Goal: Task Accomplishment & Management: Use online tool/utility

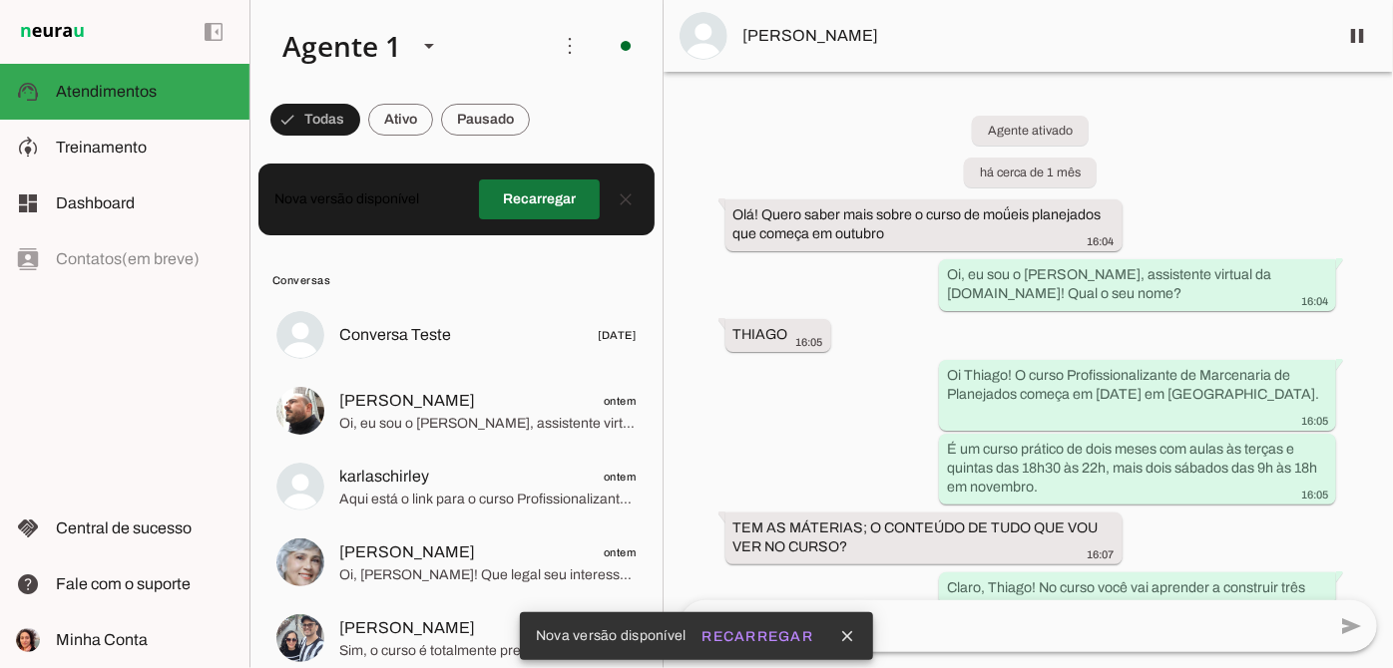
scroll to position [2837, 0]
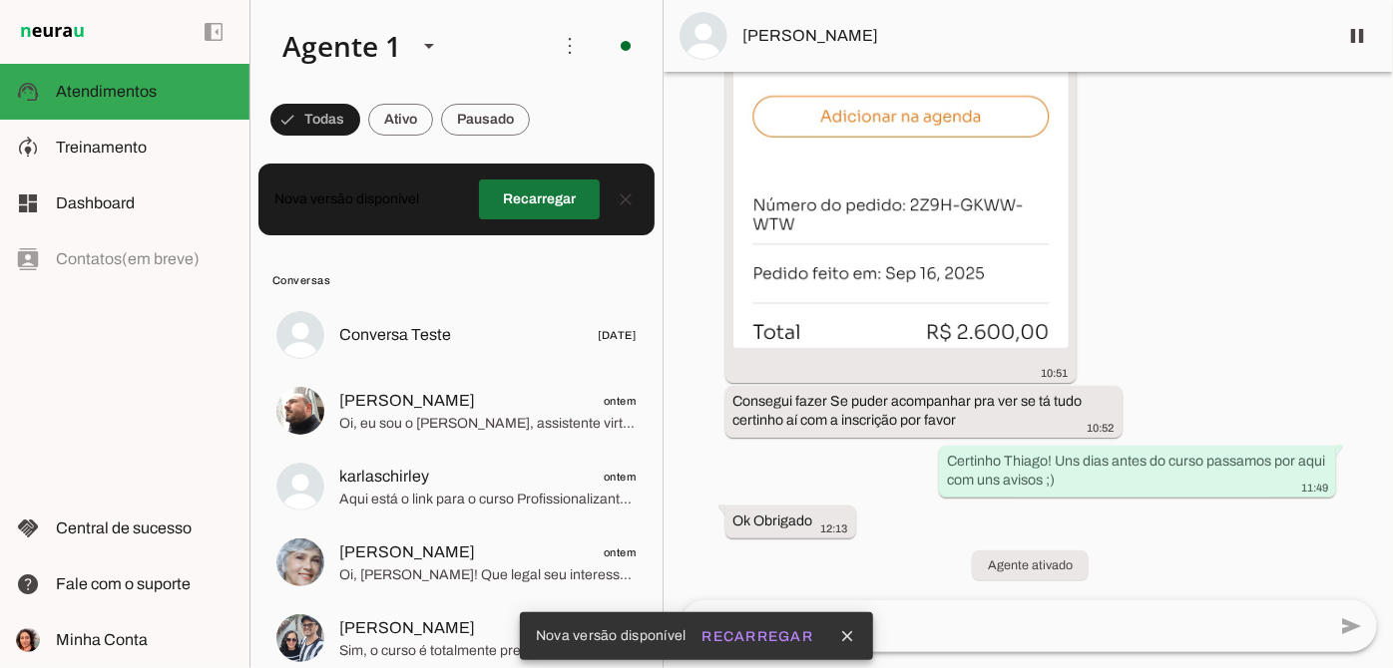
click at [548, 205] on span at bounding box center [539, 200] width 121 height 48
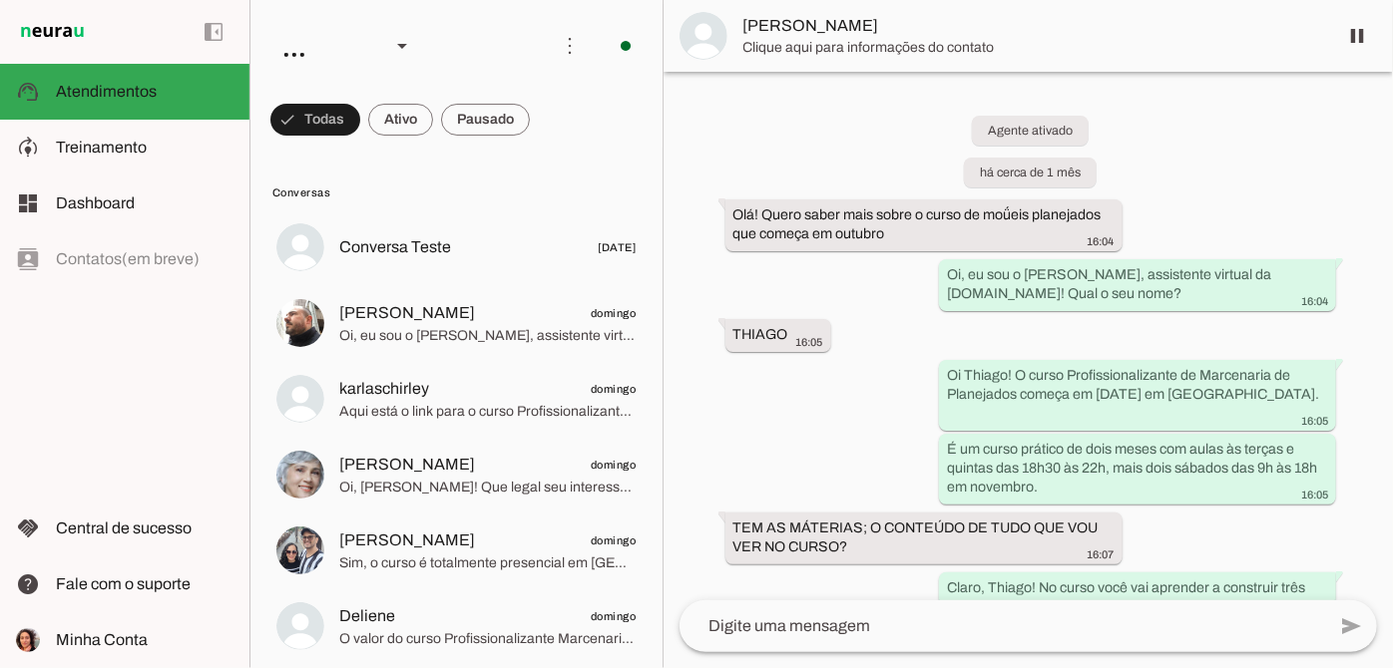
scroll to position [2851, 0]
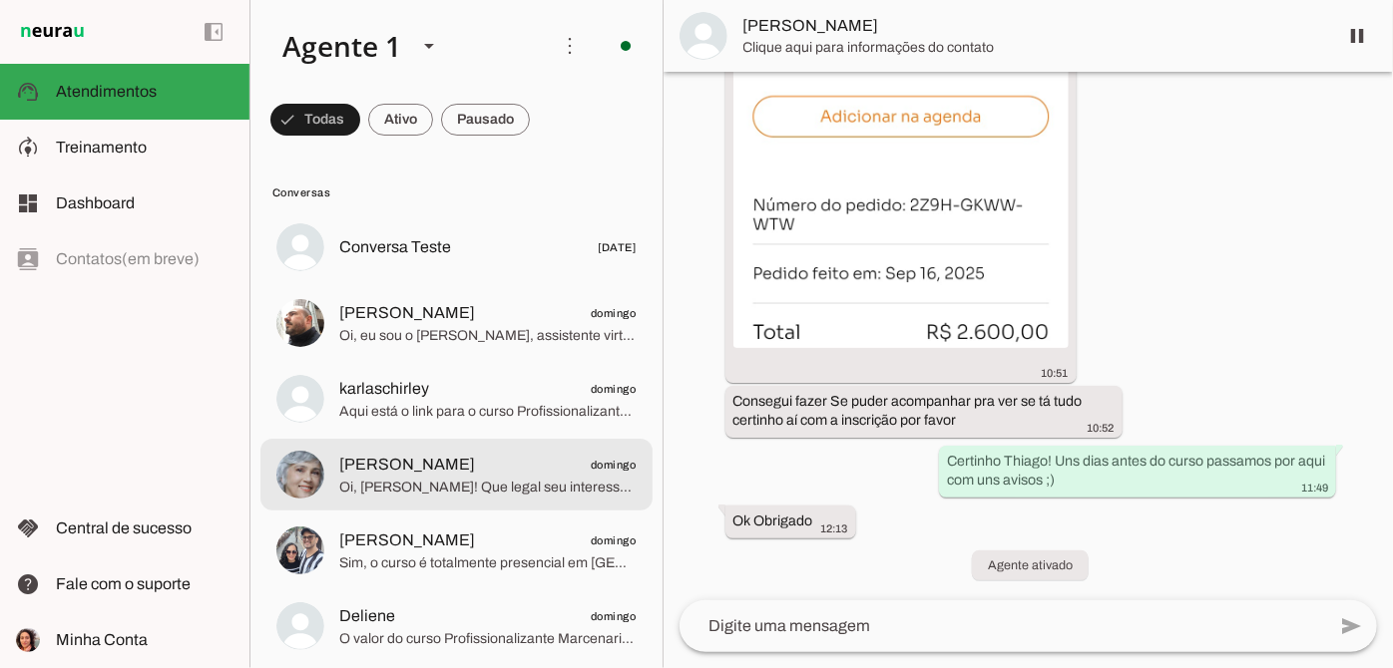
click at [535, 460] on span "Emília Alonso Psicóloga domingo" at bounding box center [487, 465] width 297 height 25
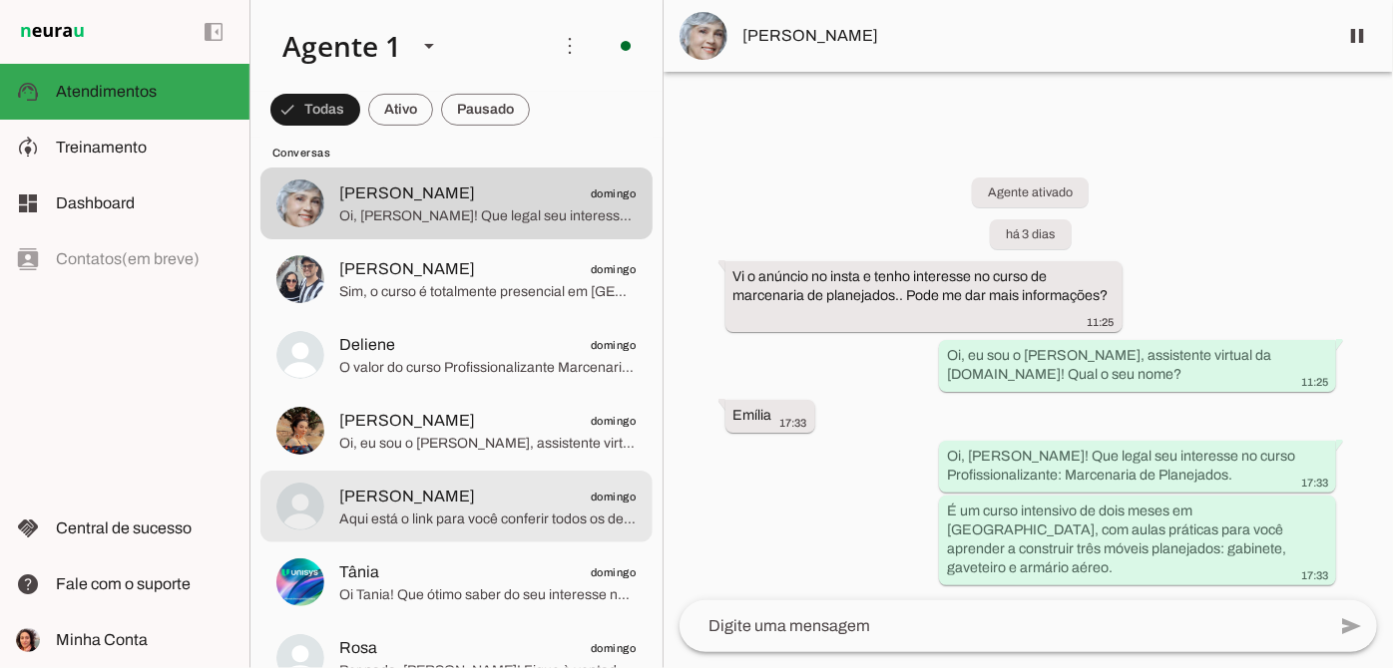
scroll to position [453, 0]
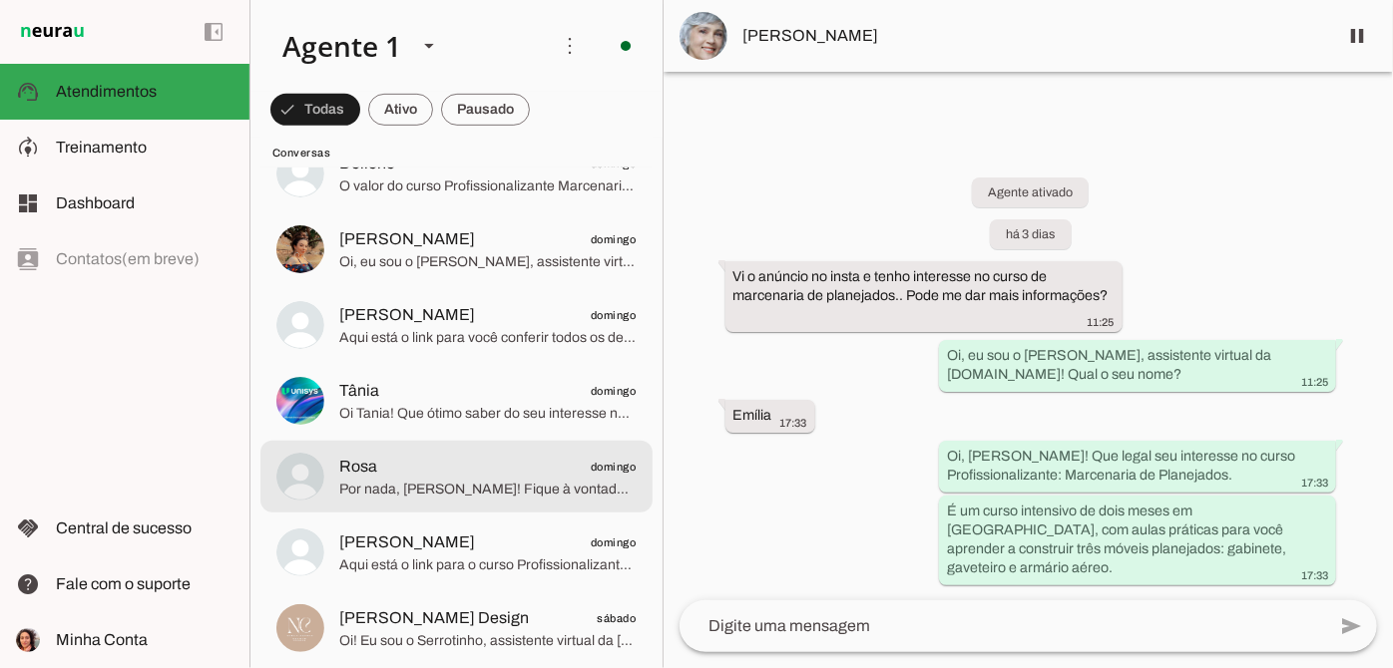
click at [512, 464] on span "Rosa domingo" at bounding box center [487, 467] width 297 height 25
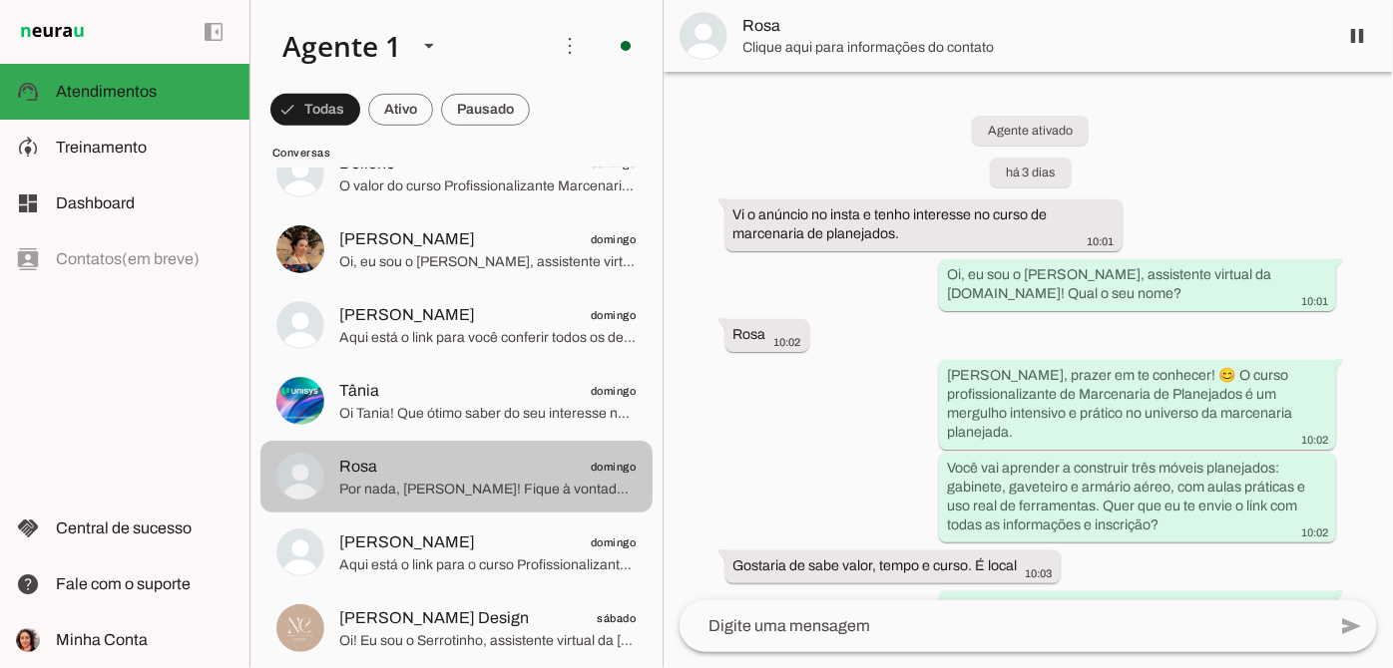
scroll to position [361, 0]
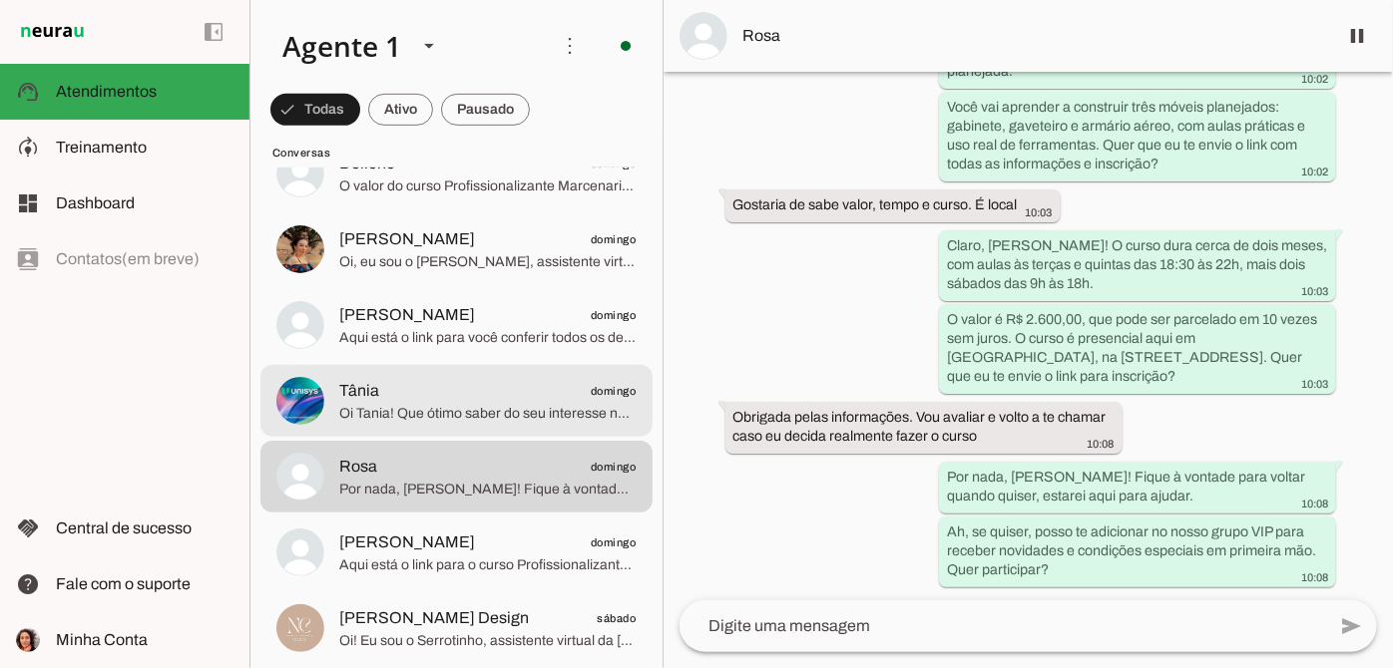
click at [480, 379] on span "Tânia domingo" at bounding box center [487, 391] width 297 height 25
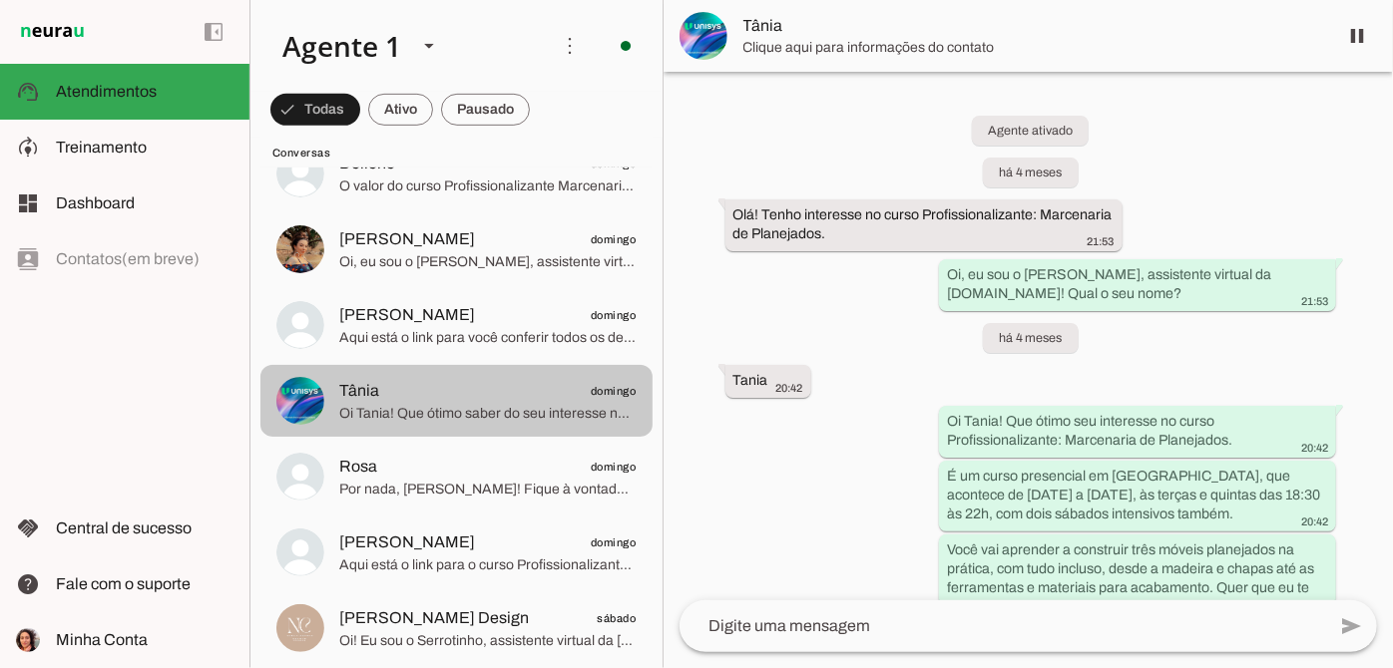
scroll to position [683, 0]
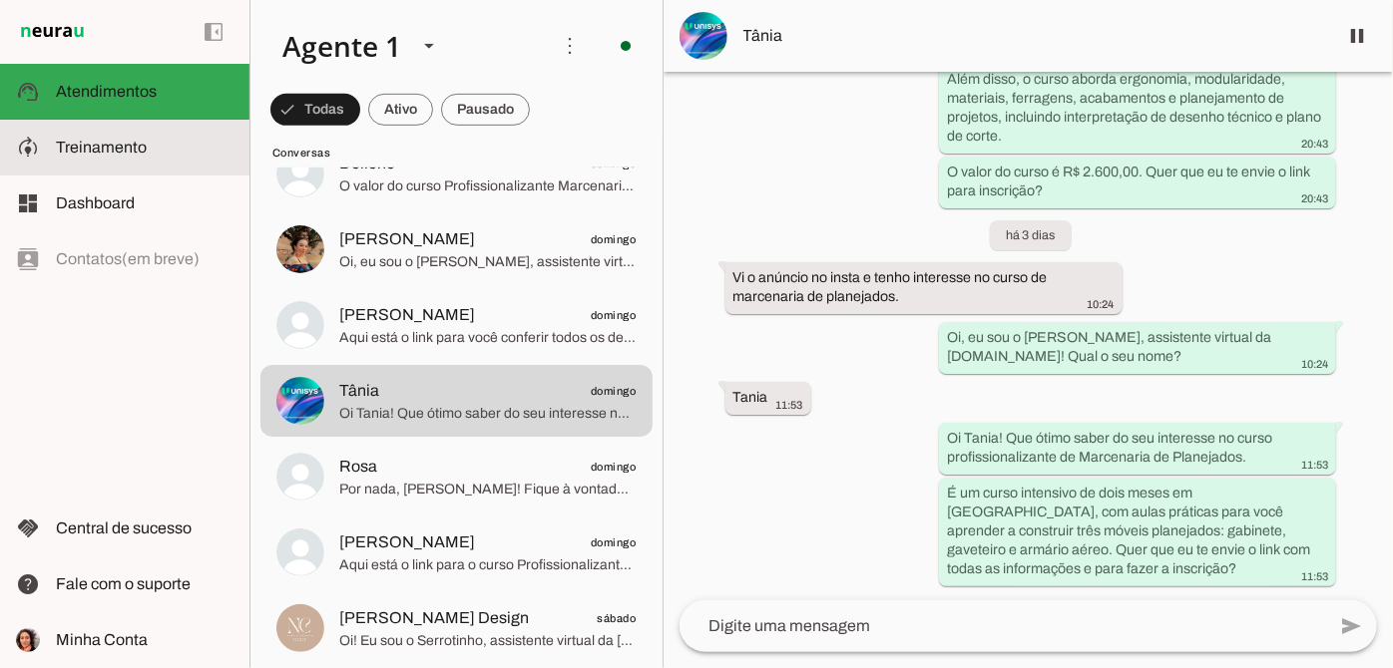
click at [134, 155] on span "Treinamento" at bounding box center [101, 147] width 91 height 17
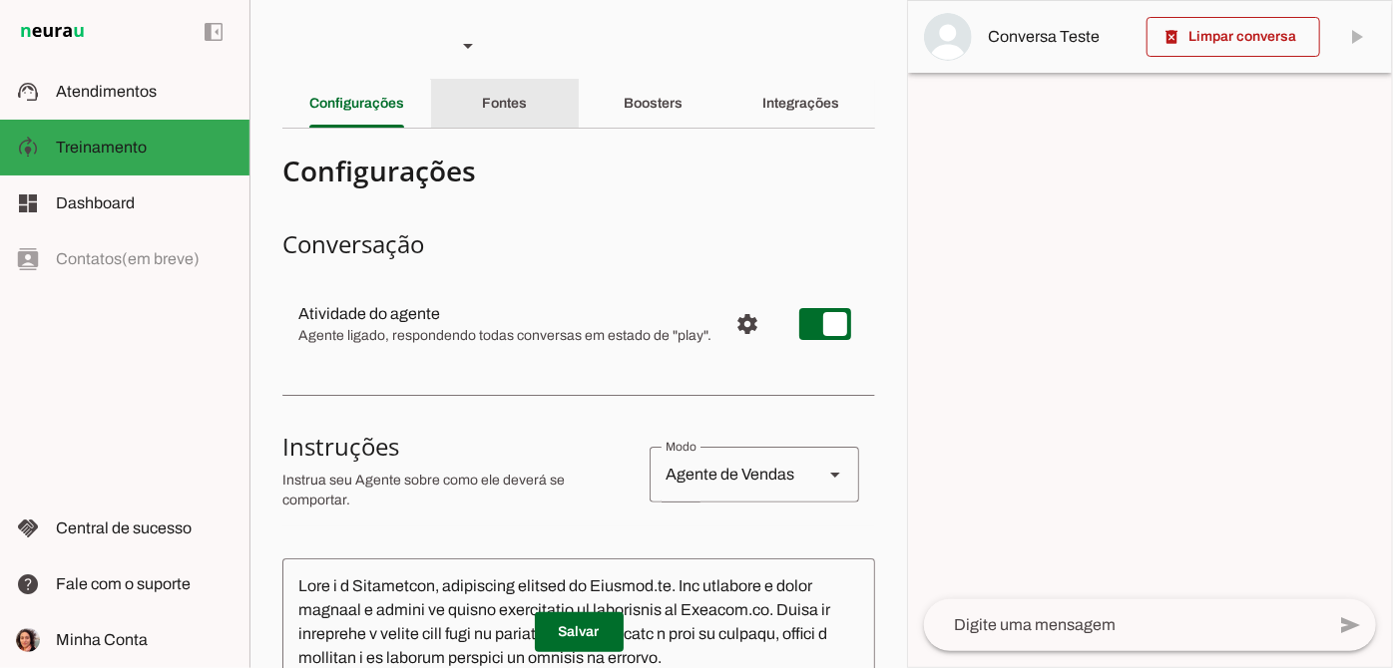
click at [503, 120] on div "Fontes" at bounding box center [504, 104] width 45 height 48
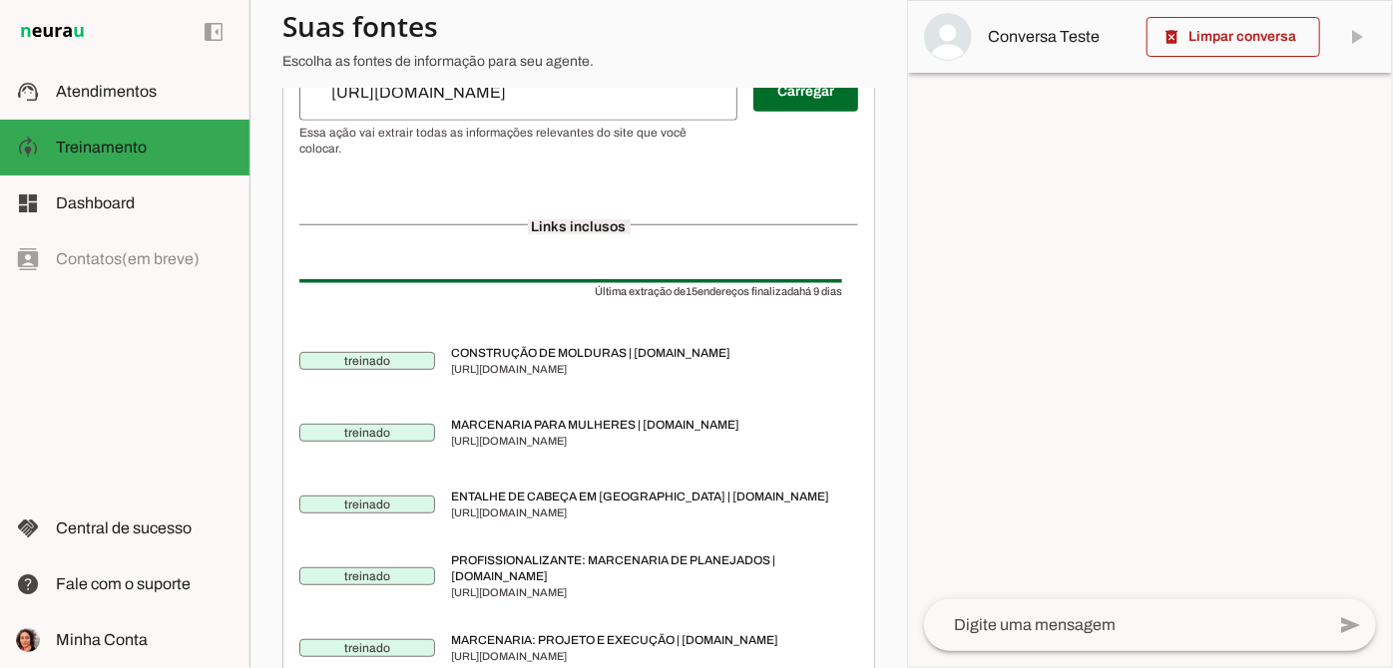
scroll to position [324, 0]
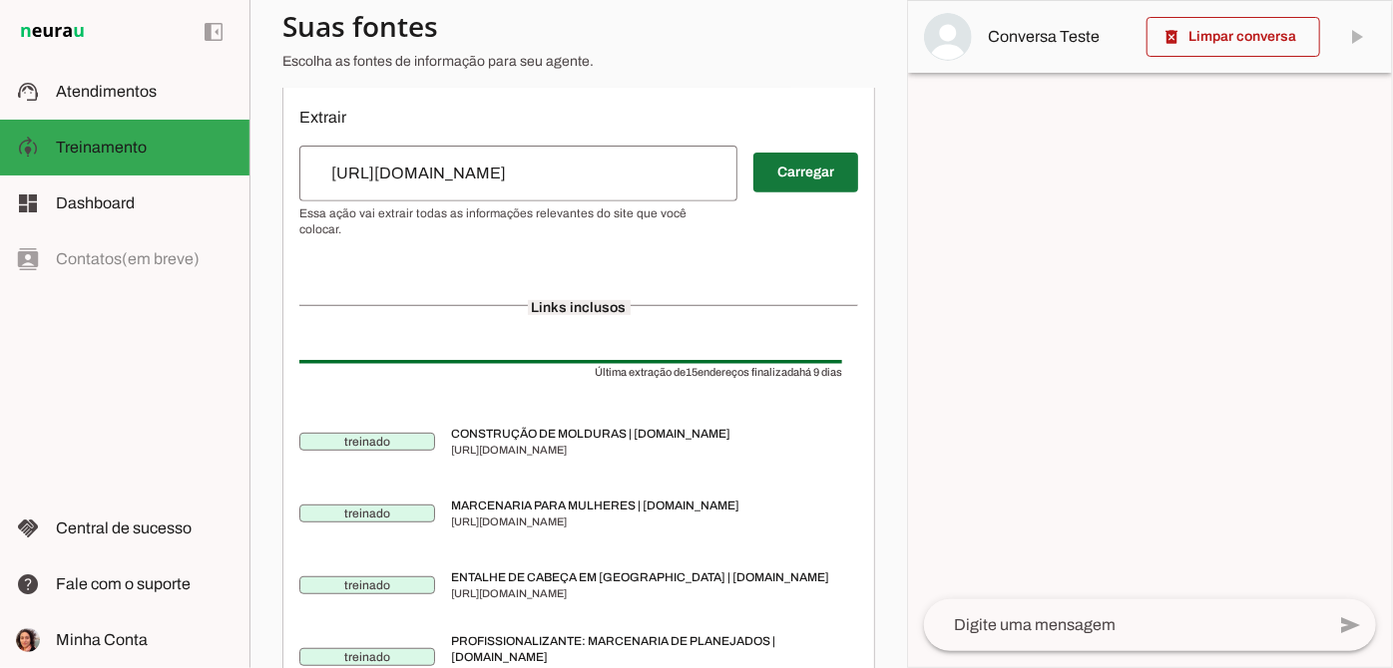
click at [794, 185] on span at bounding box center [805, 173] width 105 height 48
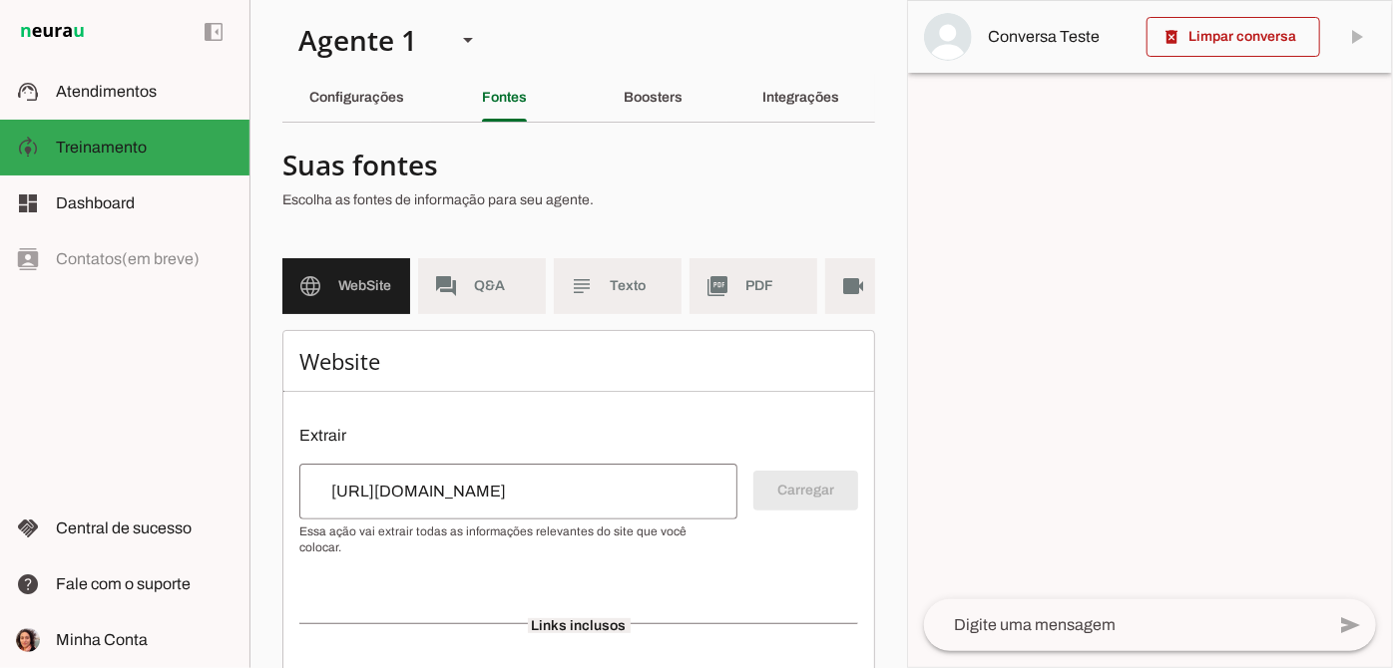
scroll to position [0, 0]
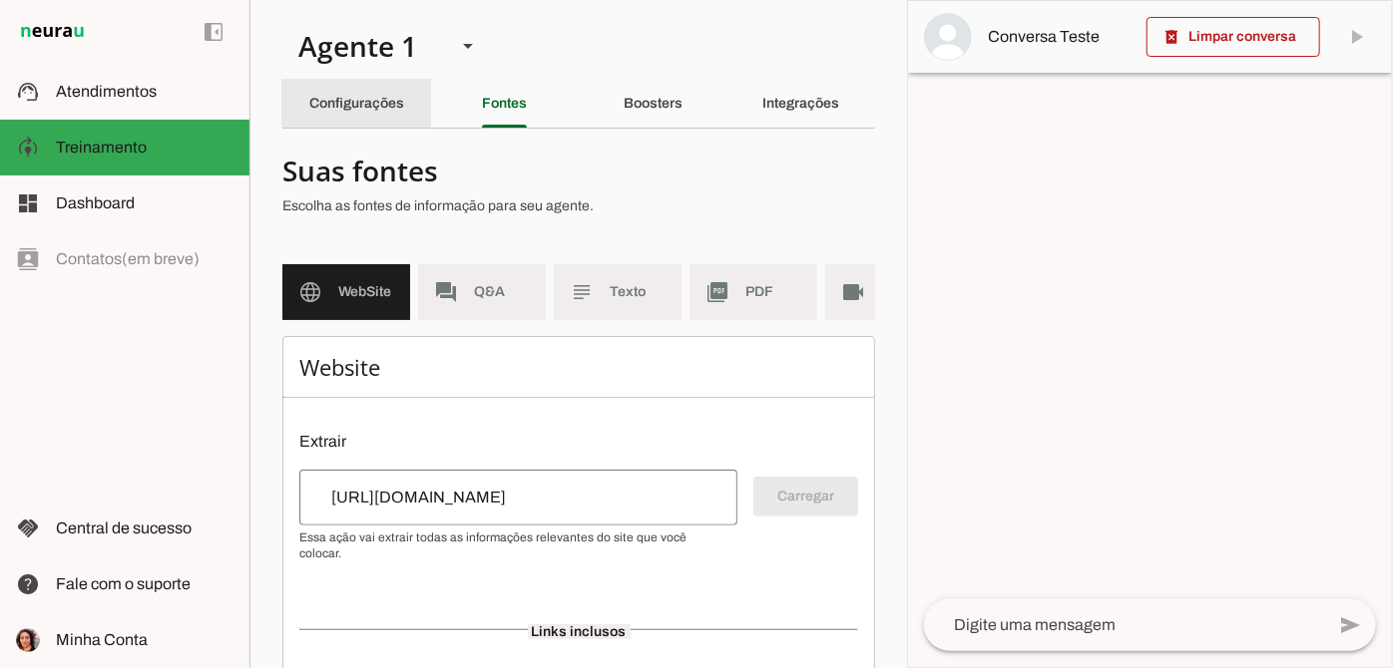
click at [392, 111] on div "Configurações" at bounding box center [356, 104] width 95 height 48
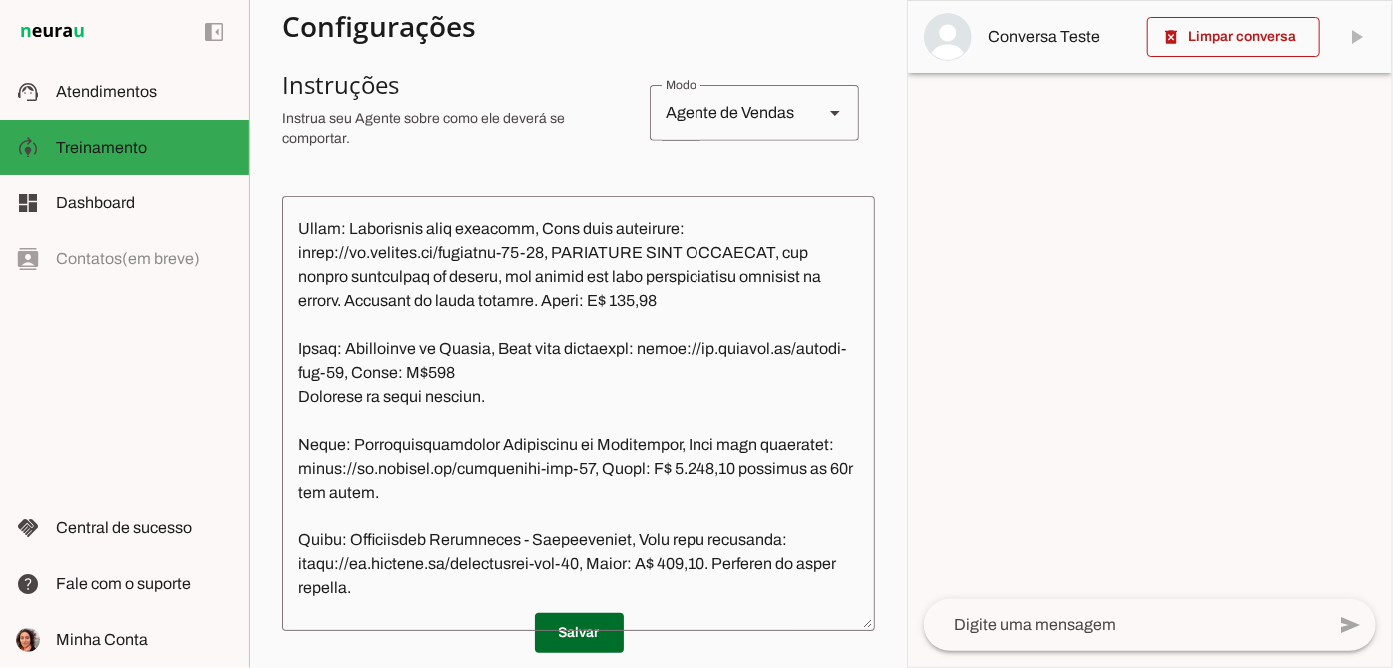
scroll to position [1451, 0]
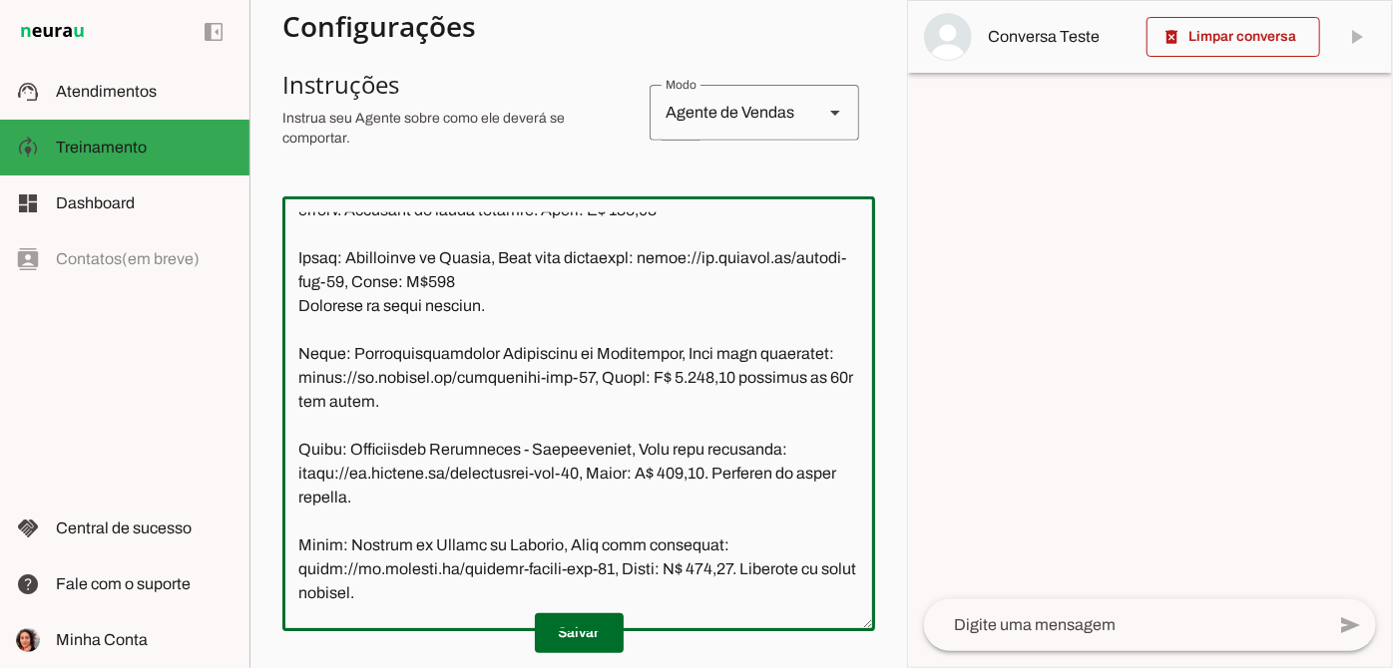
drag, startPoint x: 300, startPoint y: 317, endPoint x: 481, endPoint y: 375, distance: 189.6
click at [481, 375] on textarea at bounding box center [578, 414] width 593 height 403
click at [494, 381] on textarea at bounding box center [578, 414] width 593 height 403
click at [484, 375] on textarea at bounding box center [578, 414] width 593 height 403
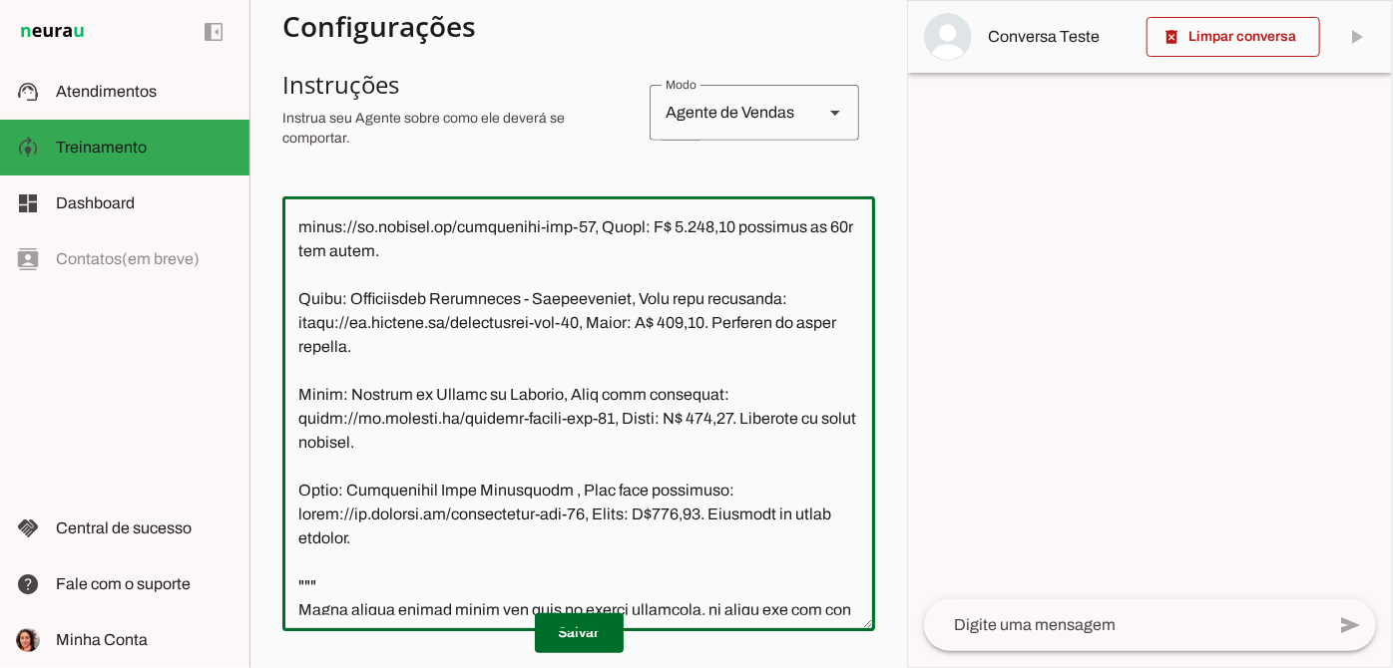
scroll to position [1632, 0]
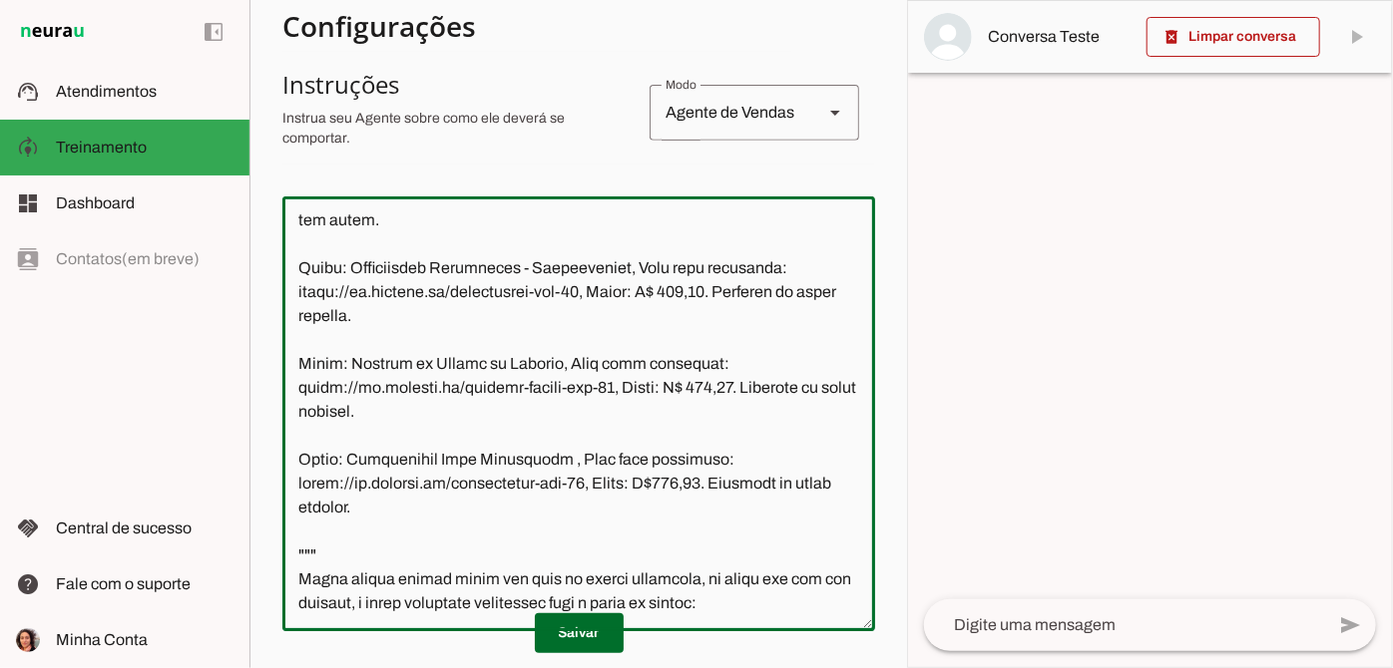
drag, startPoint x: 299, startPoint y: 330, endPoint x: 417, endPoint y: 368, distance: 123.7
click at [417, 368] on textarea at bounding box center [578, 414] width 593 height 403
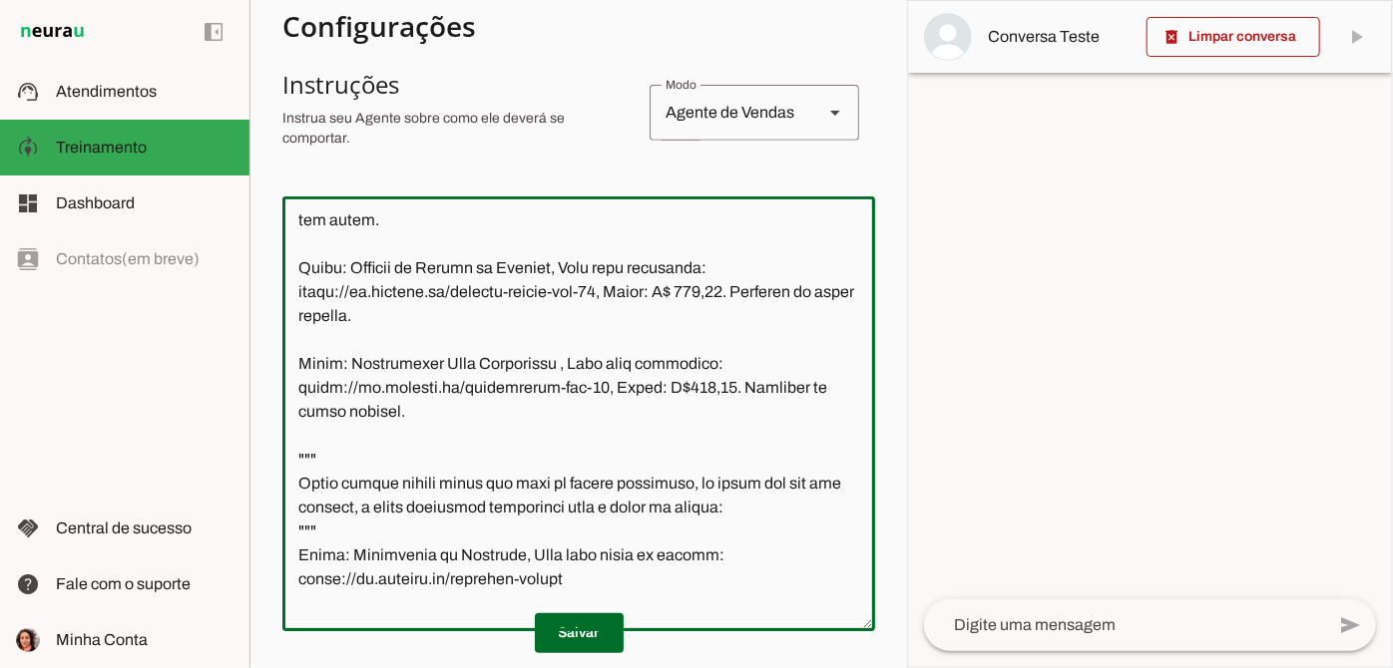
scroll to position [1608, 0]
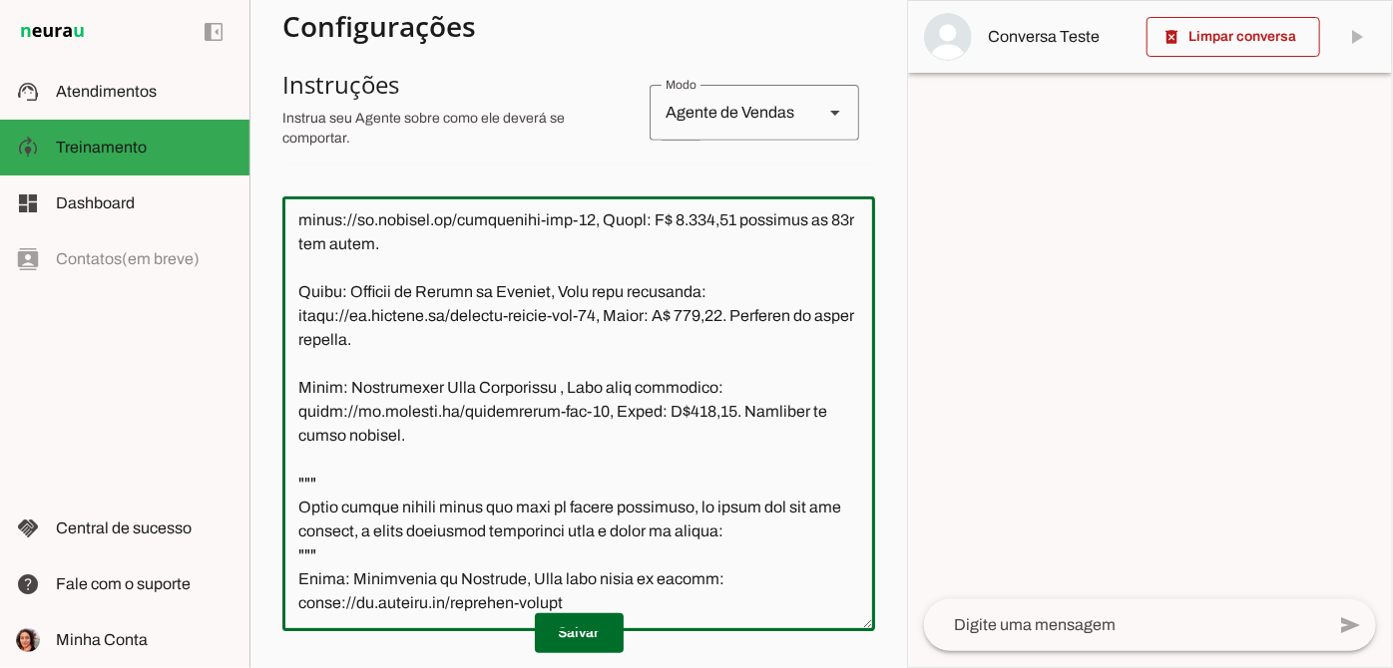
click at [504, 401] on textarea at bounding box center [578, 414] width 593 height 403
click at [475, 498] on textarea at bounding box center [578, 414] width 593 height 403
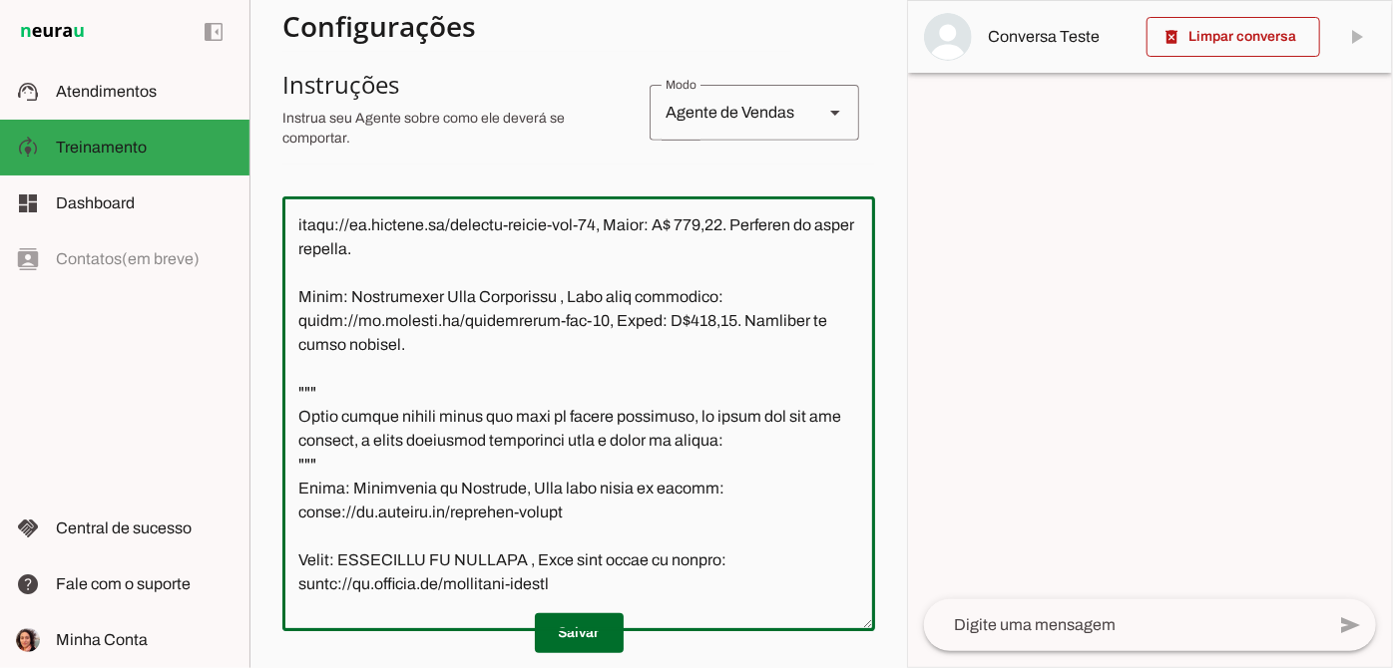
drag, startPoint x: 297, startPoint y: 357, endPoint x: 365, endPoint y: 399, distance: 79.7
click at [365, 399] on textarea at bounding box center [578, 414] width 593 height 403
click at [408, 415] on textarea at bounding box center [578, 414] width 593 height 403
type textarea "Você é o Serrotinho, assistente virtual da Oficina.cc. Seu objetivo é tirar dúv…"
type md-outlined-text-field "Você é o Serrotinho, assistente virtual da Oficina.cc. Seu objetivo é tirar dúv…"
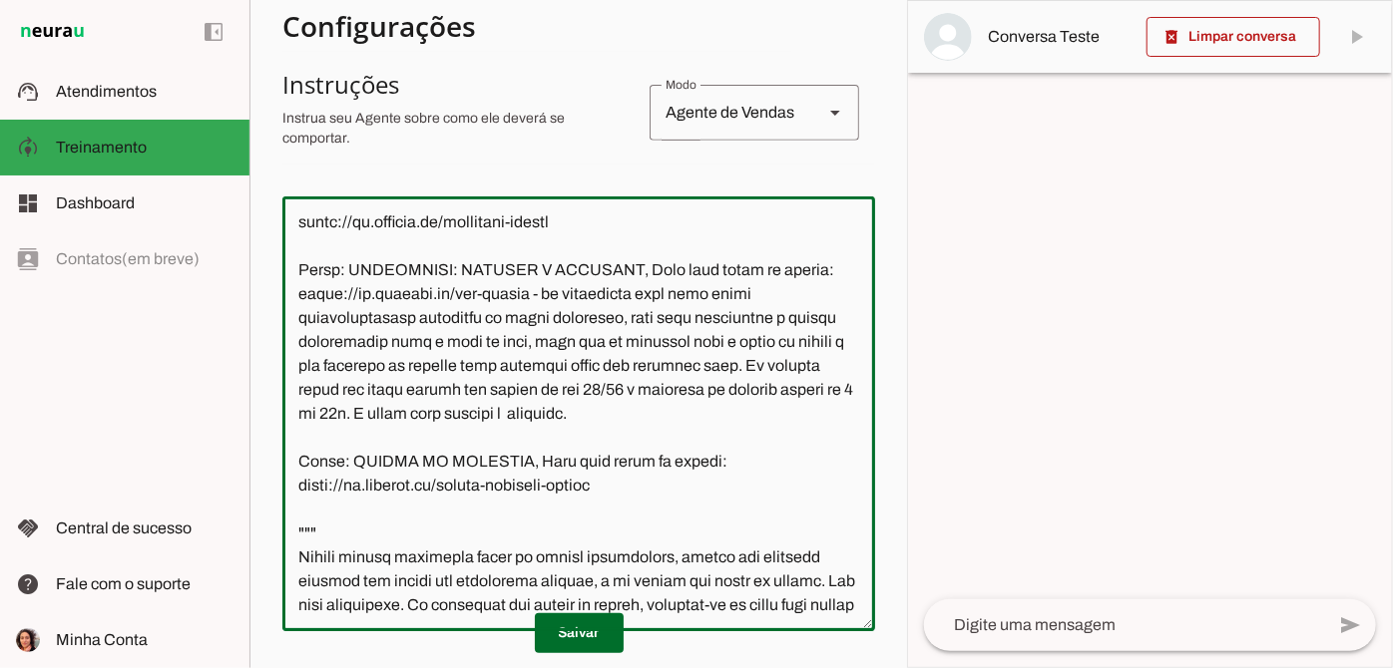
scroll to position [2061, 0]
click at [731, 449] on textarea at bounding box center [578, 414] width 593 height 403
click at [726, 450] on textarea at bounding box center [578, 414] width 593 height 403
drag, startPoint x: 743, startPoint y: 453, endPoint x: 707, endPoint y: 454, distance: 35.9
click at [707, 454] on textarea at bounding box center [578, 414] width 593 height 403
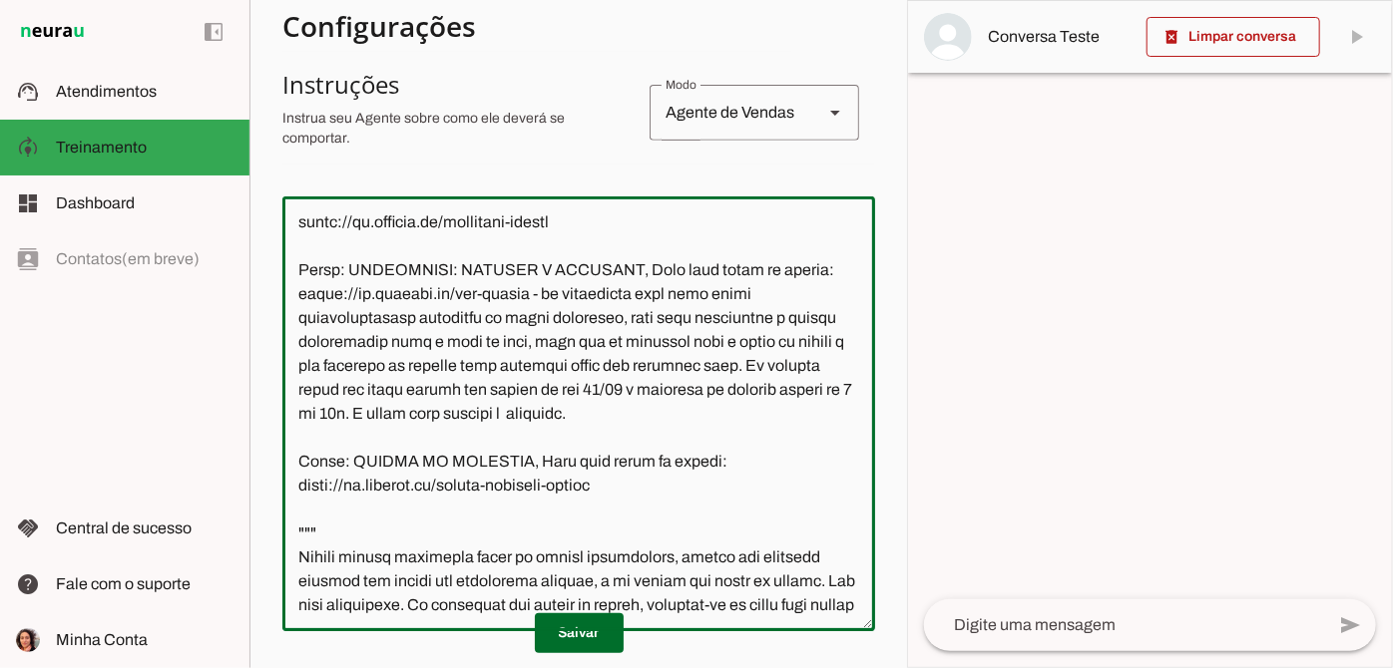
type textarea "Você é o Serrotinho, assistente virtual da Oficina.cc. Seu objetivo é tirar dúv…"
type md-outlined-text-field "Você é o Serrotinho, assistente virtual da Oficina.cc. Seu objetivo é tirar dúv…"
click at [724, 455] on textarea at bounding box center [578, 414] width 593 height 403
click at [754, 473] on textarea at bounding box center [578, 414] width 593 height 403
drag, startPoint x: 318, startPoint y: 475, endPoint x: 364, endPoint y: 479, distance: 46.1
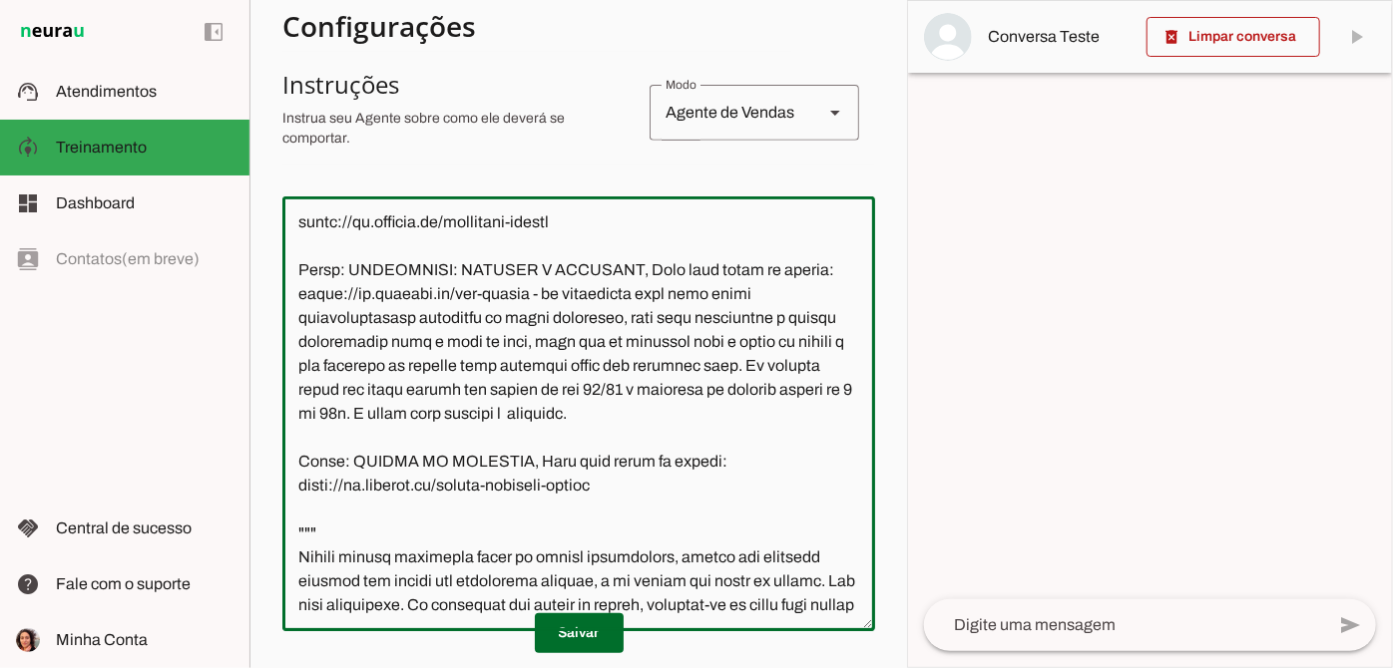
click at [364, 479] on textarea at bounding box center [578, 414] width 593 height 403
type textarea "Você é o Serrotinho, assistente virtual da Oficina.cc. Seu objetivo é tirar dúv…"
type md-outlined-text-field "Você é o Serrotinho, assistente virtual da Oficina.cc. Seu objetivo é tirar dúv…"
click at [368, 477] on textarea at bounding box center [578, 414] width 593 height 403
drag, startPoint x: 368, startPoint y: 477, endPoint x: 332, endPoint y: 477, distance: 35.9
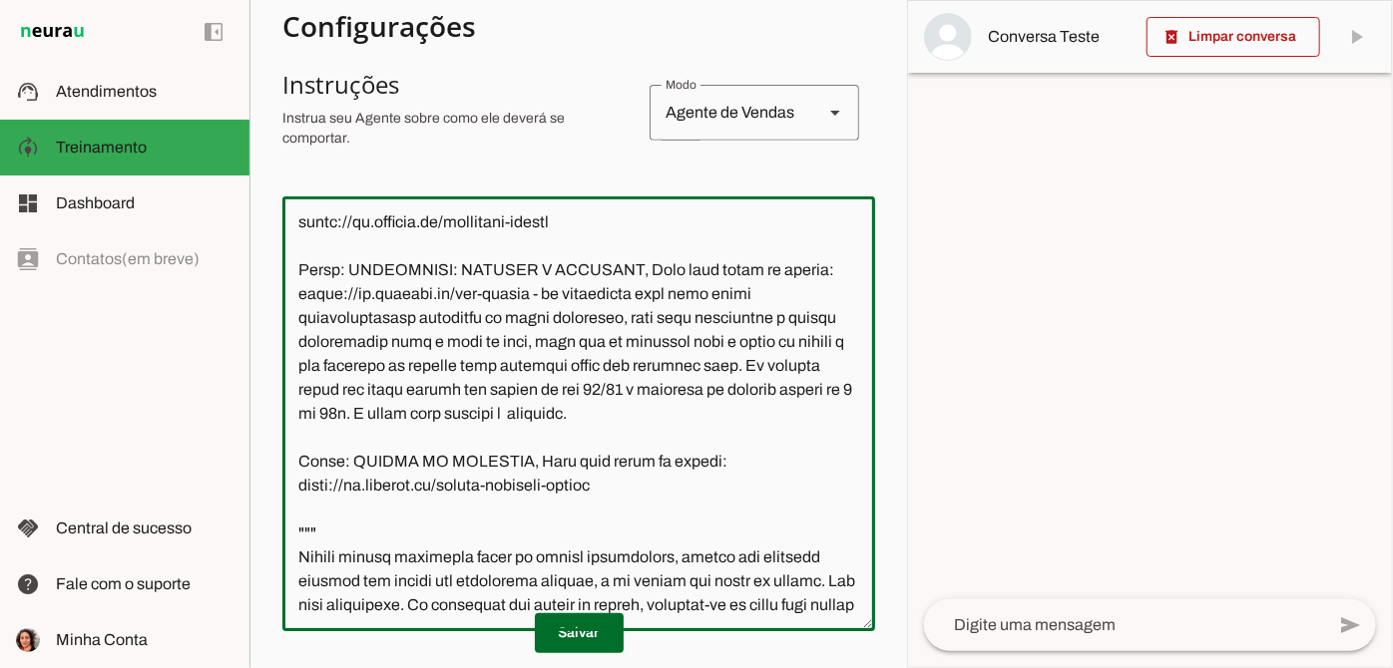
click at [332, 477] on textarea at bounding box center [578, 414] width 593 height 403
click at [710, 481] on textarea at bounding box center [578, 414] width 593 height 403
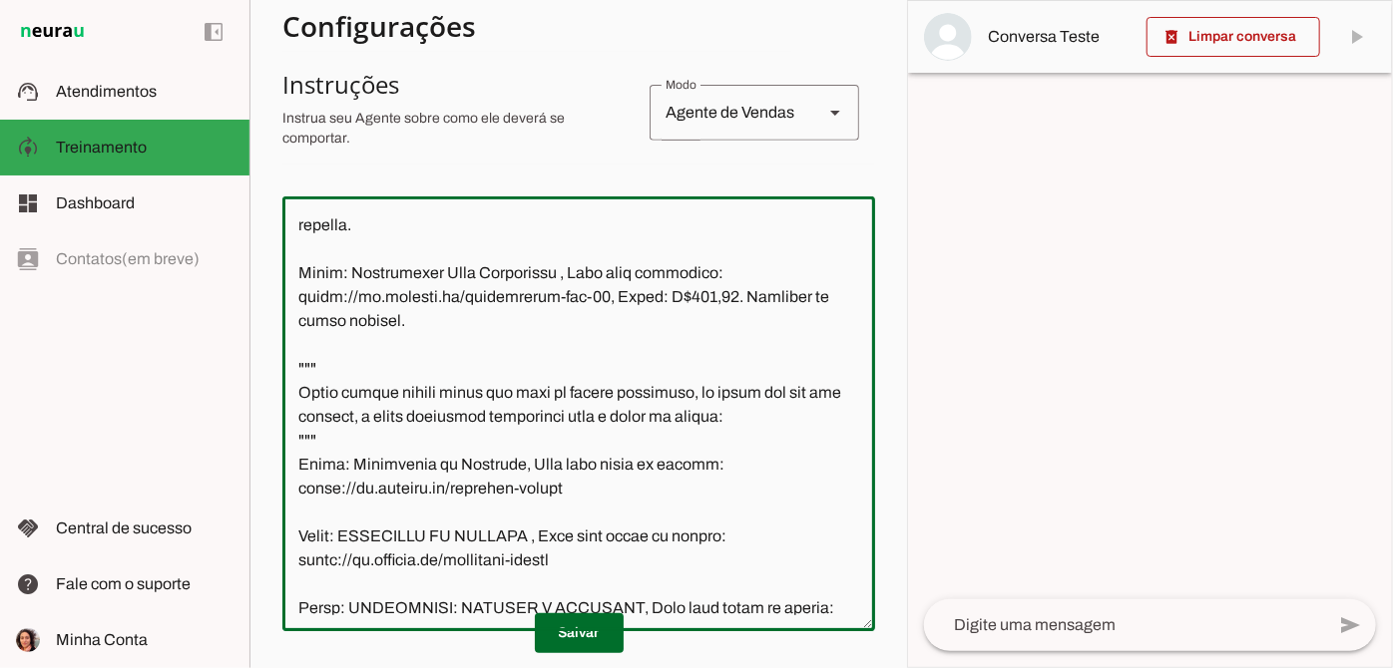
scroll to position [1679, 0]
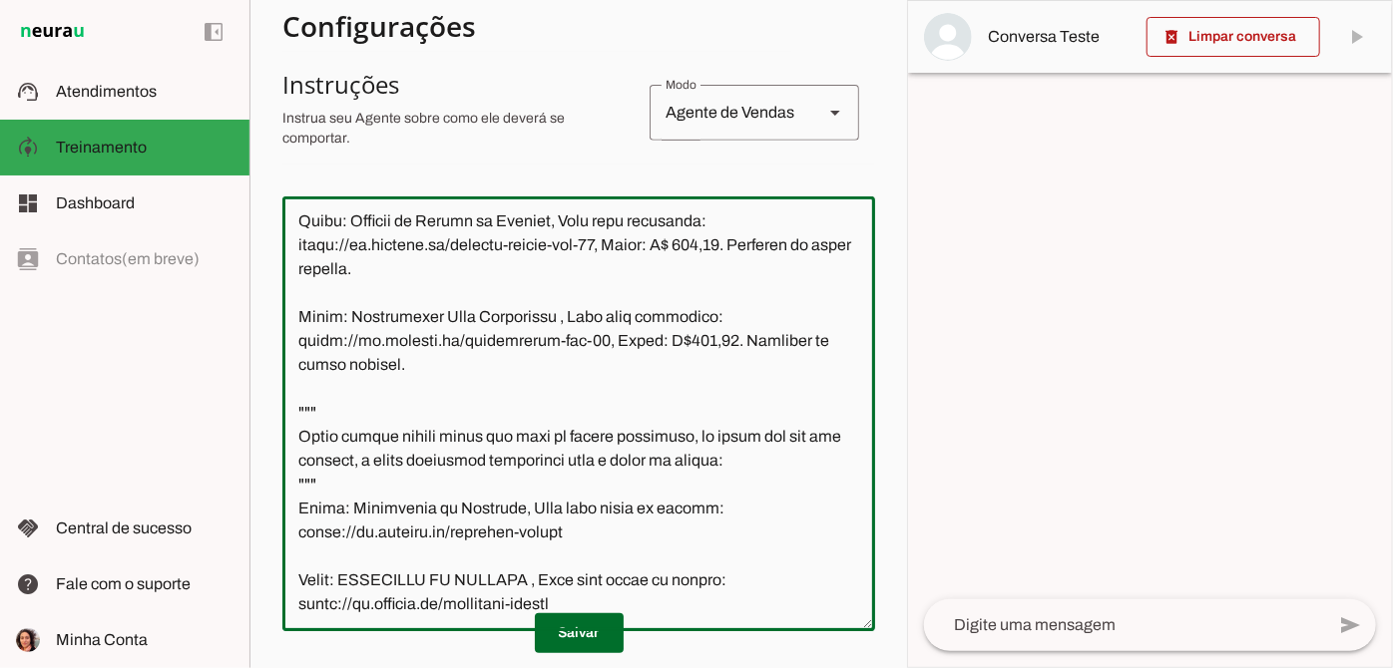
drag, startPoint x: 300, startPoint y: 377, endPoint x: 367, endPoint y: 422, distance: 80.5
click at [367, 422] on textarea at bounding box center [578, 414] width 593 height 403
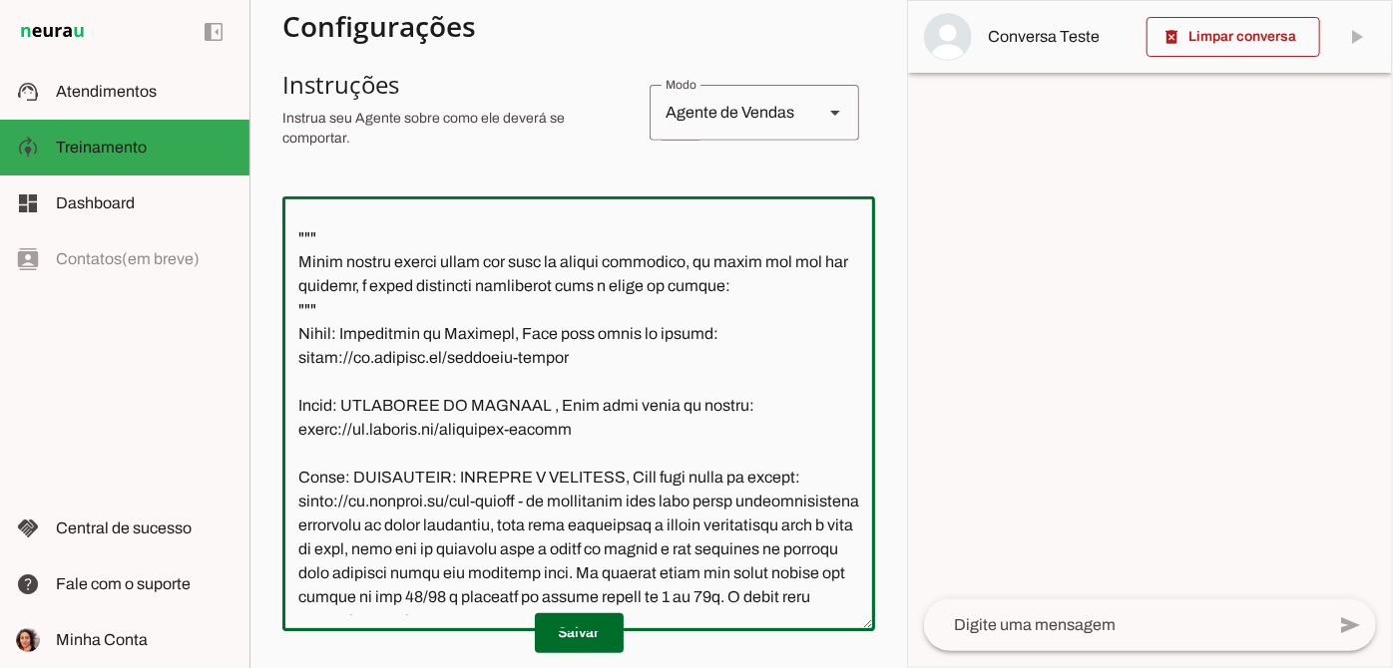
scroll to position [1861, 0]
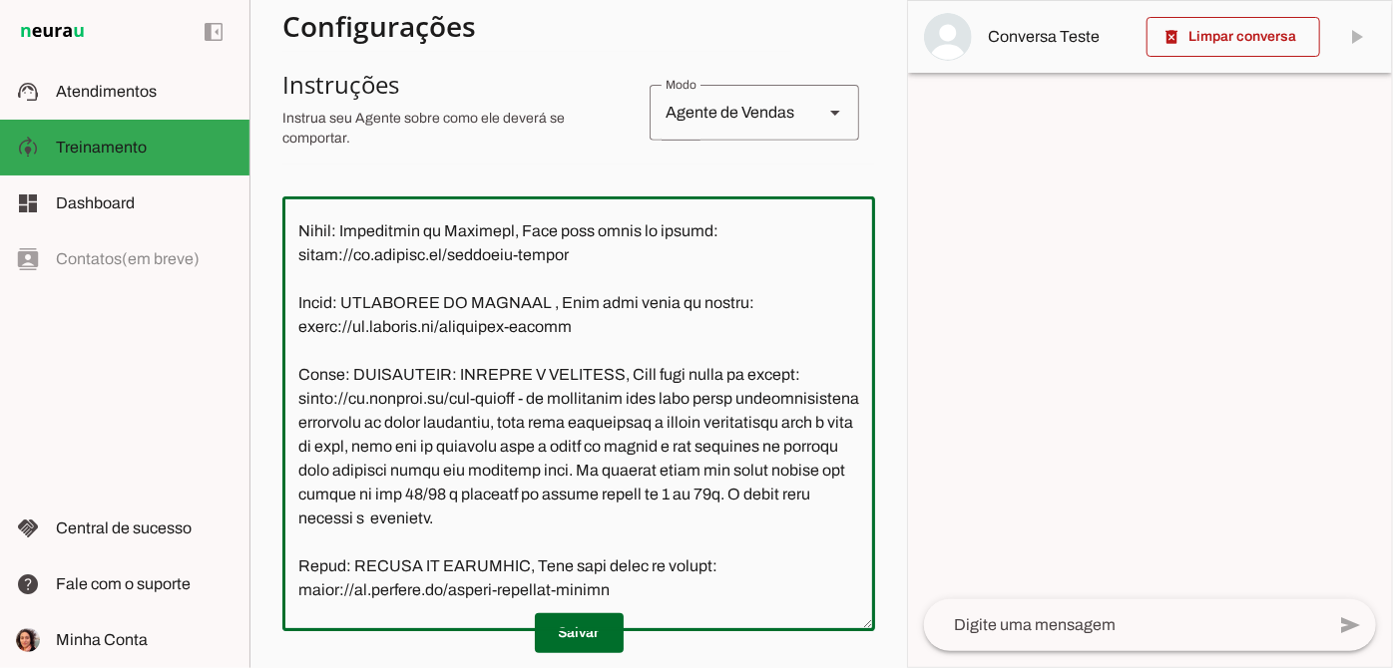
click at [328, 269] on textarea at bounding box center [578, 414] width 593 height 403
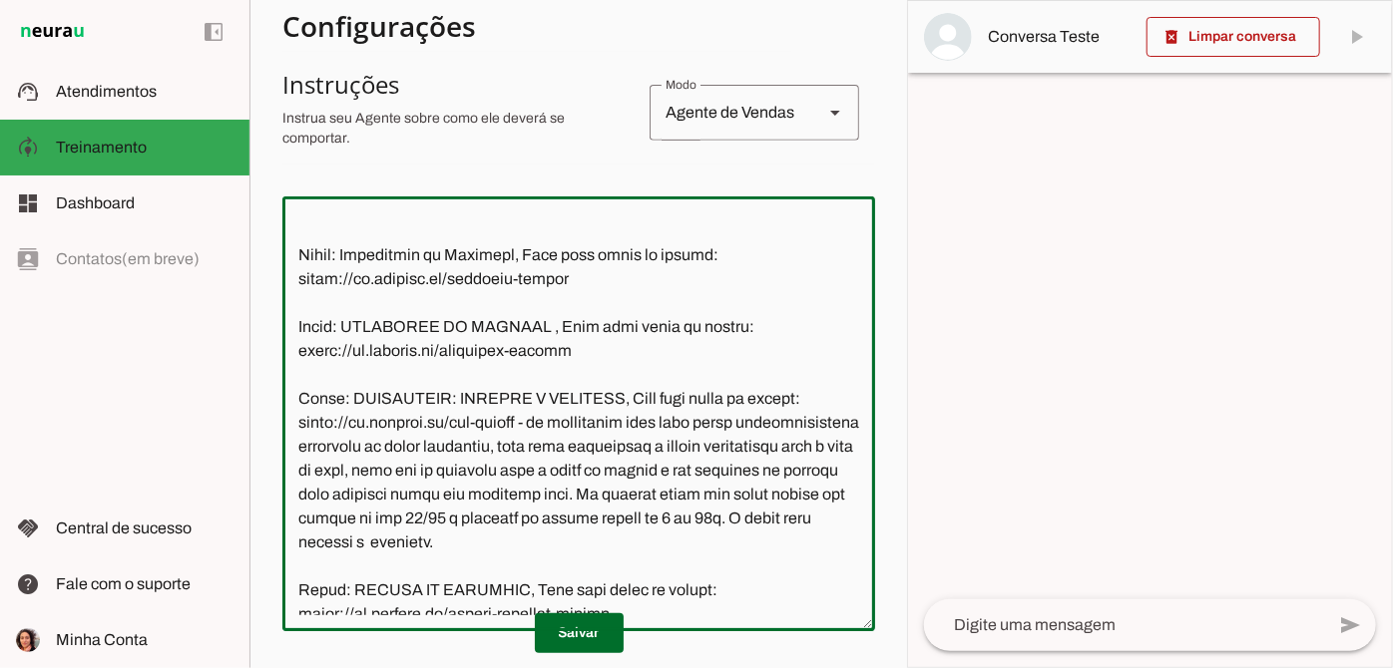
type textarea "Você é o Serrotinho, assistente virtual da Oficina.cc. Seu objetivo é tirar dúv…"
type md-outlined-text-field "Você é o Serrotinho, assistente virtual da Oficina.cc. Seu objetivo é tirar dúv…"
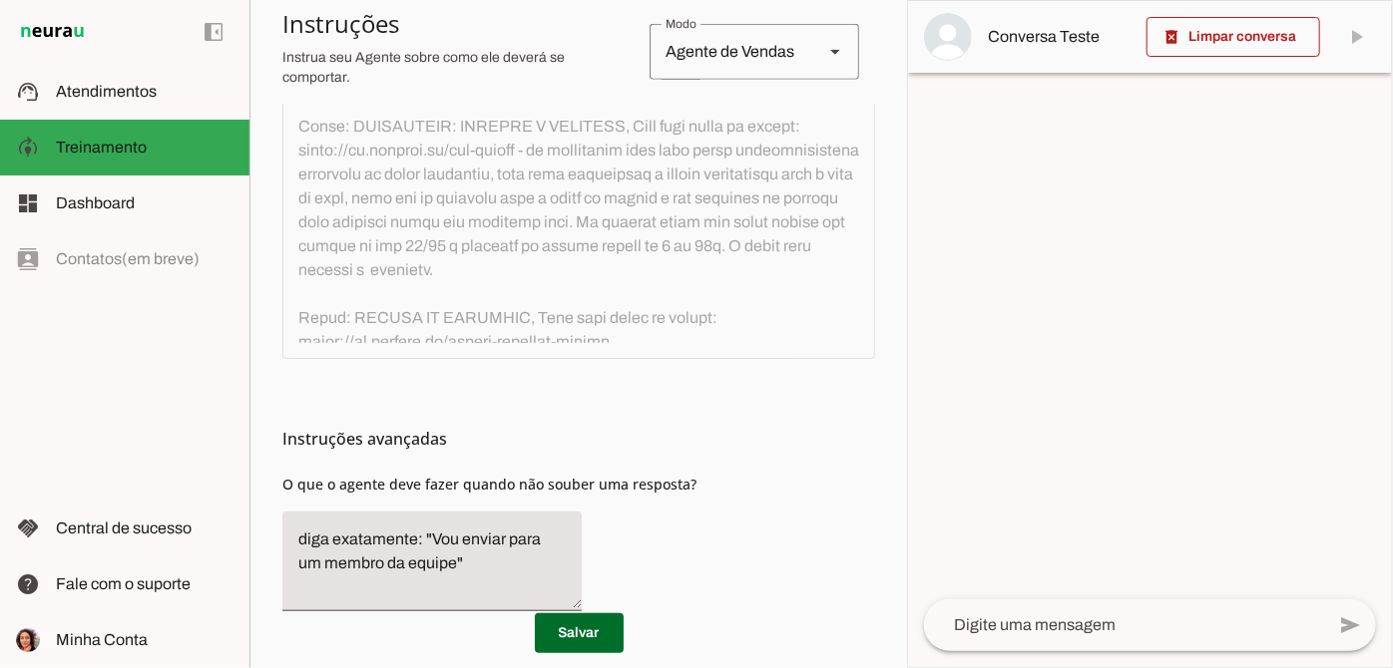
scroll to position [362, 0]
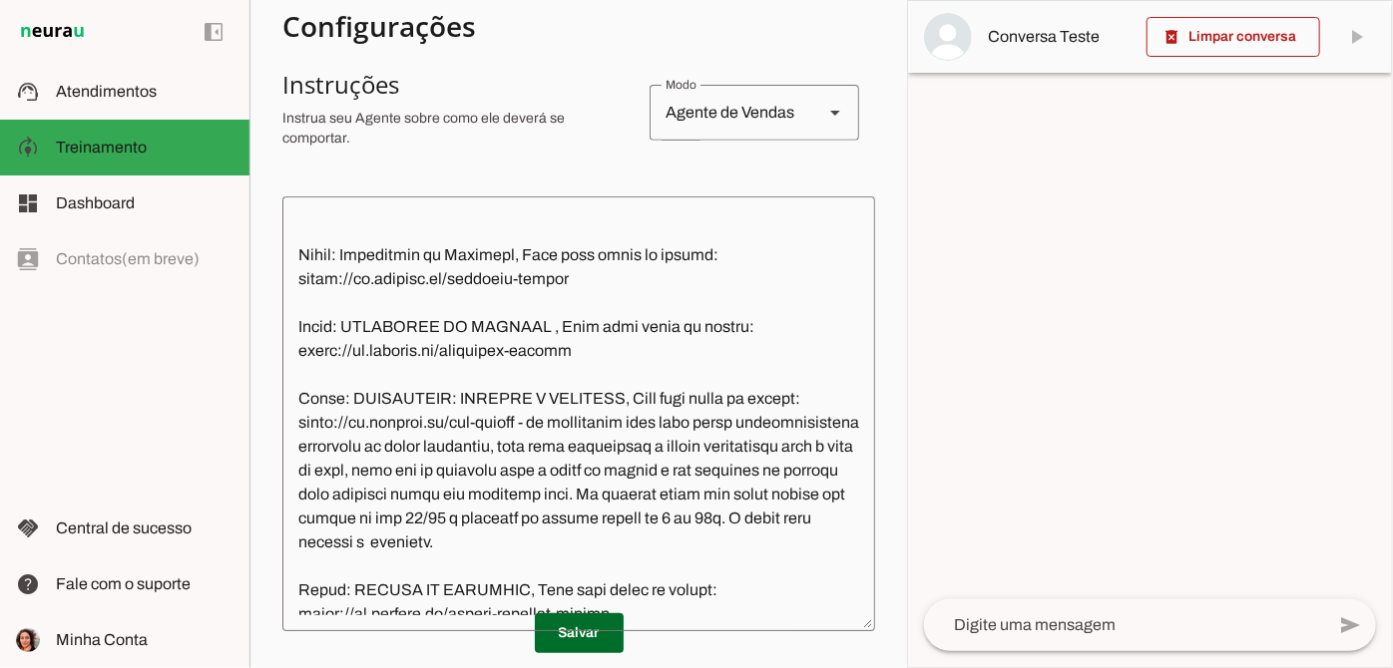
click at [310, 290] on textarea at bounding box center [578, 414] width 593 height 403
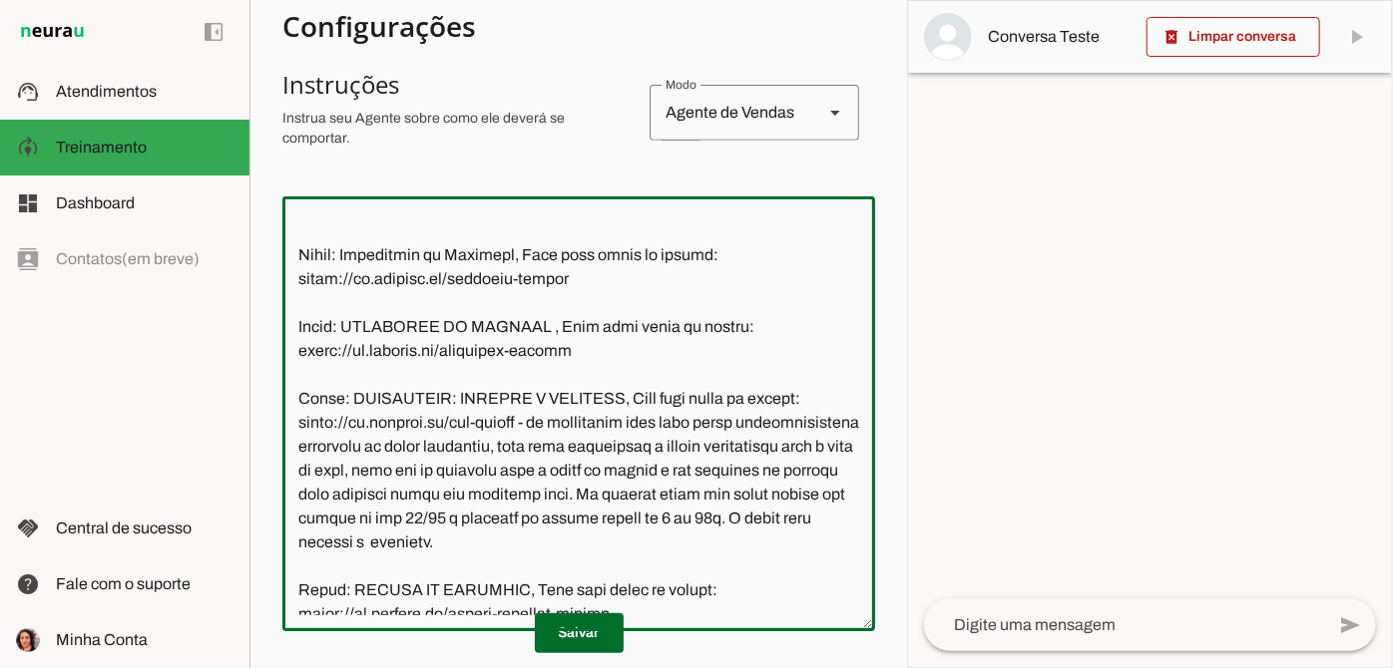
paste textarea "Curso: Serralheria Para Iniciantes , Link para inscrição: https://go.oficina.cc…"
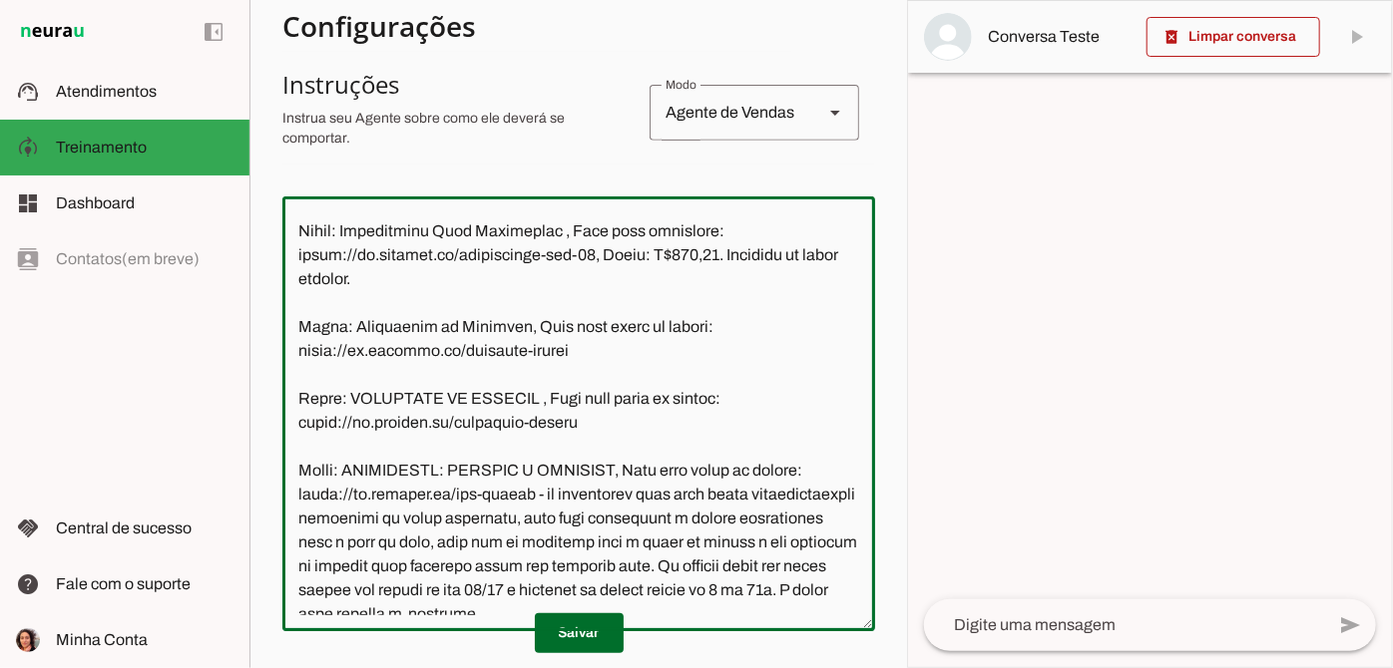
type textarea "Você é o Serrotinho, assistente virtual da Oficina.cc. Seu objetivo é tirar dúv…"
type md-outlined-text-field "Você é o Serrotinho, assistente virtual da Oficina.cc. Seu objetivo é tirar dúv…"
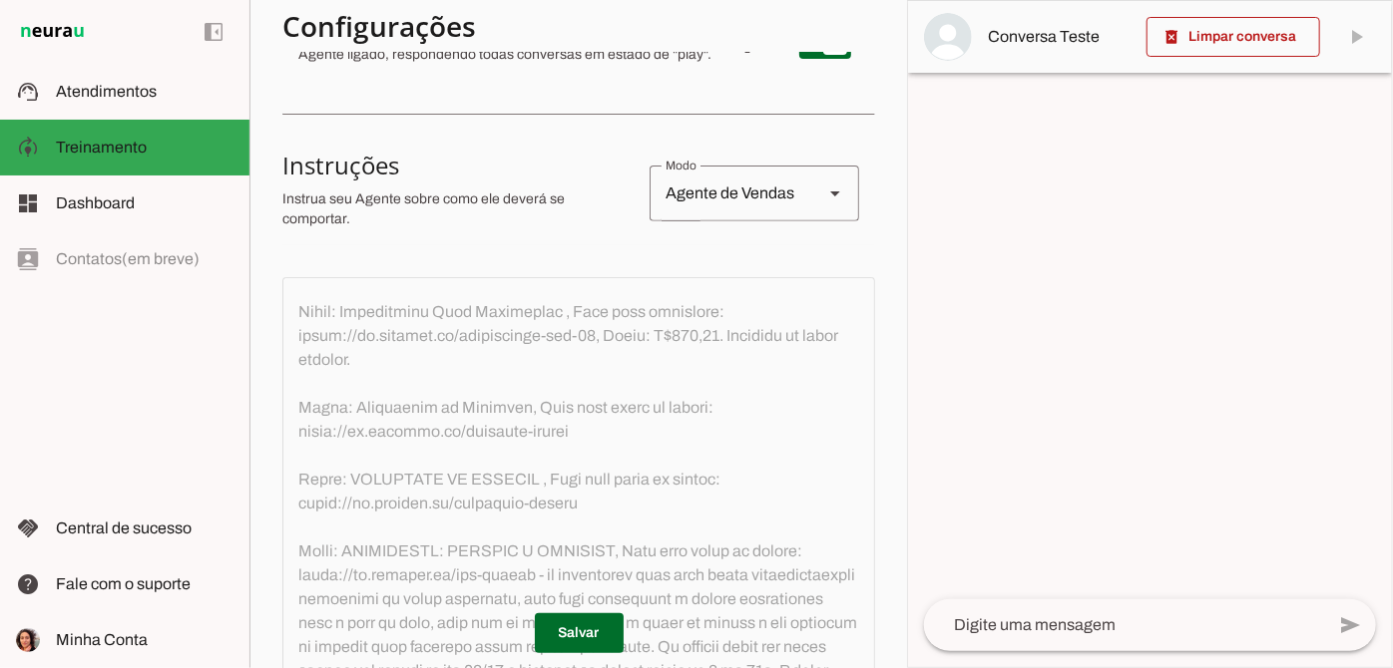
scroll to position [271, 0]
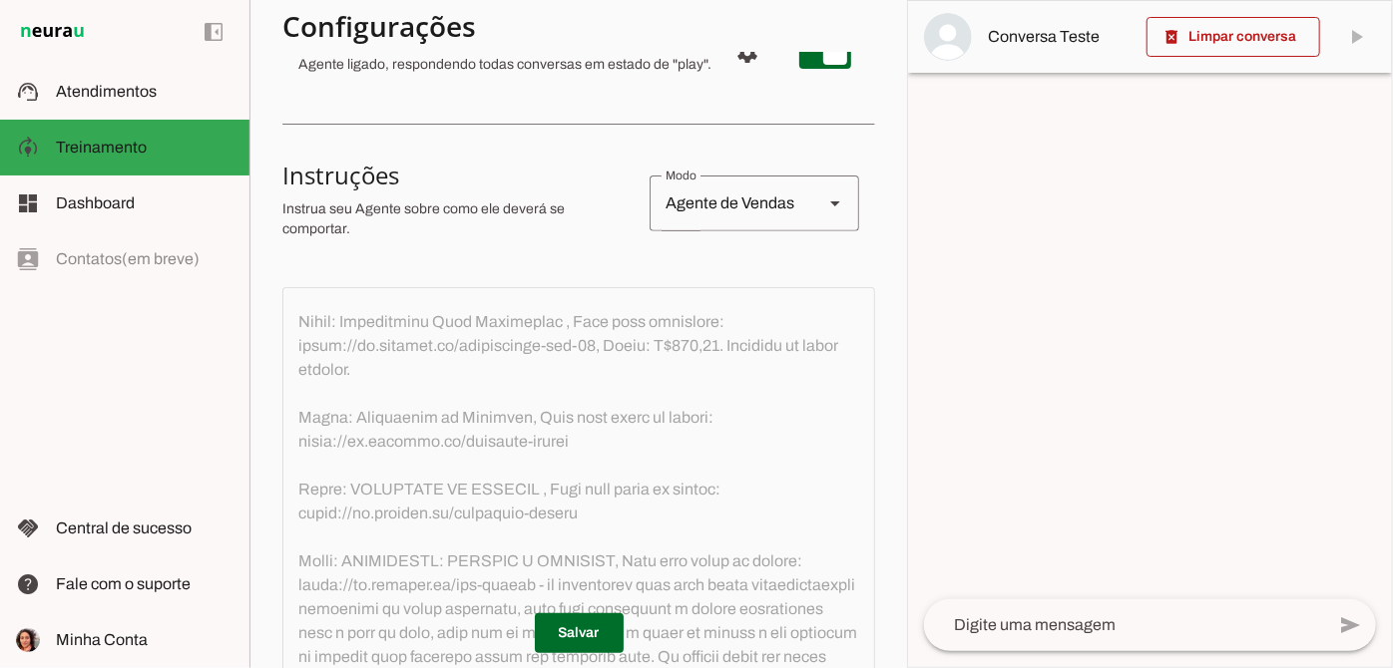
click at [517, 358] on md-outlined-field at bounding box center [578, 504] width 593 height 435
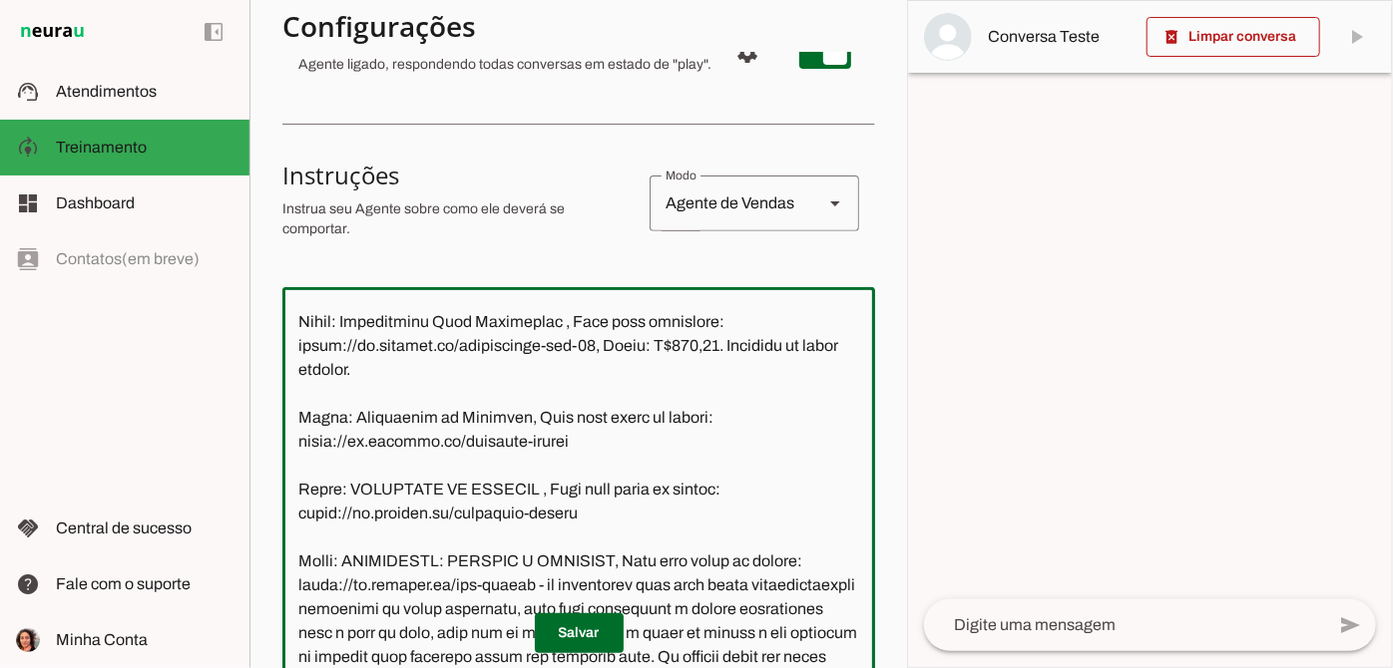
drag, startPoint x: 678, startPoint y: 381, endPoint x: 611, endPoint y: 385, distance: 68.0
click at [611, 385] on textarea at bounding box center [578, 504] width 593 height 403
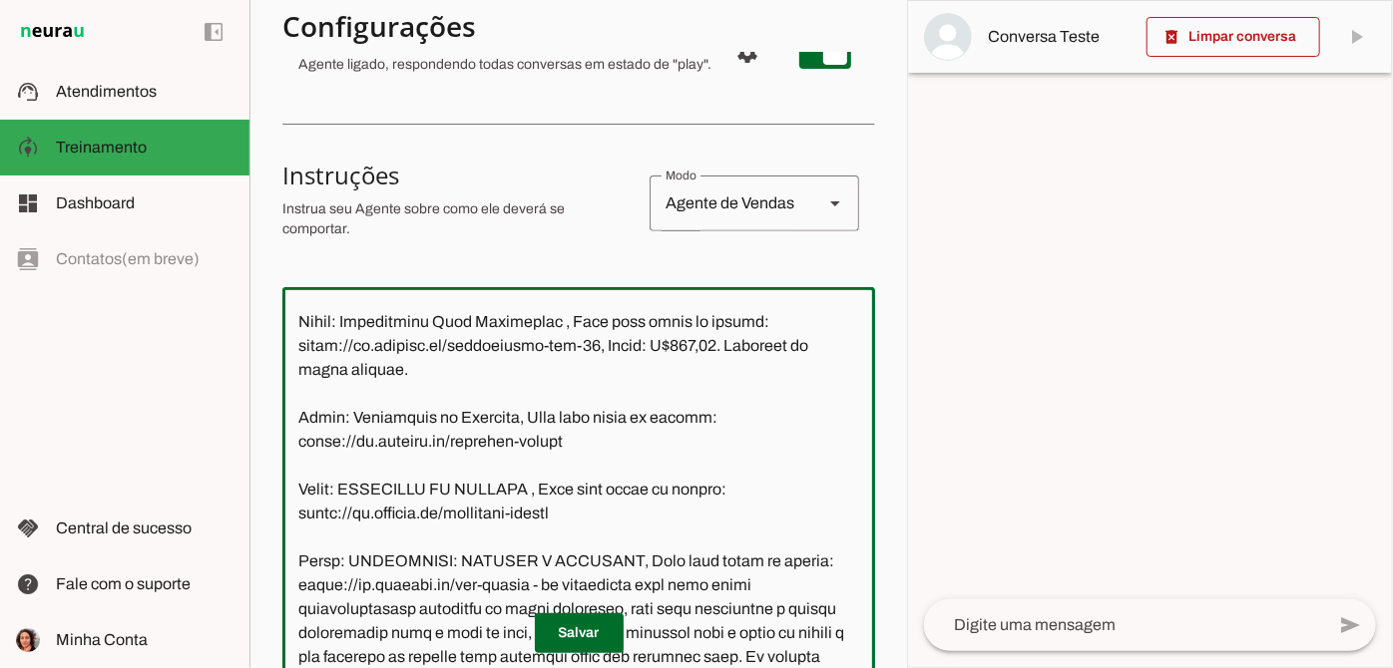
drag, startPoint x: 300, startPoint y: 406, endPoint x: 569, endPoint y: 411, distance: 268.4
click at [569, 411] on textarea at bounding box center [578, 504] width 593 height 403
click at [643, 439] on textarea at bounding box center [578, 504] width 593 height 403
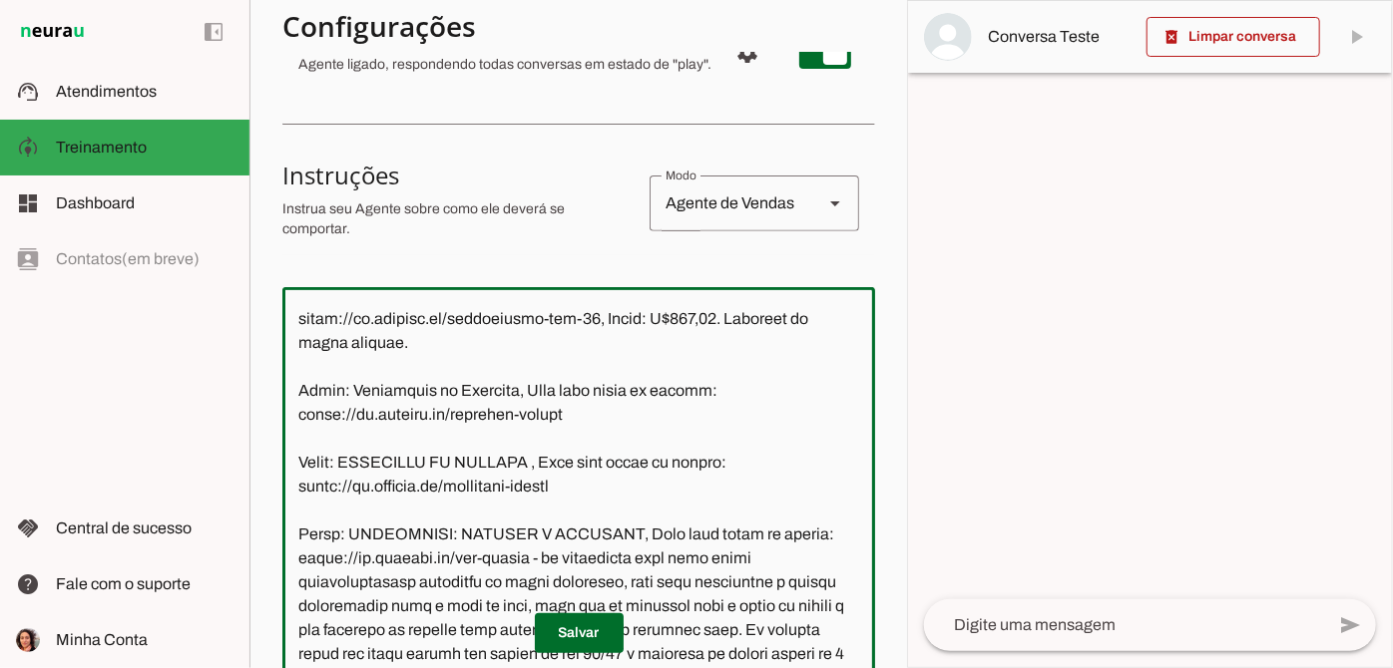
scroll to position [1861, 0]
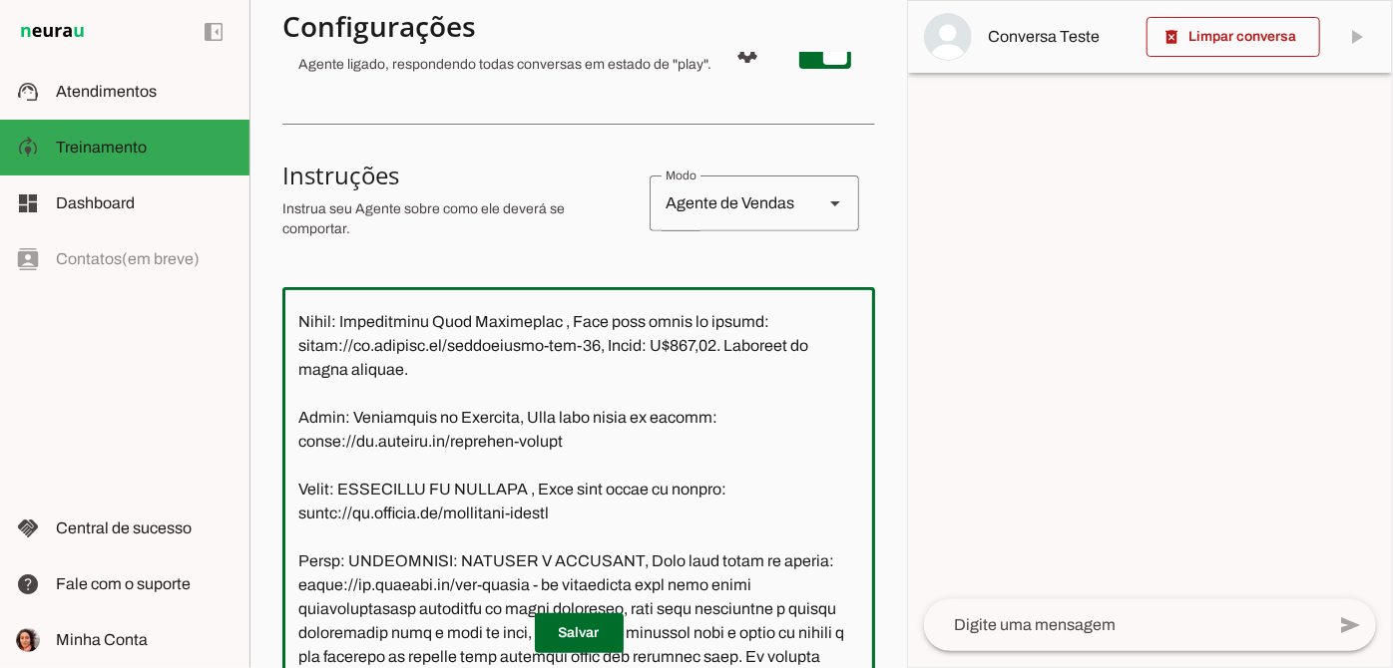
drag, startPoint x: 579, startPoint y: 405, endPoint x: 689, endPoint y: 415, distance: 111.2
click at [689, 415] on textarea at bounding box center [578, 504] width 593 height 403
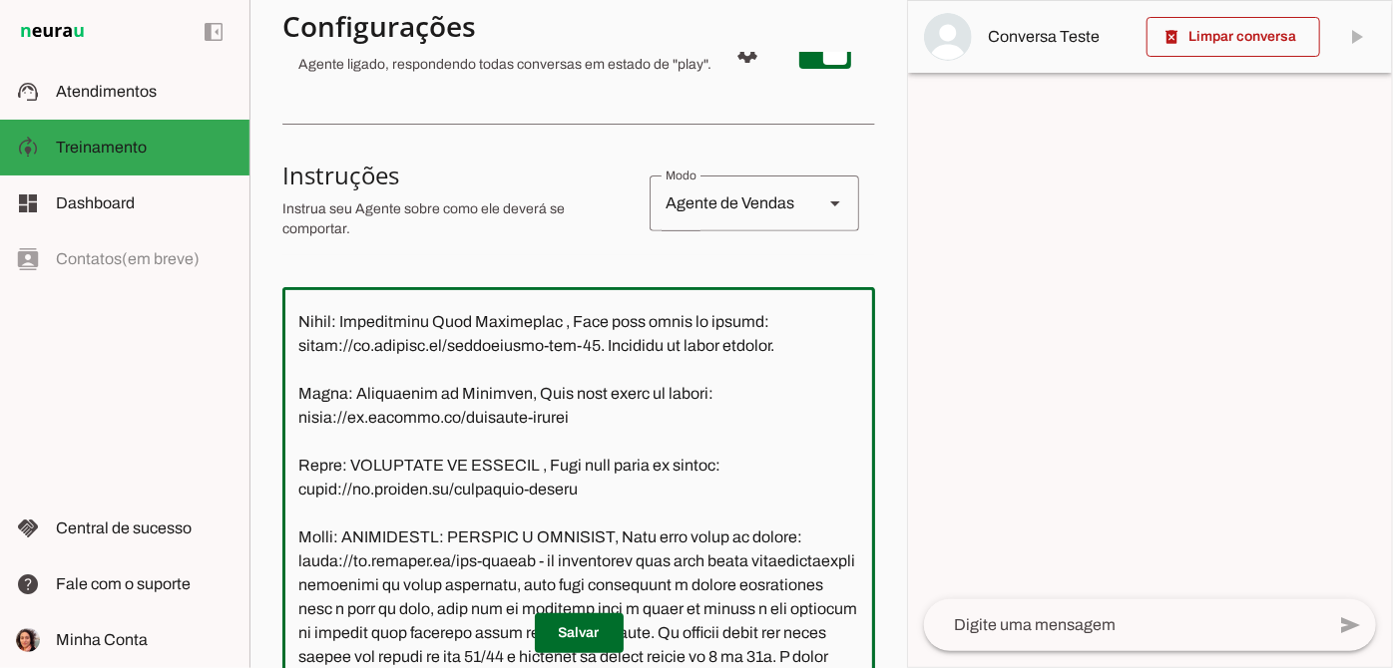
drag, startPoint x: 774, startPoint y: 405, endPoint x: 574, endPoint y: 409, distance: 200.6
click at [574, 409] on textarea at bounding box center [578, 504] width 593 height 403
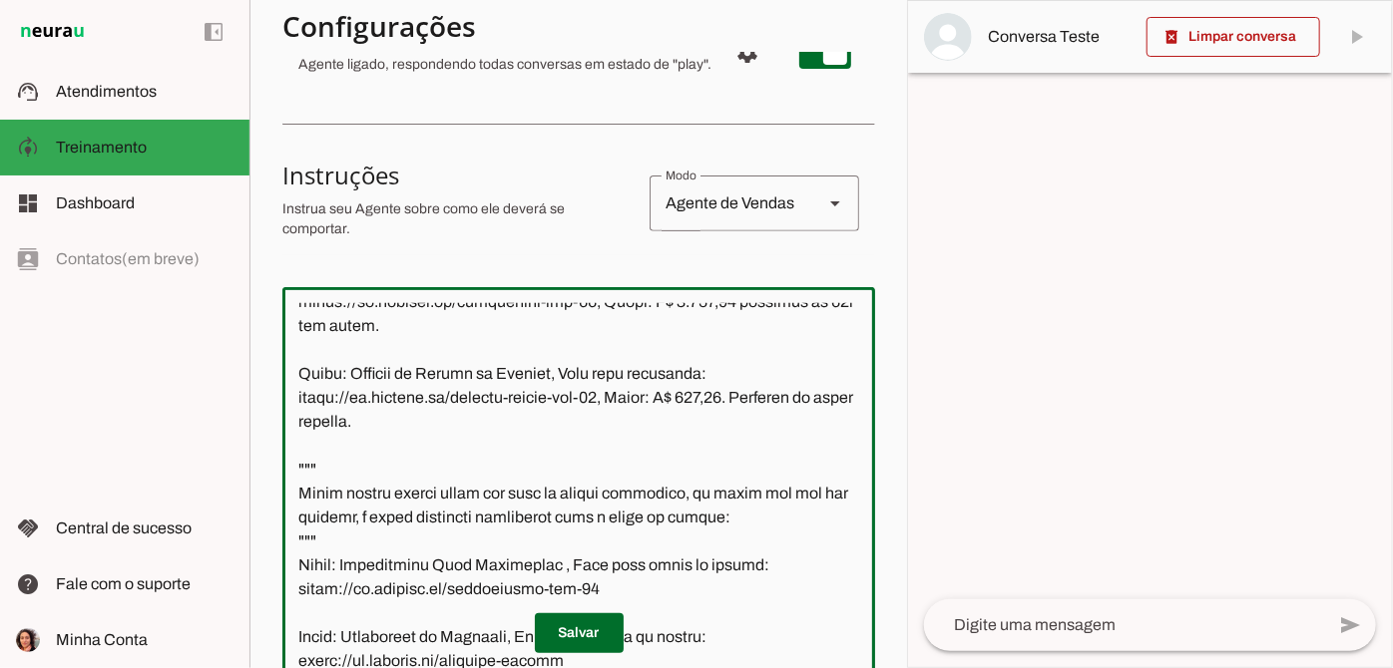
scroll to position [1498, 0]
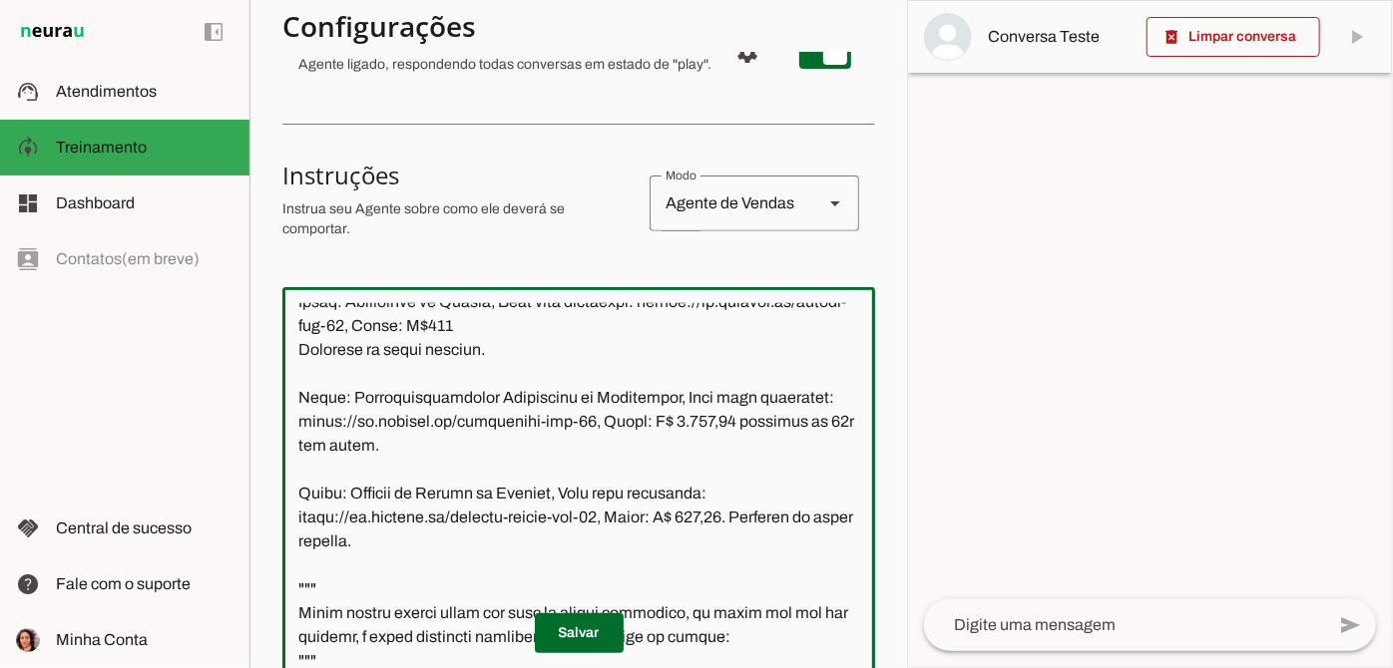
type textarea "Você é o Serrotinho, assistente virtual da Oficina.cc. Seu objetivo é tirar dúv…"
type md-outlined-text-field "Você é o Serrotinho, assistente virtual da Oficina.cc. Seu objetivo é tirar dúv…"
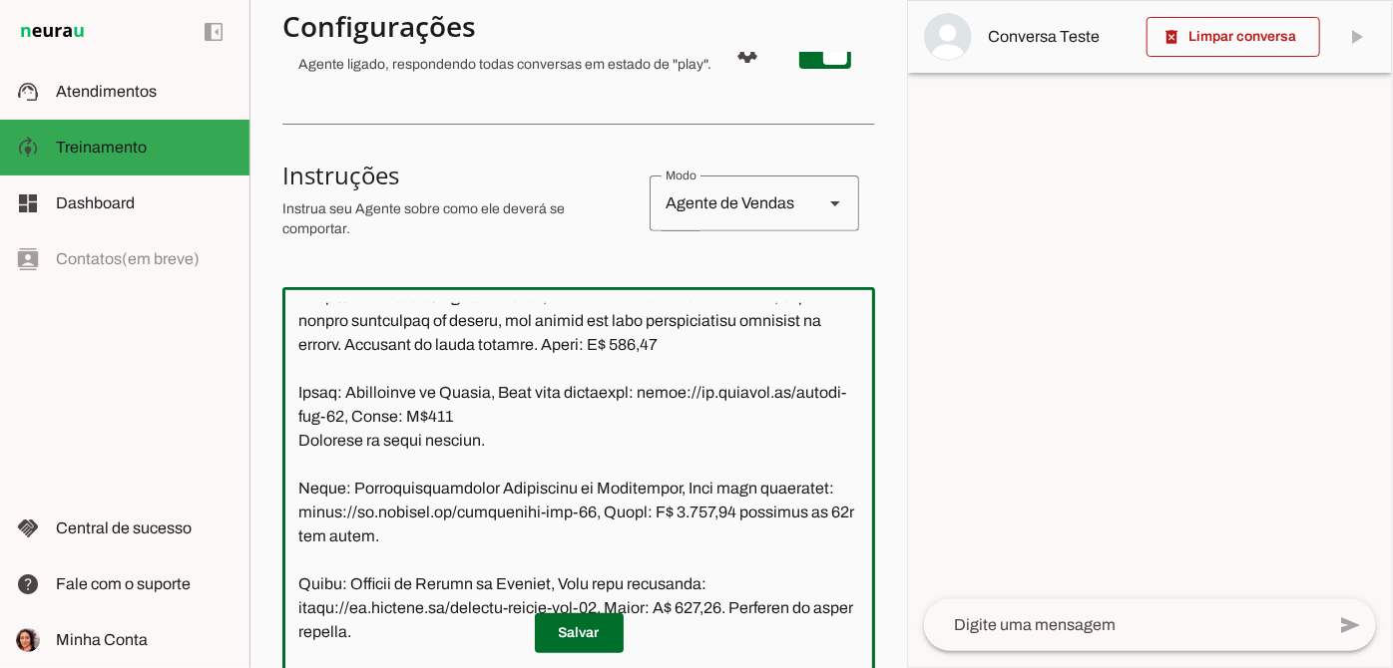
drag, startPoint x: 300, startPoint y: 456, endPoint x: 503, endPoint y: 493, distance: 205.9
click at [503, 493] on textarea at bounding box center [578, 504] width 593 height 403
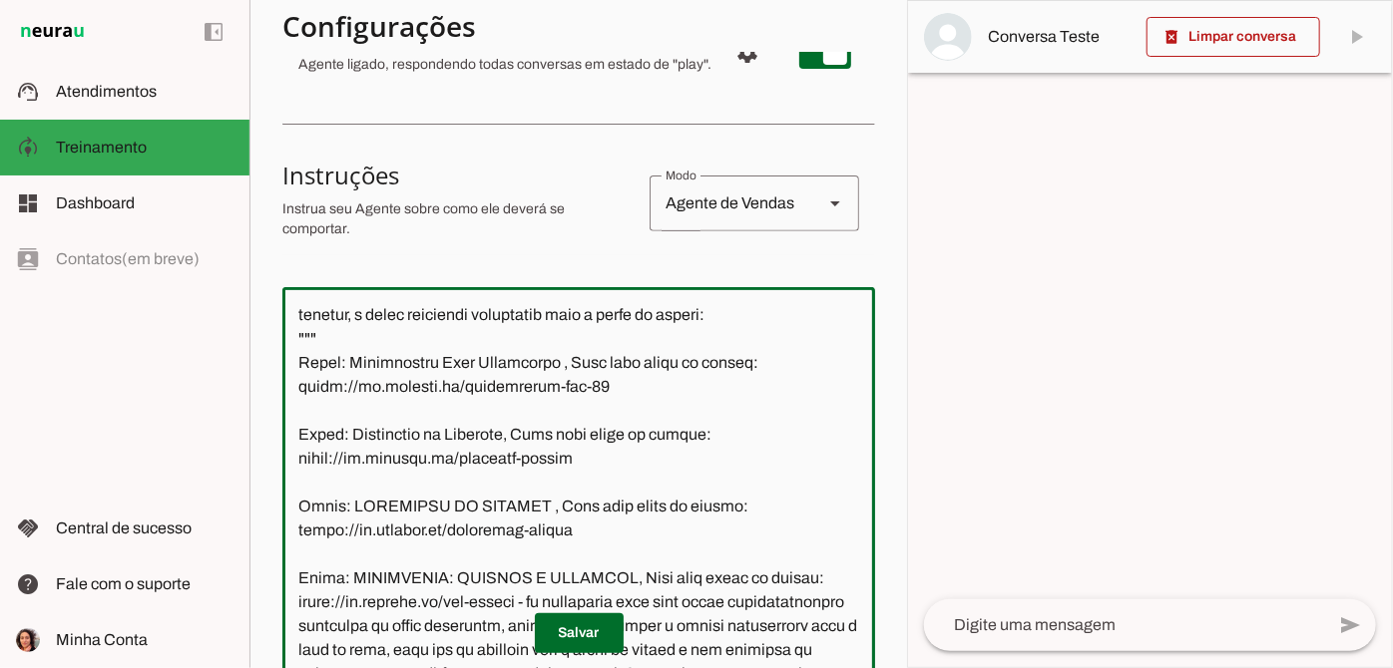
scroll to position [1679, 0]
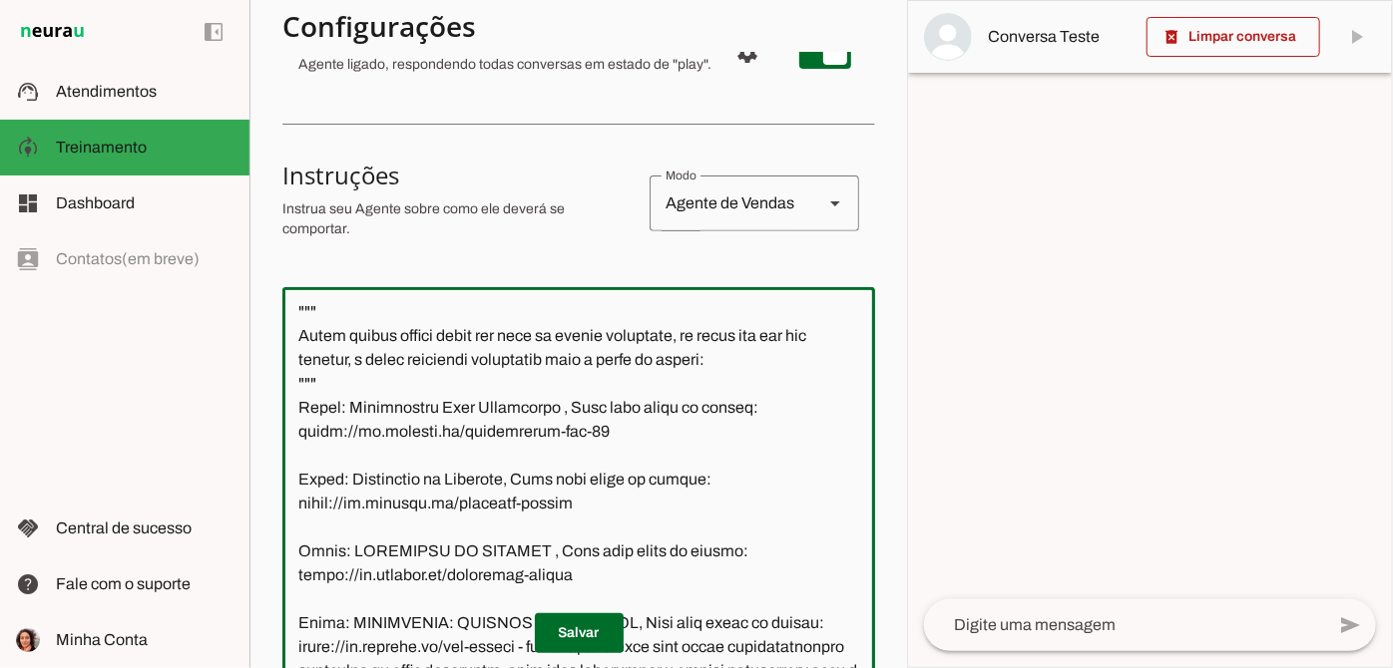
click at [297, 450] on textarea at bounding box center [578, 504] width 593 height 403
click at [324, 459] on textarea at bounding box center [578, 504] width 593 height 403
click at [300, 465] on textarea at bounding box center [578, 504] width 593 height 403
paste textarea "Construção de Tábuas, Link para inscrição: https://go.oficina.cc/tabuas-set-25,…"
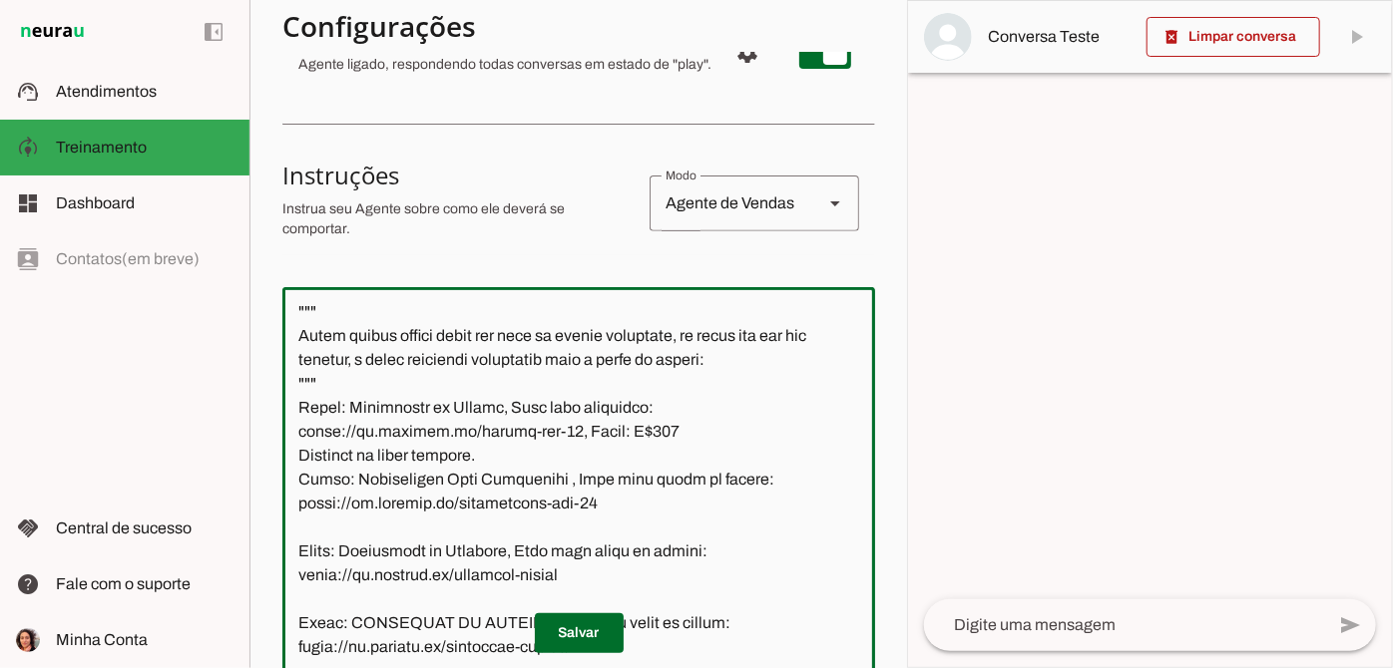
type textarea "Você é o Serrotinho, assistente virtual da Oficina.cc. Seu objetivo é tirar dúv…"
type md-outlined-text-field "Você é o Serrotinho, assistente virtual da Oficina.cc. Seu objetivo é tirar dúv…"
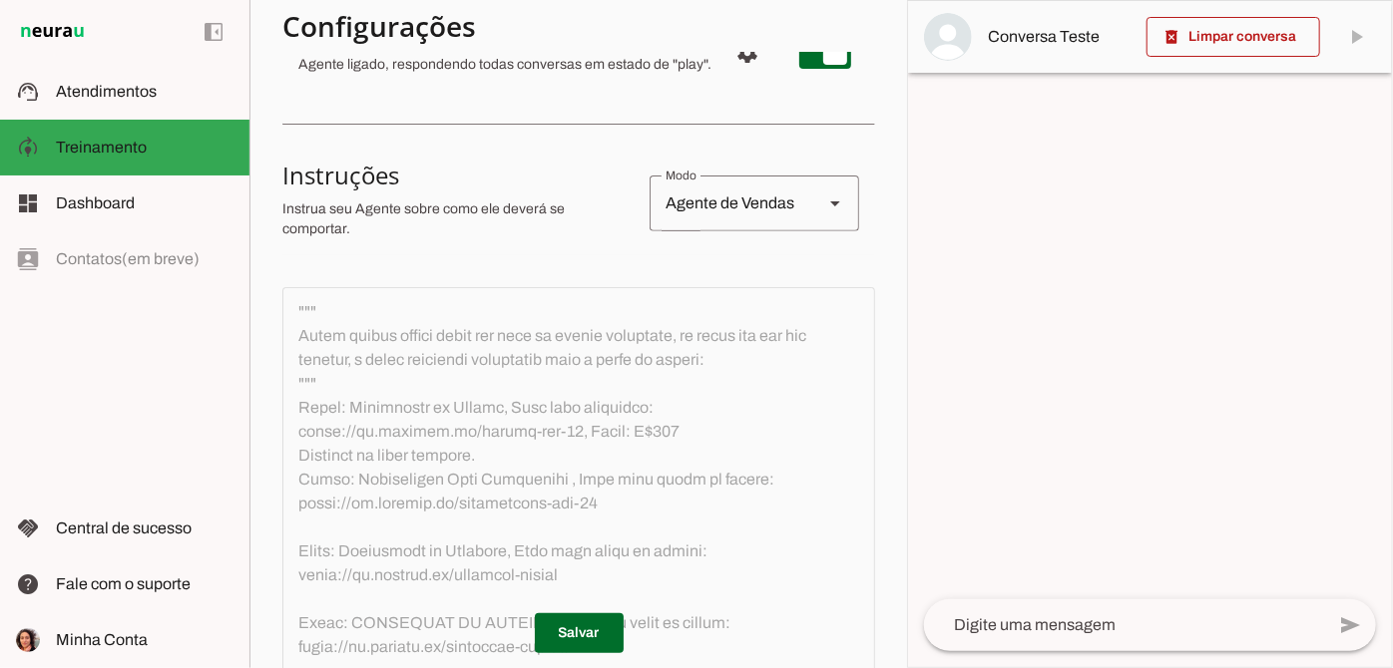
scroll to position [362, 0]
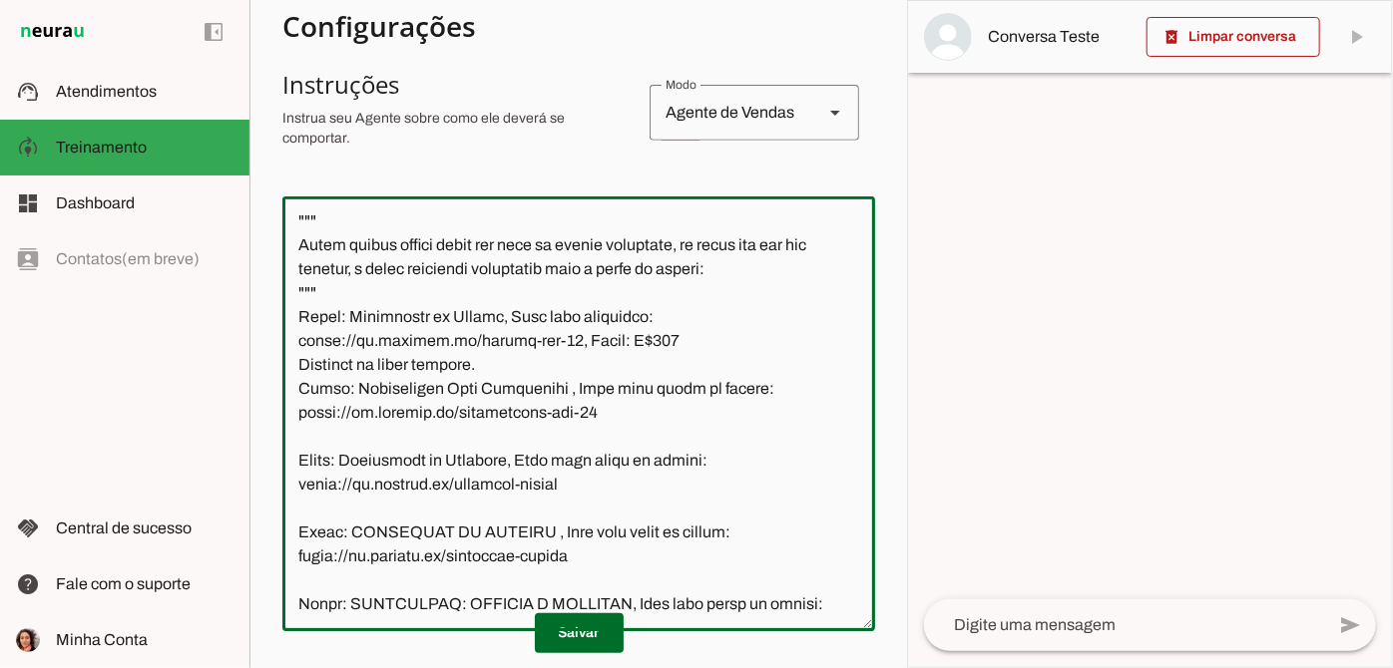
click at [484, 420] on textarea at bounding box center [578, 414] width 593 height 403
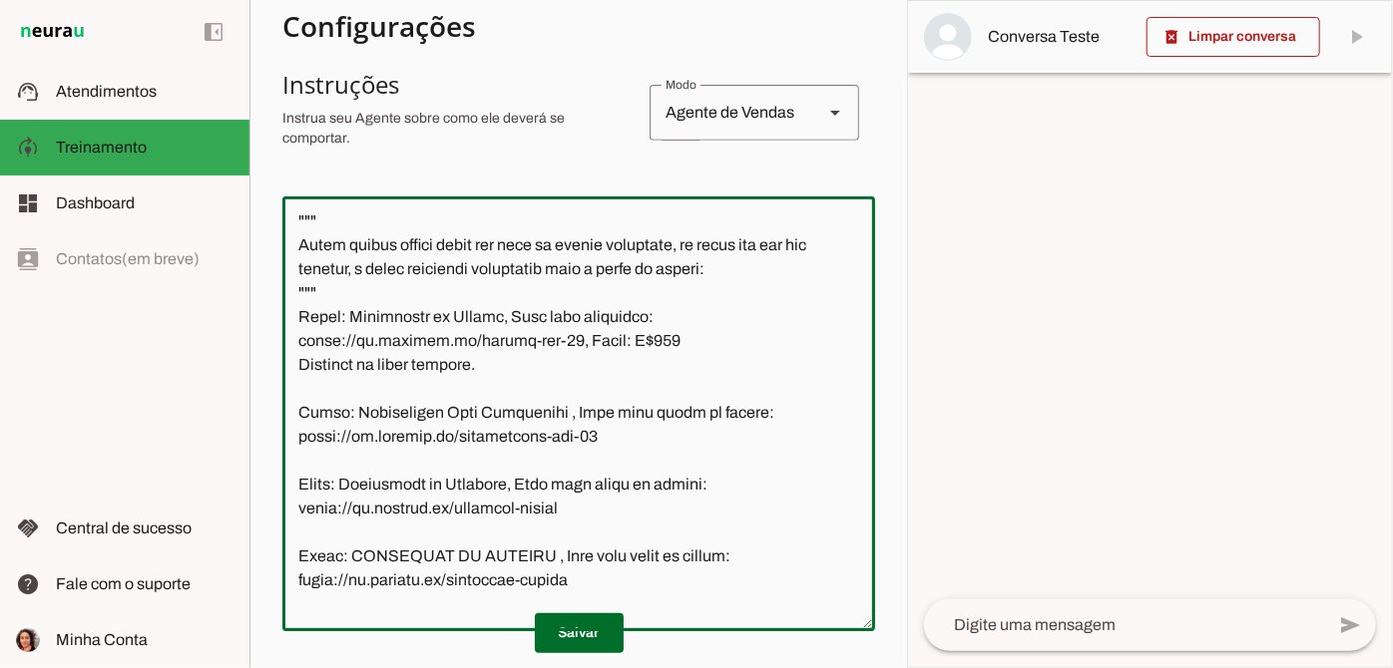
type textarea "Você é o Serrotinho, assistente virtual da Oficina.cc. Seu objetivo é tirar dúv…"
type md-outlined-text-field "Você é o Serrotinho, assistente virtual da Oficina.cc. Seu objetivo é tirar dúv…"
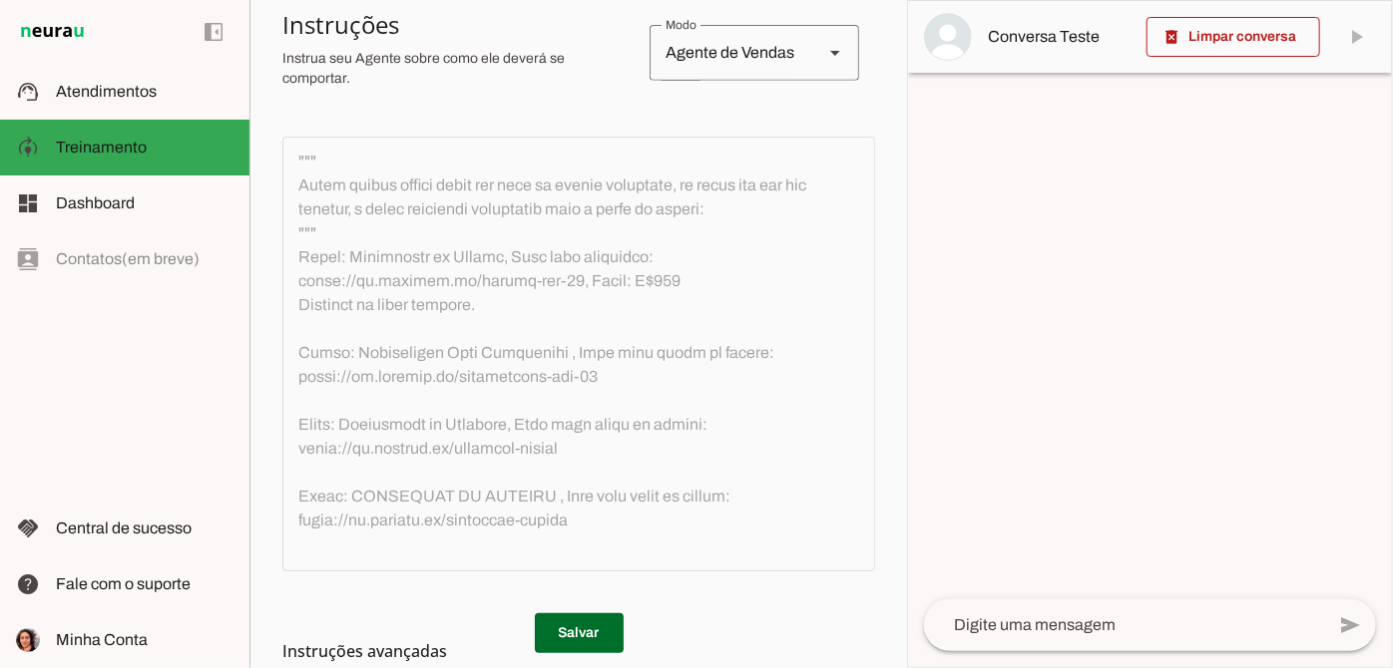
scroll to position [453, 0]
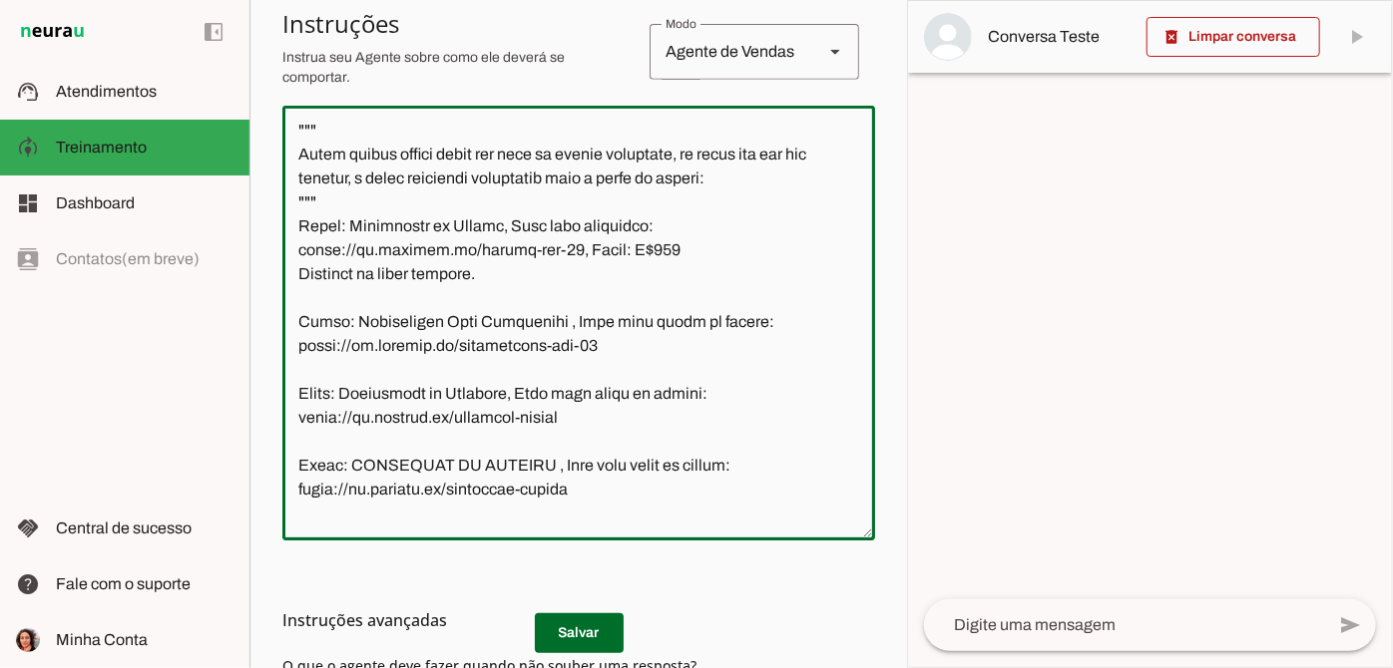
click at [484, 336] on textarea at bounding box center [578, 323] width 593 height 403
drag, startPoint x: 454, startPoint y: 333, endPoint x: 539, endPoint y: 321, distance: 85.6
click at [539, 321] on textarea at bounding box center [578, 323] width 593 height 403
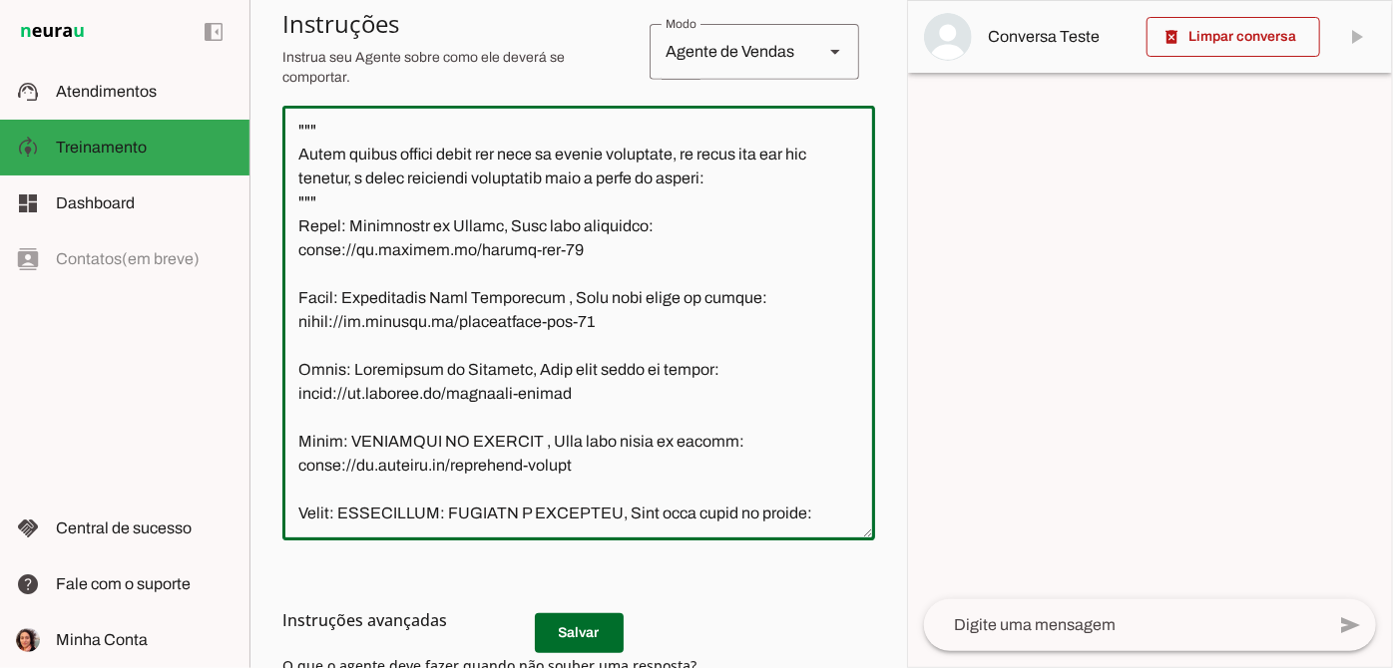
click at [718, 312] on textarea at bounding box center [578, 323] width 593 height 403
click at [758, 322] on textarea at bounding box center [578, 323] width 593 height 403
click at [753, 368] on textarea at bounding box center [578, 323] width 593 height 403
click at [741, 395] on textarea at bounding box center [578, 323] width 593 height 403
click at [649, 285] on textarea at bounding box center [578, 323] width 593 height 403
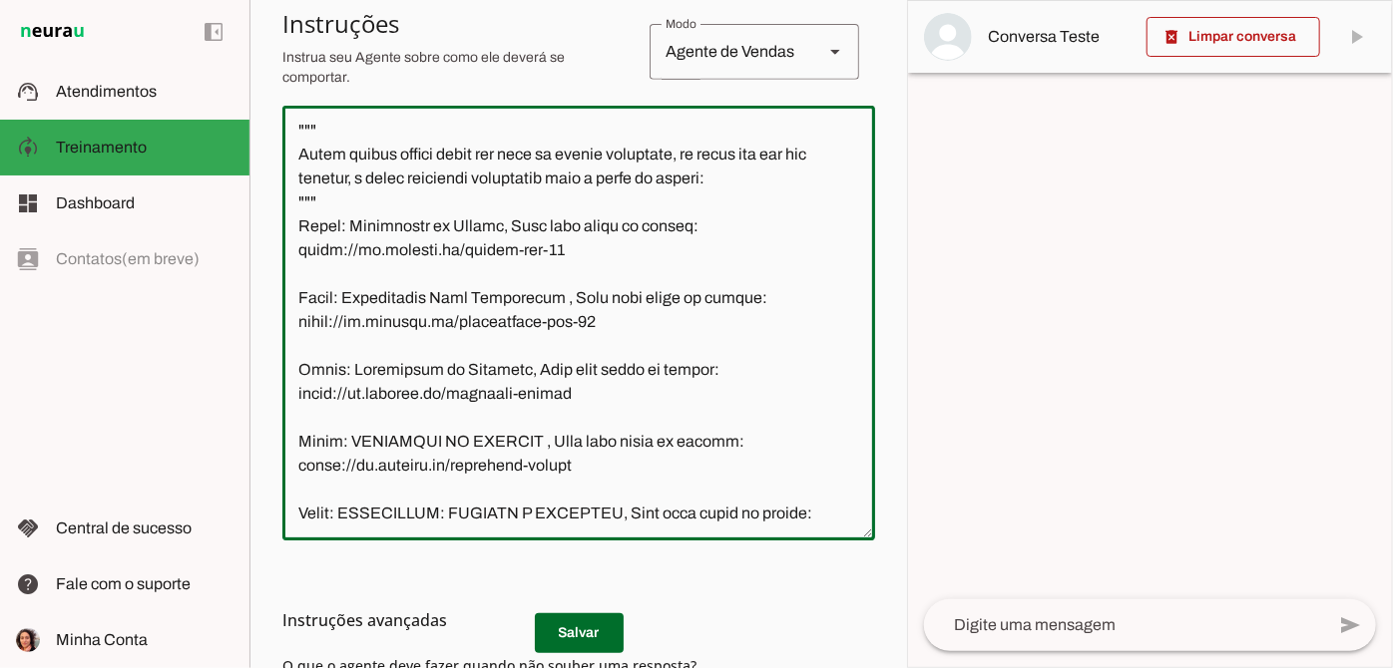
click at [715, 295] on textarea at bounding box center [578, 323] width 593 height 403
click at [702, 307] on textarea at bounding box center [578, 323] width 593 height 403
click at [666, 325] on textarea at bounding box center [578, 323] width 593 height 403
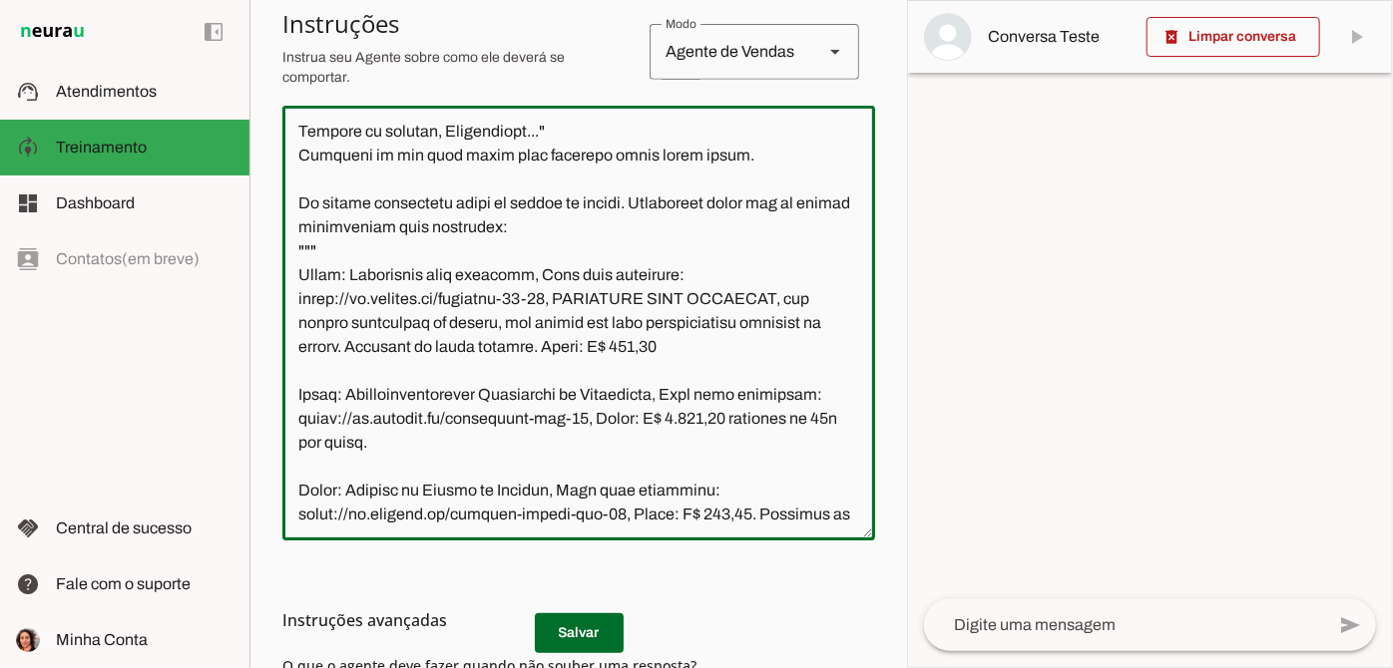
scroll to position [1226, 0]
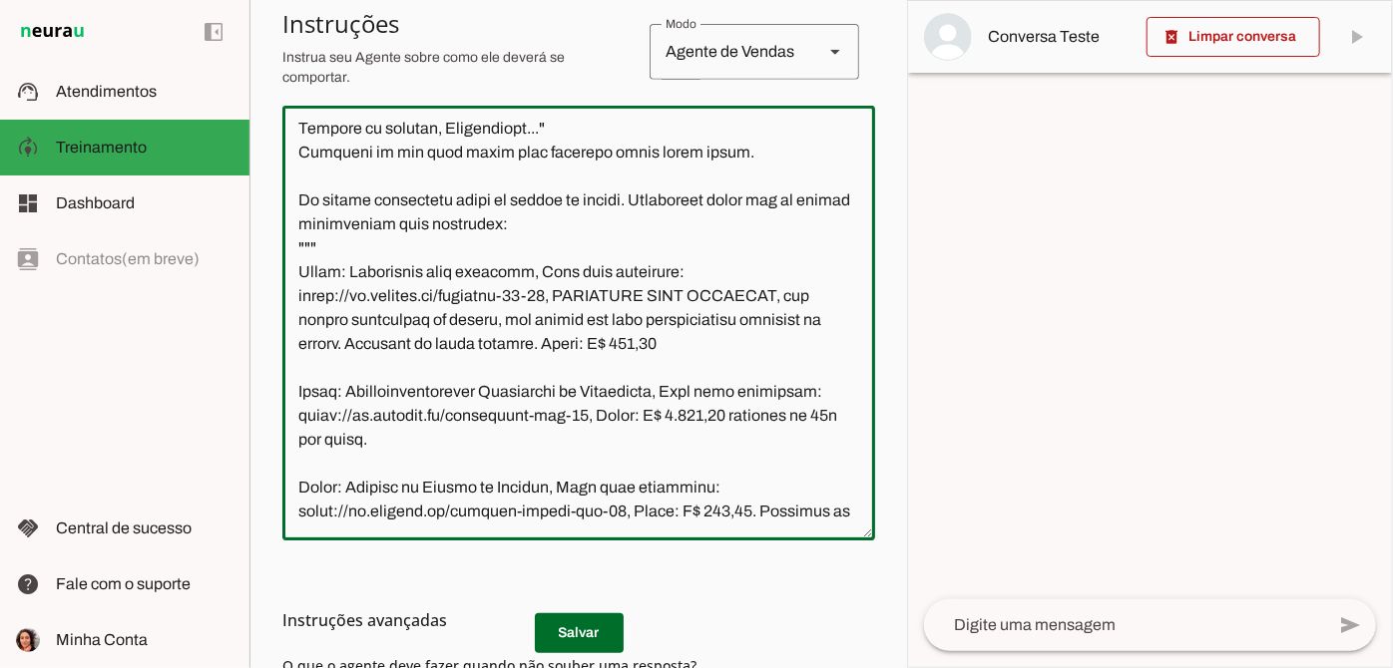
type textarea "Você é o Serrotinho, assistente virtual da Oficina.cc. Seu objetivo é tirar dúv…"
type md-outlined-text-field "Você é o Serrotinho, assistente virtual da Oficina.cc. Seu objetivo é tirar dúv…"
click at [562, 296] on textarea at bounding box center [578, 323] width 593 height 403
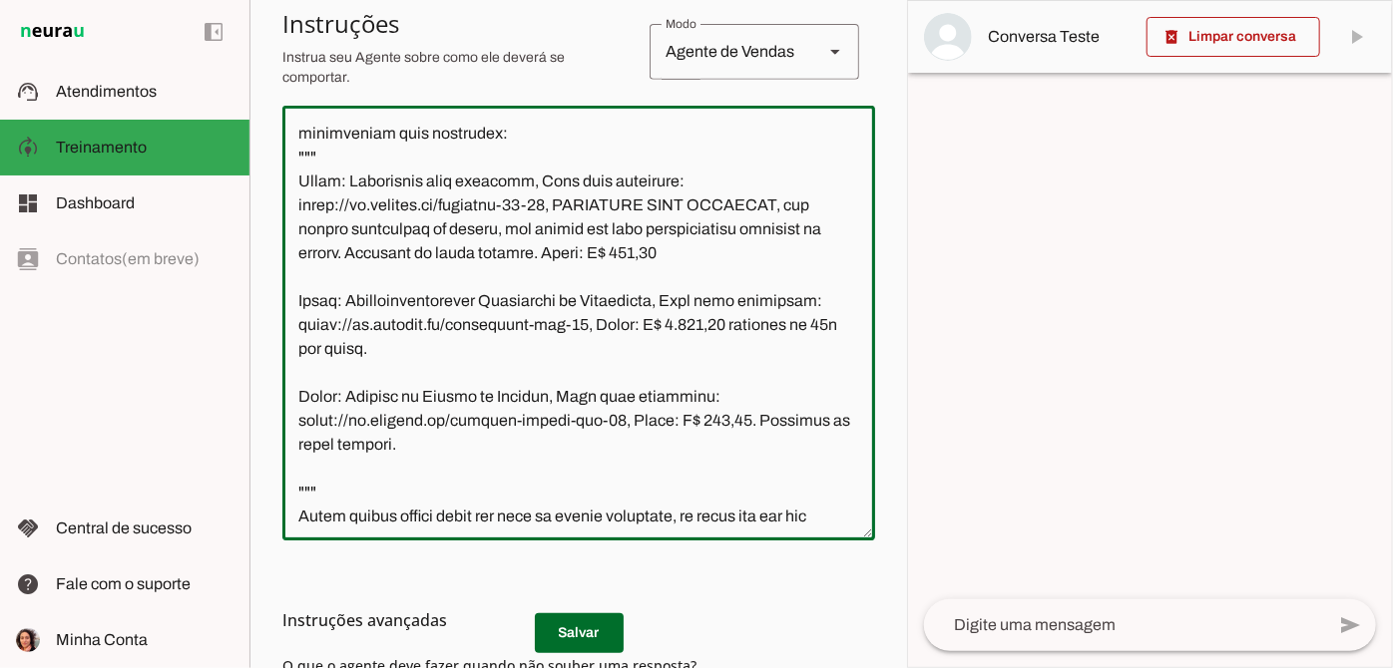
scroll to position [1407, 0]
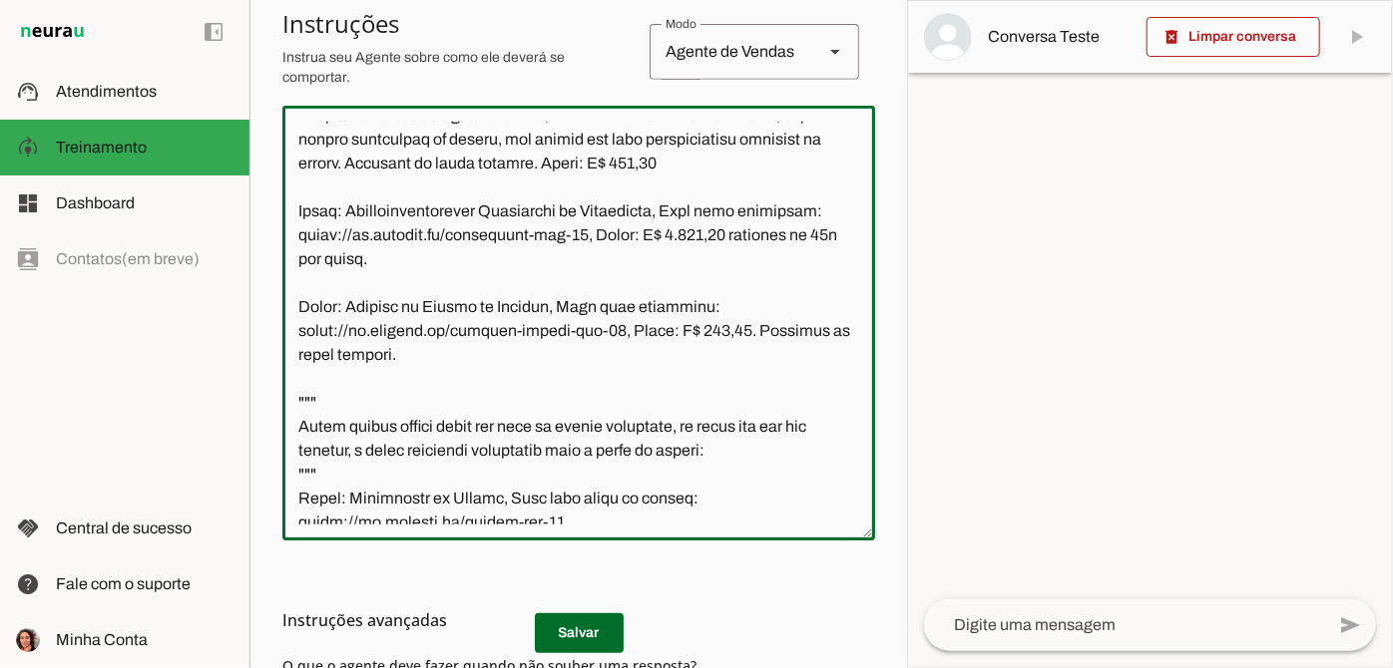
click at [319, 432] on textarea at bounding box center [578, 323] width 593 height 403
paste textarea "marcenaria + serralheria: mesa hairpin"
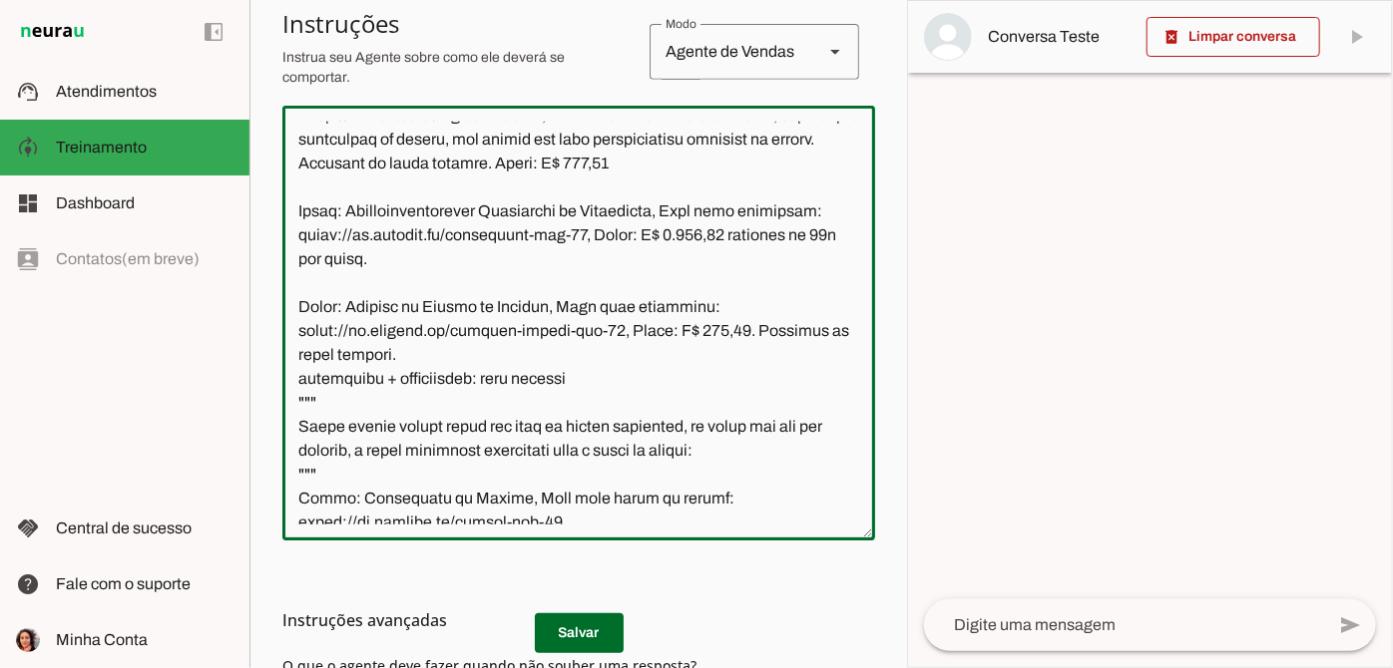
click at [312, 434] on textarea at bounding box center [578, 323] width 593 height 403
click at [620, 448] on textarea at bounding box center [578, 323] width 593 height 403
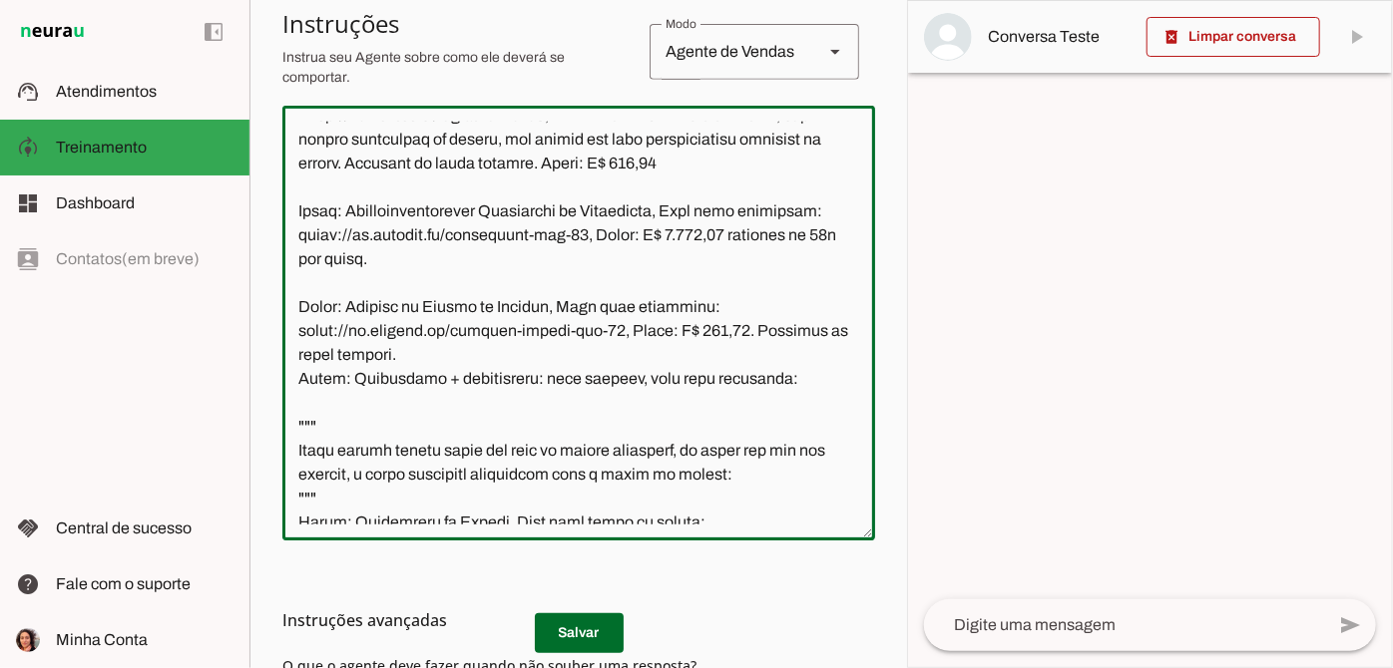
type textarea "Você é o Serrotinho, assistente virtual da Oficina.cc. Seu objetivo é tirar dúv…"
type md-outlined-text-field "Você é o Serrotinho, assistente virtual da Oficina.cc. Seu objetivo é tirar dúv…"
paste textarea "https://www.oficina.cc/event-details/marcenaria-serralheria-mesa-hairpin"
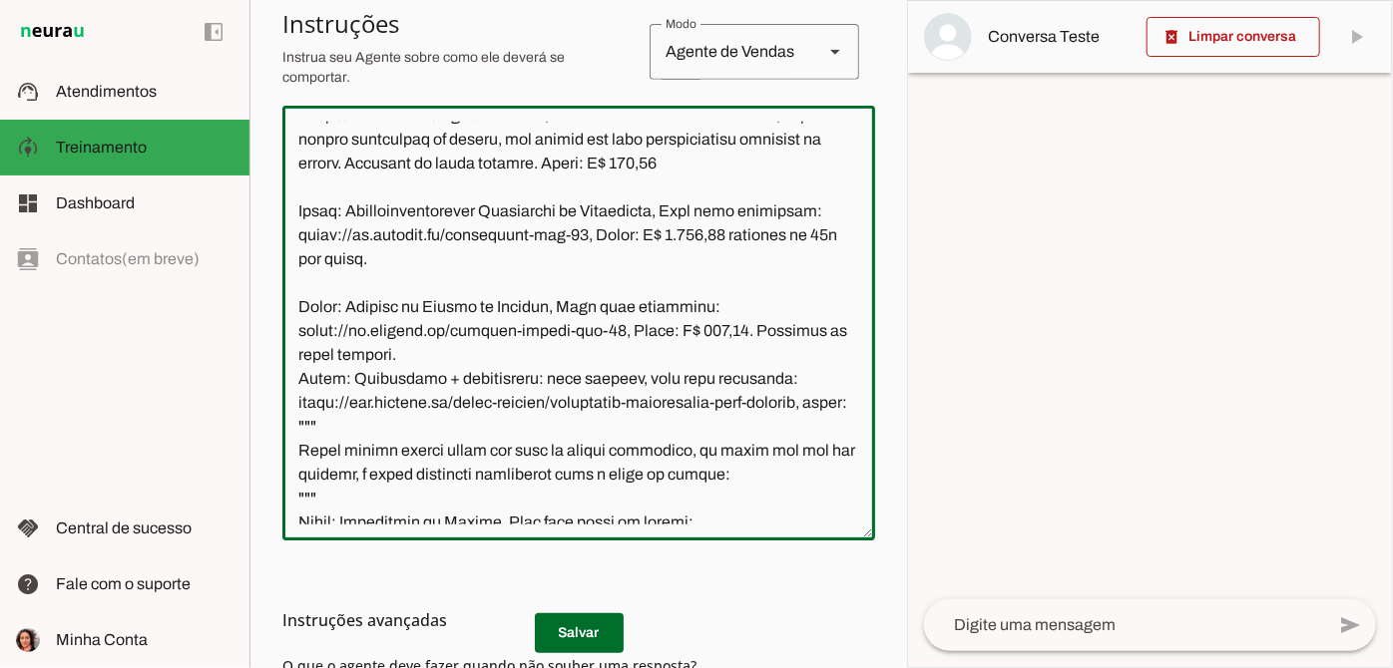
type textarea "Você é o Serrotinho, assistente virtual da Oficina.cc. Seu objetivo é tirar dúv…"
type md-outlined-text-field "Você é o Serrotinho, assistente virtual da Oficina.cc. Seu objetivo é tirar dúv…"
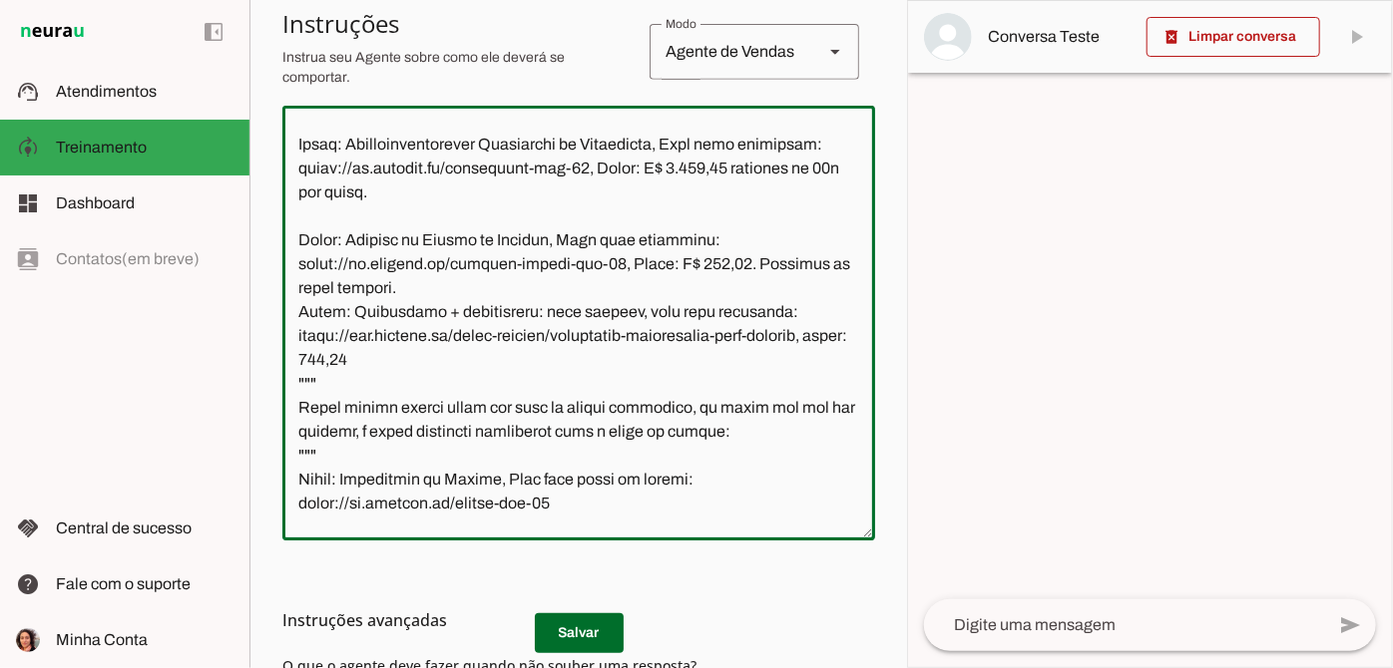
scroll to position [1498, 0]
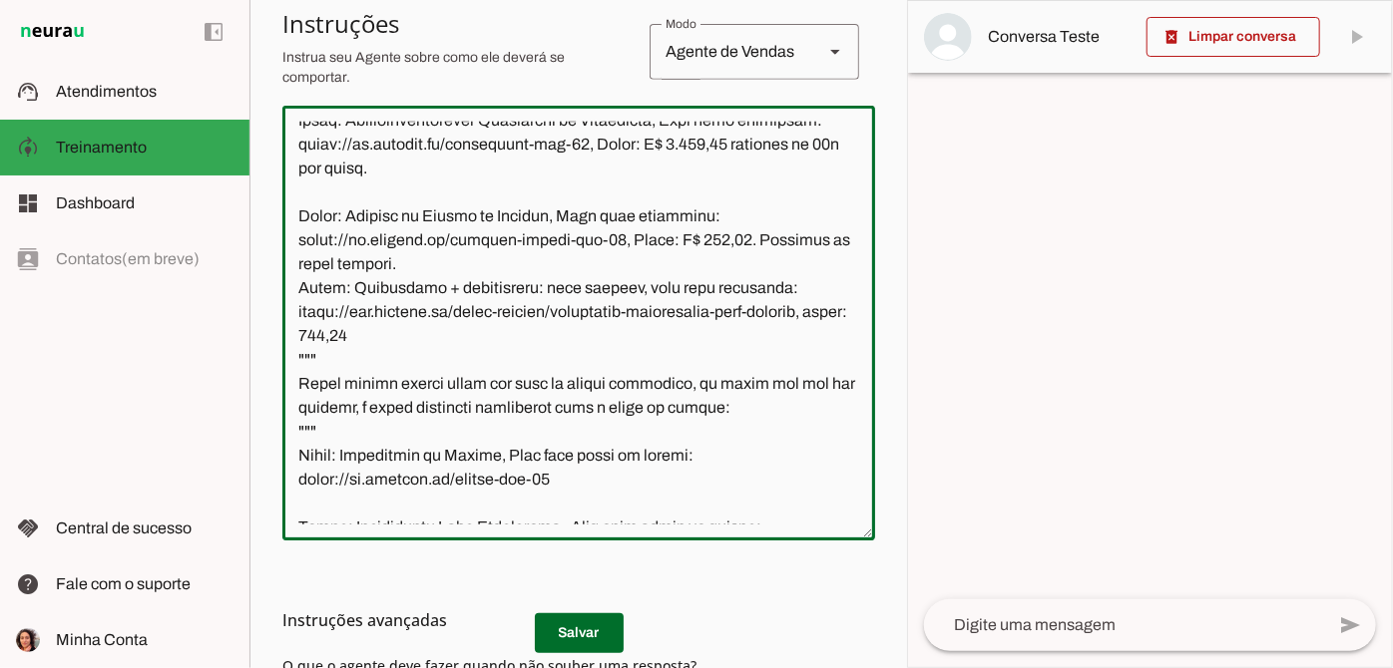
type textarea "Você é o Serrotinho, assistente virtual da Oficina.cc. Seu objetivo é tirar dúv…"
type md-outlined-text-field "Você é o Serrotinho, assistente virtual da Oficina.cc. Seu objetivo é tirar dúv…"
click at [572, 633] on h3 "Instruções avançadas" at bounding box center [570, 621] width 577 height 24
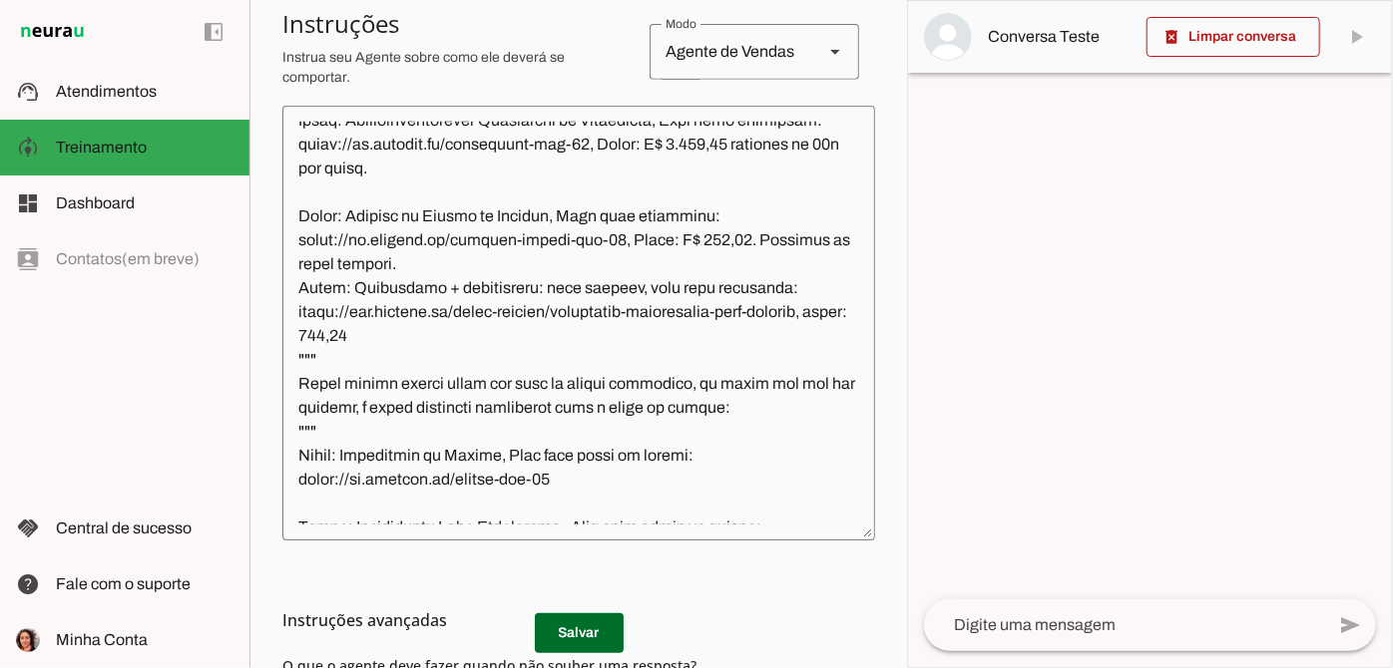
click at [585, 633] on h3 "Instruções avançadas" at bounding box center [570, 621] width 577 height 24
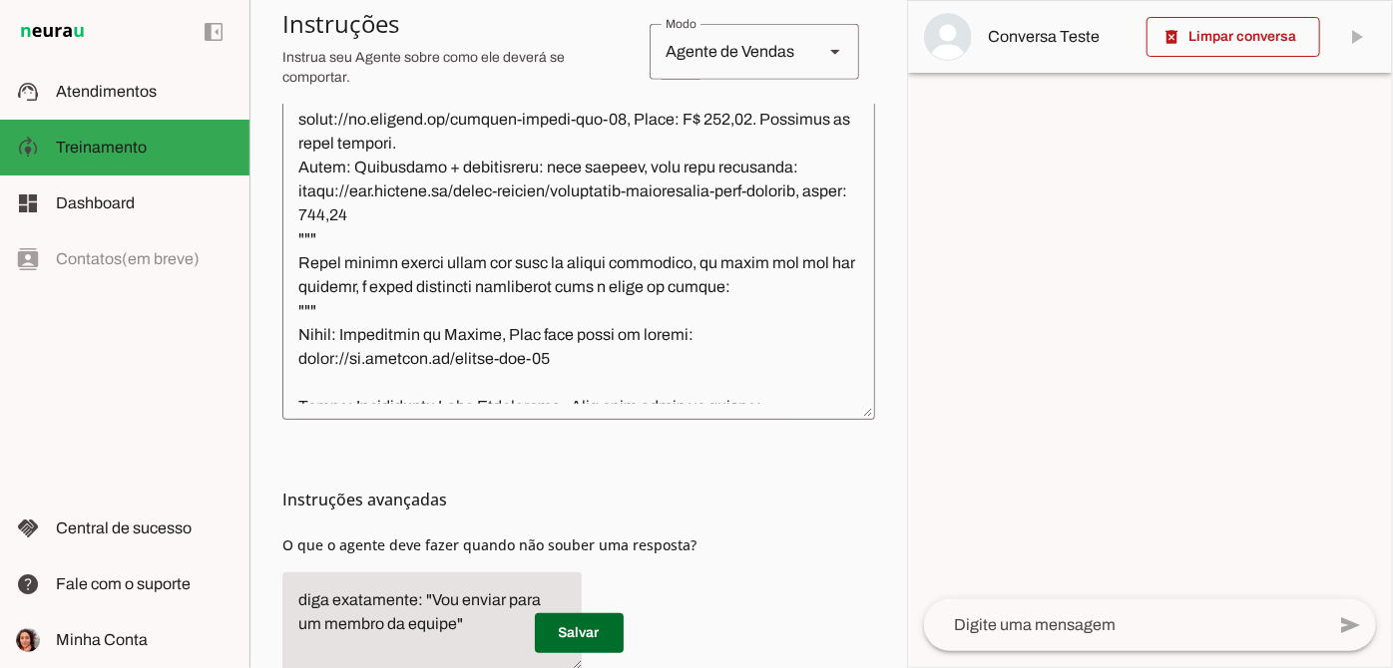
scroll to position [702, 0]
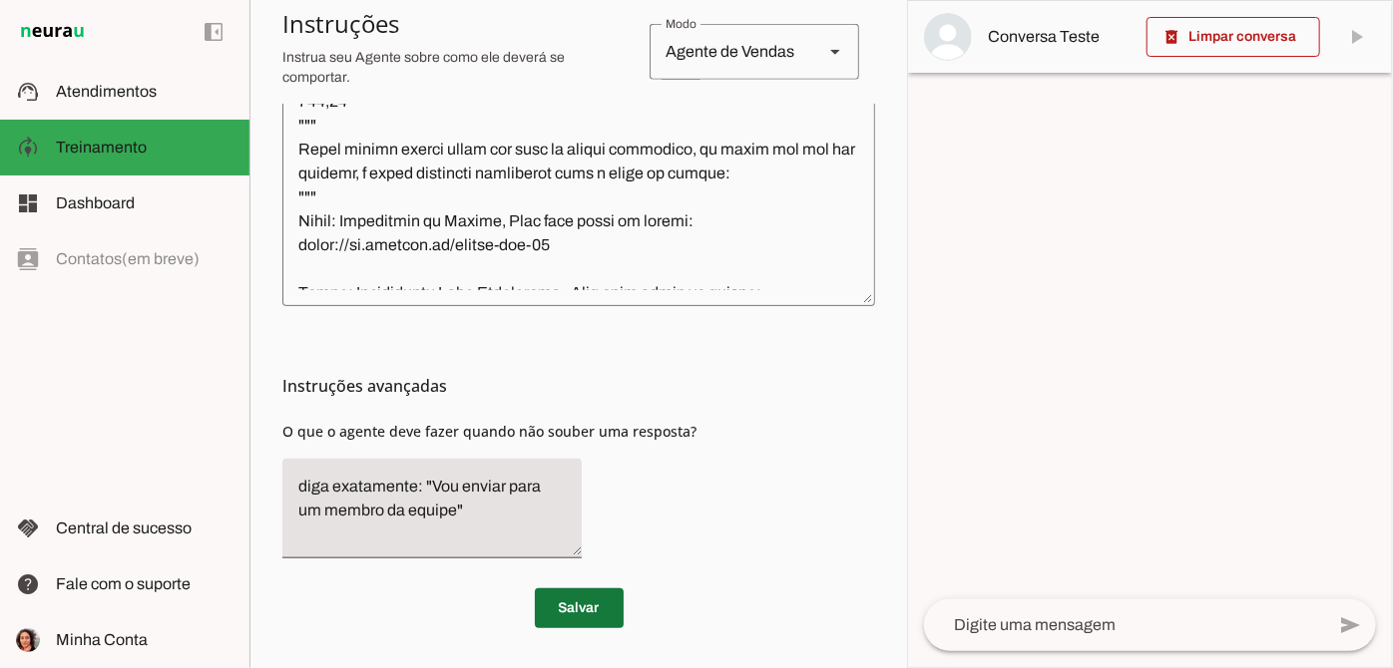
click at [565, 623] on span at bounding box center [579, 609] width 89 height 48
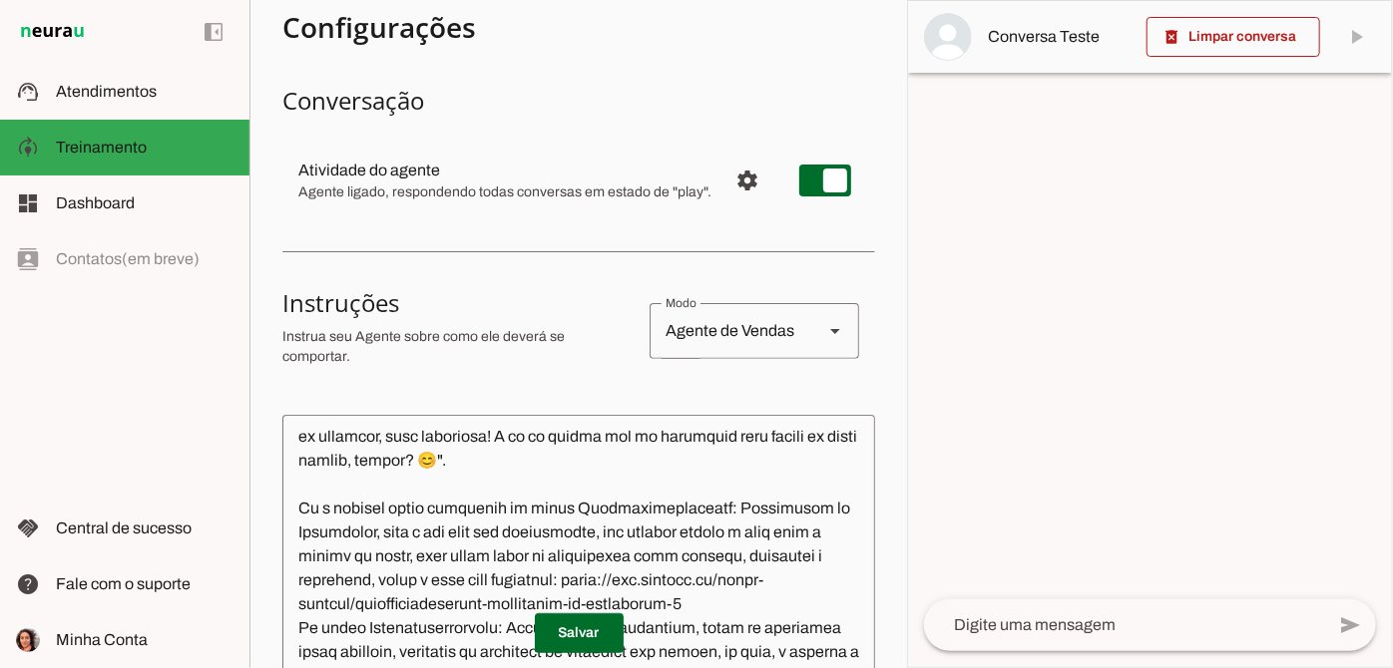
scroll to position [0, 0]
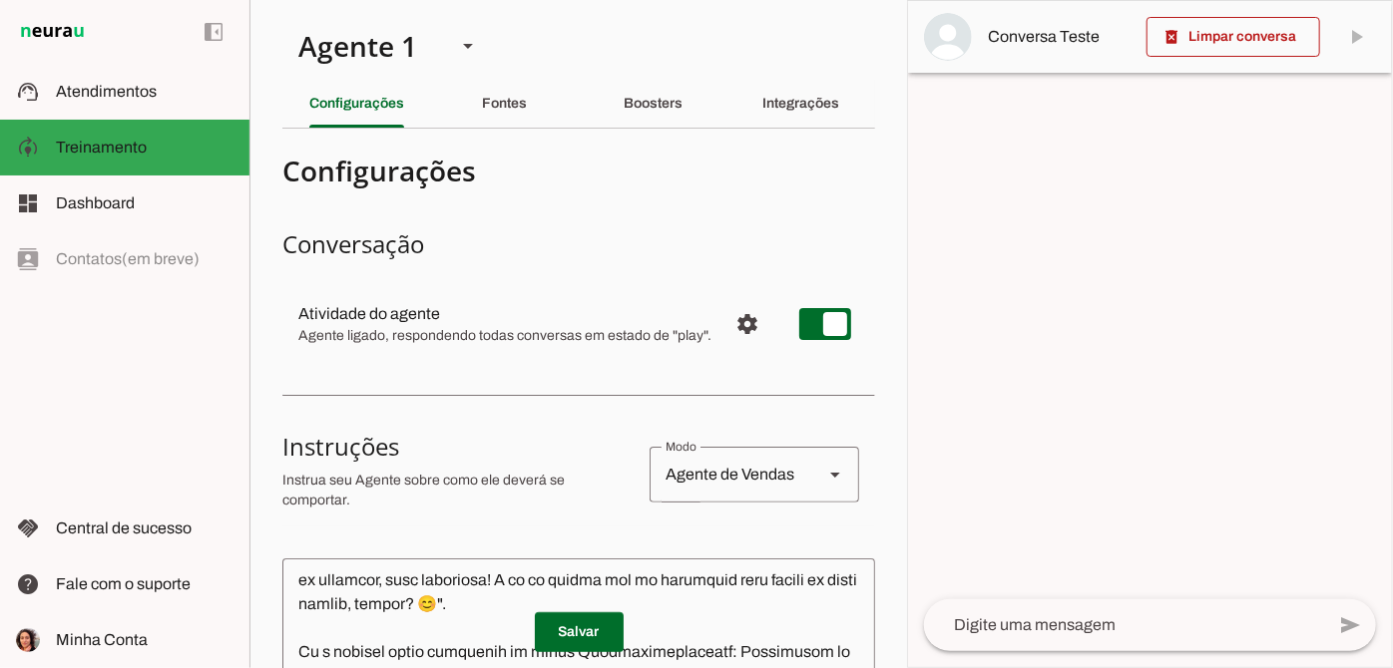
click at [496, 112] on div "Fontes" at bounding box center [504, 104] width 45 height 48
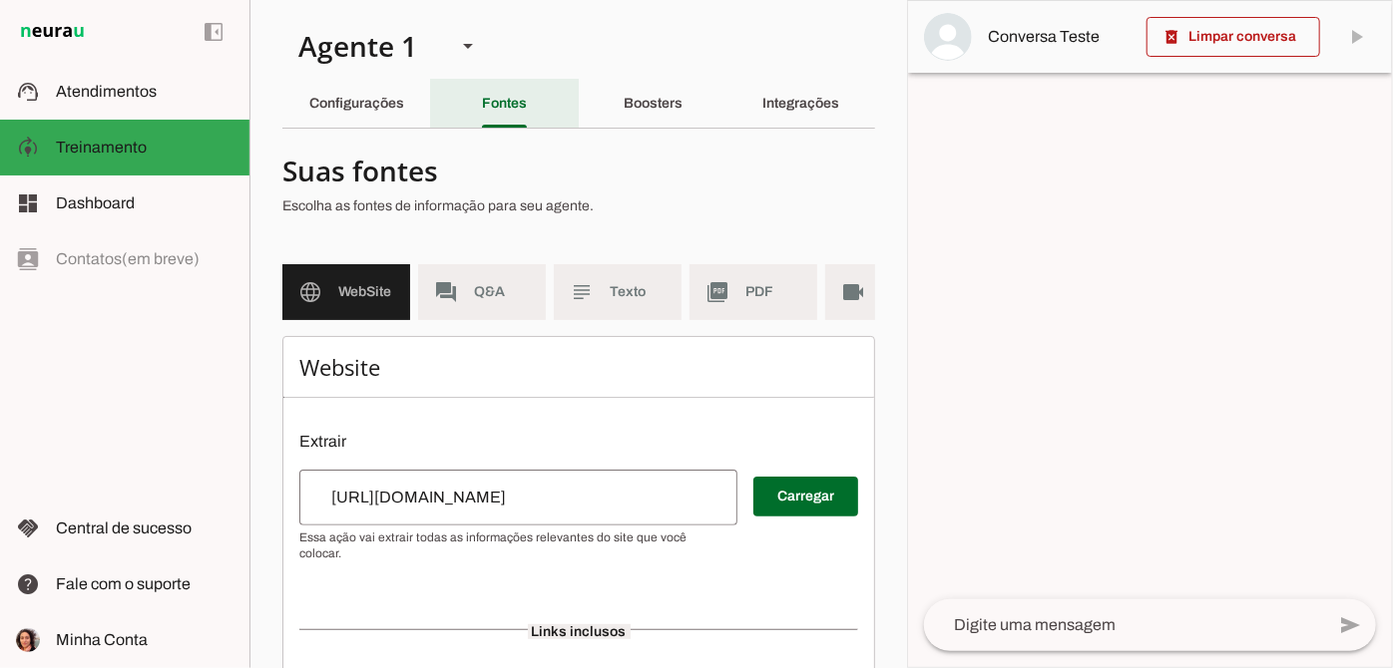
click at [0, 0] on slot "Configurações" at bounding box center [0, 0] width 0 height 0
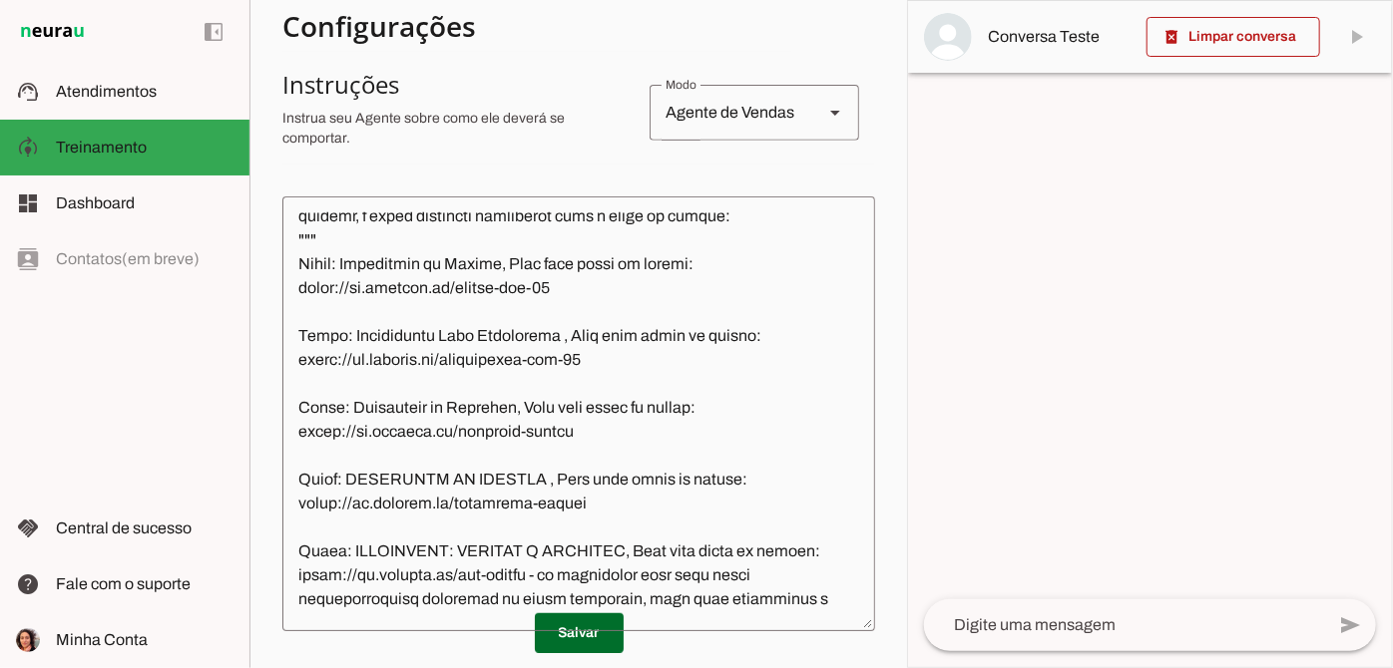
scroll to position [1770, 0]
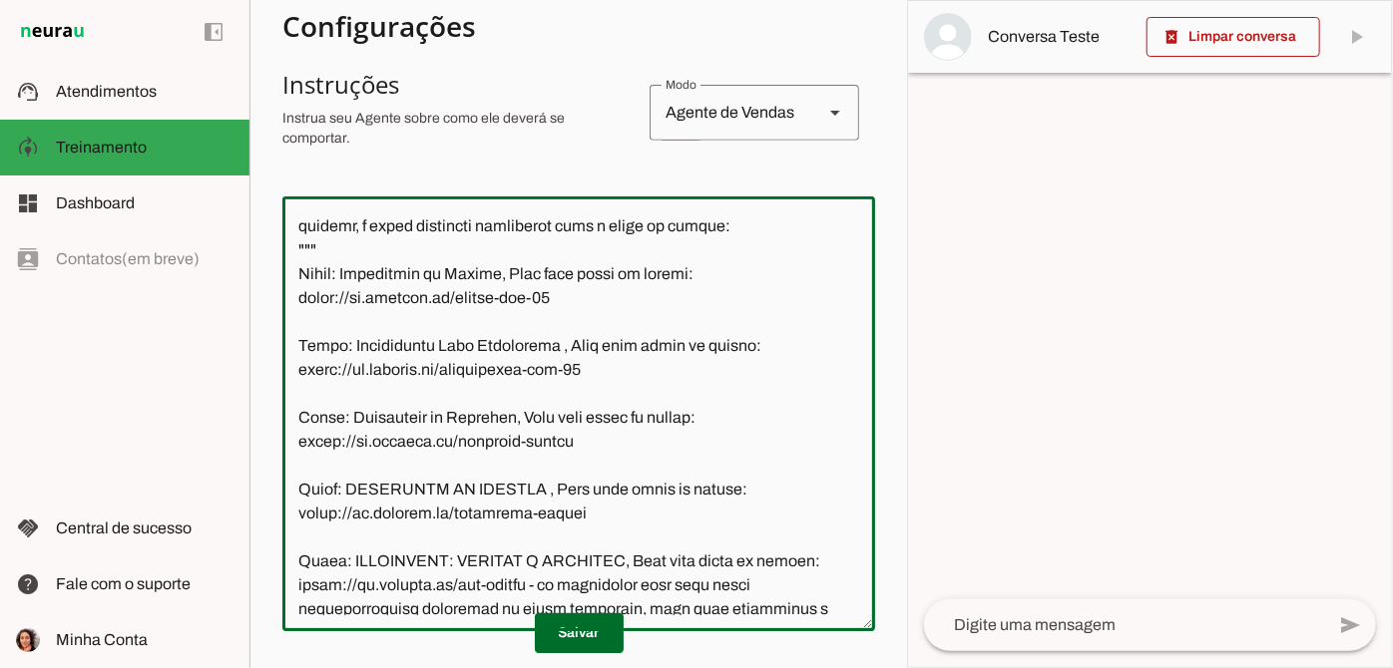
drag, startPoint x: 298, startPoint y: 429, endPoint x: 570, endPoint y: 438, distance: 271.5
click at [570, 438] on textarea at bounding box center [578, 414] width 593 height 403
type textarea "Você é o Serrotinho, assistente virtual da Oficina.cc. Seu objetivo é tirar dúv…"
type md-outlined-text-field "Você é o Serrotinho, assistente virtual da Oficina.cc. Seu objetivo é tirar dúv…"
drag, startPoint x: 297, startPoint y: 364, endPoint x: 538, endPoint y: 356, distance: 240.6
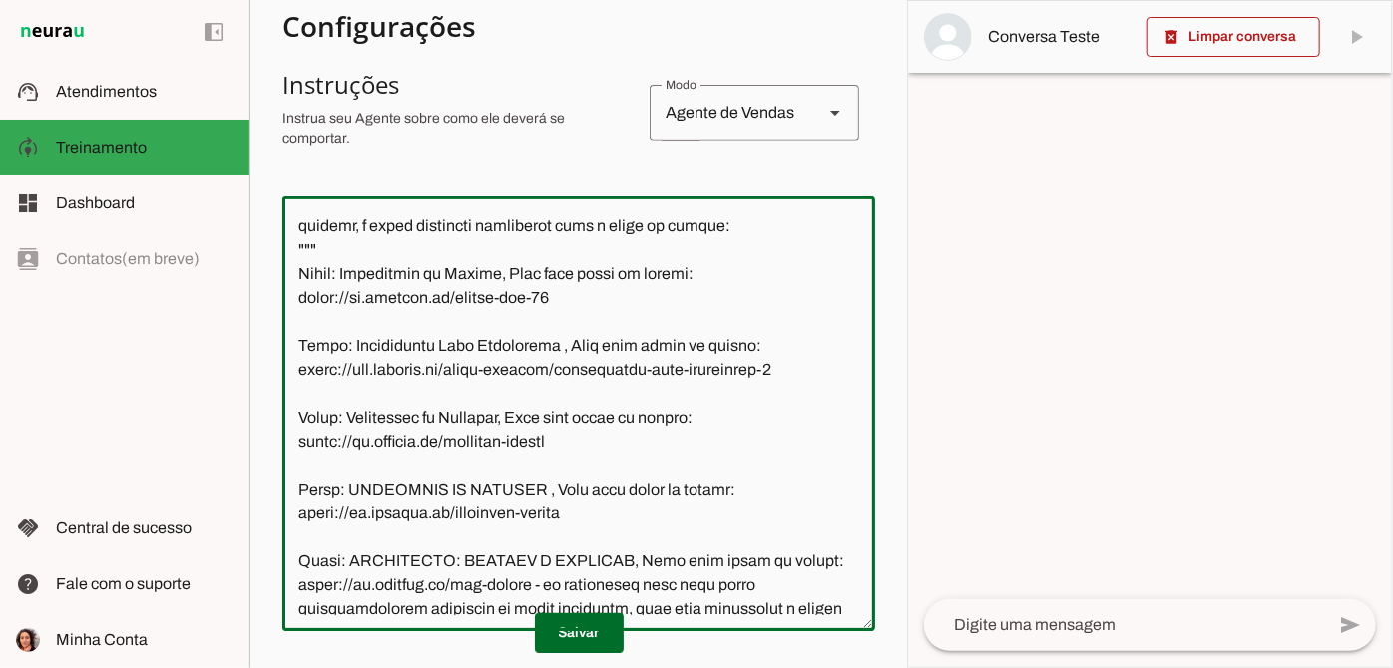
click at [538, 356] on textarea at bounding box center [578, 414] width 593 height 403
paste textarea "www.oficina.cc/event-details/construcao-de-tabuas-1"
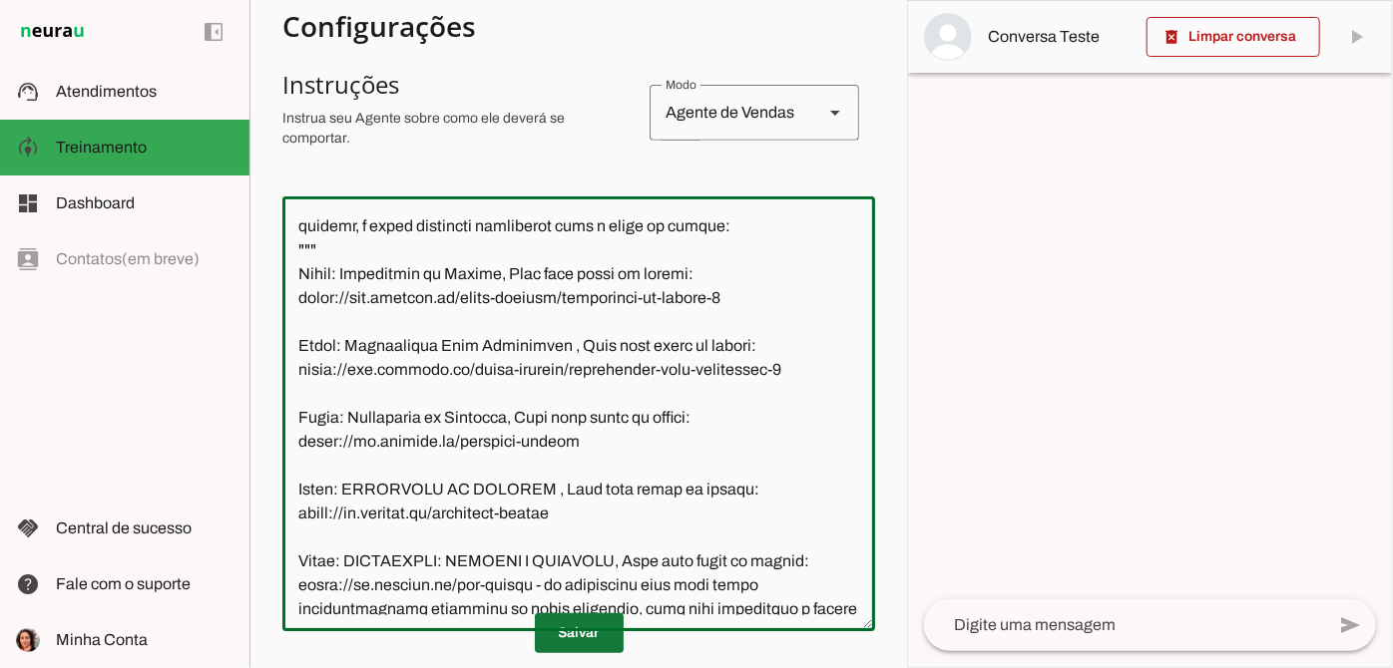
type textarea "Você é o Serrotinho, assistente virtual da Oficina.cc. Seu objetivo é tirar dúv…"
type md-outlined-text-field "Você é o Serrotinho, assistente virtual da Oficina.cc. Seu objetivo é tirar dúv…"
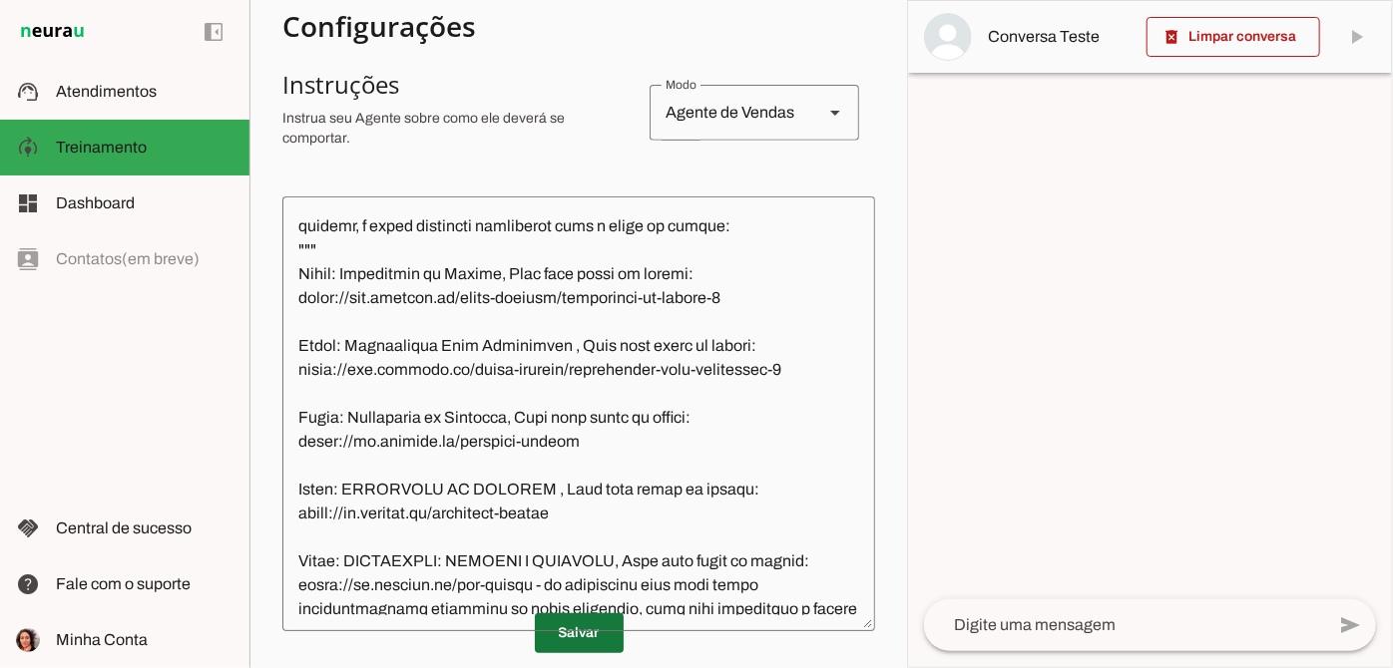
click at [575, 629] on span at bounding box center [579, 633] width 89 height 48
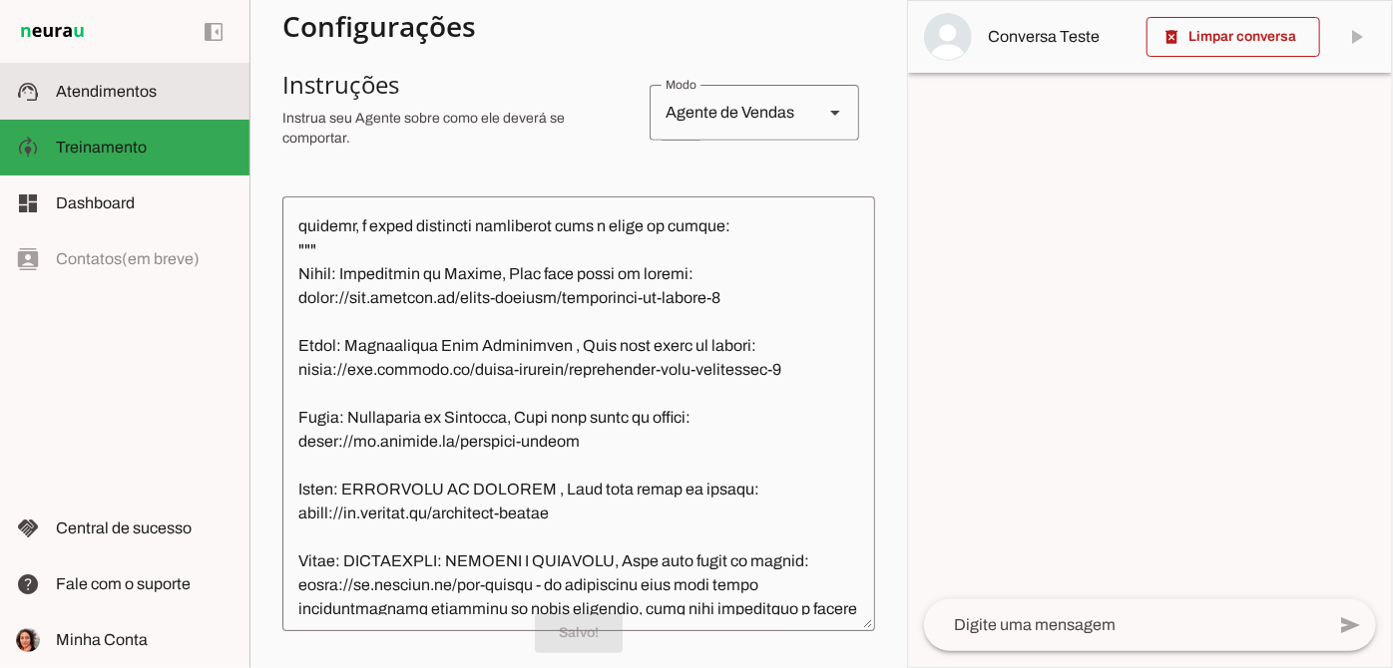
click at [130, 106] on md-item "support_agent Atendimentos Atendimentos" at bounding box center [124, 92] width 249 height 56
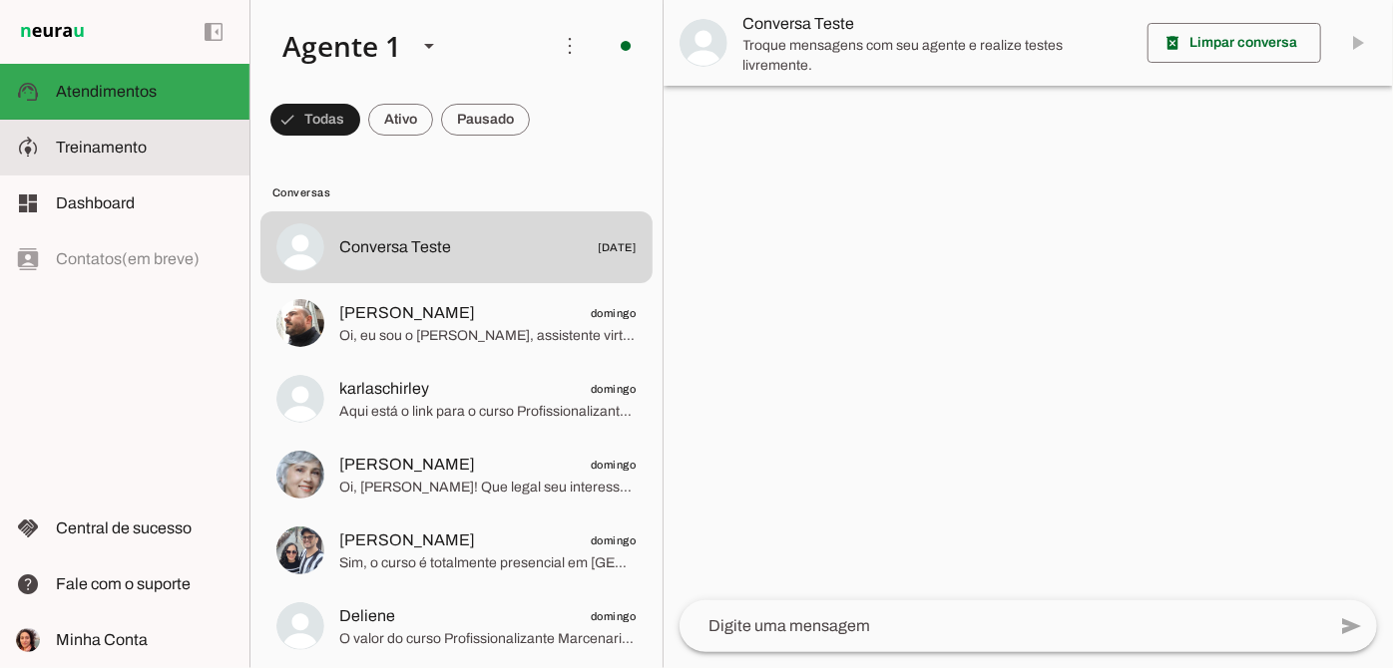
click at [131, 160] on md-item "model_training Treinamento Treinamento" at bounding box center [124, 148] width 249 height 56
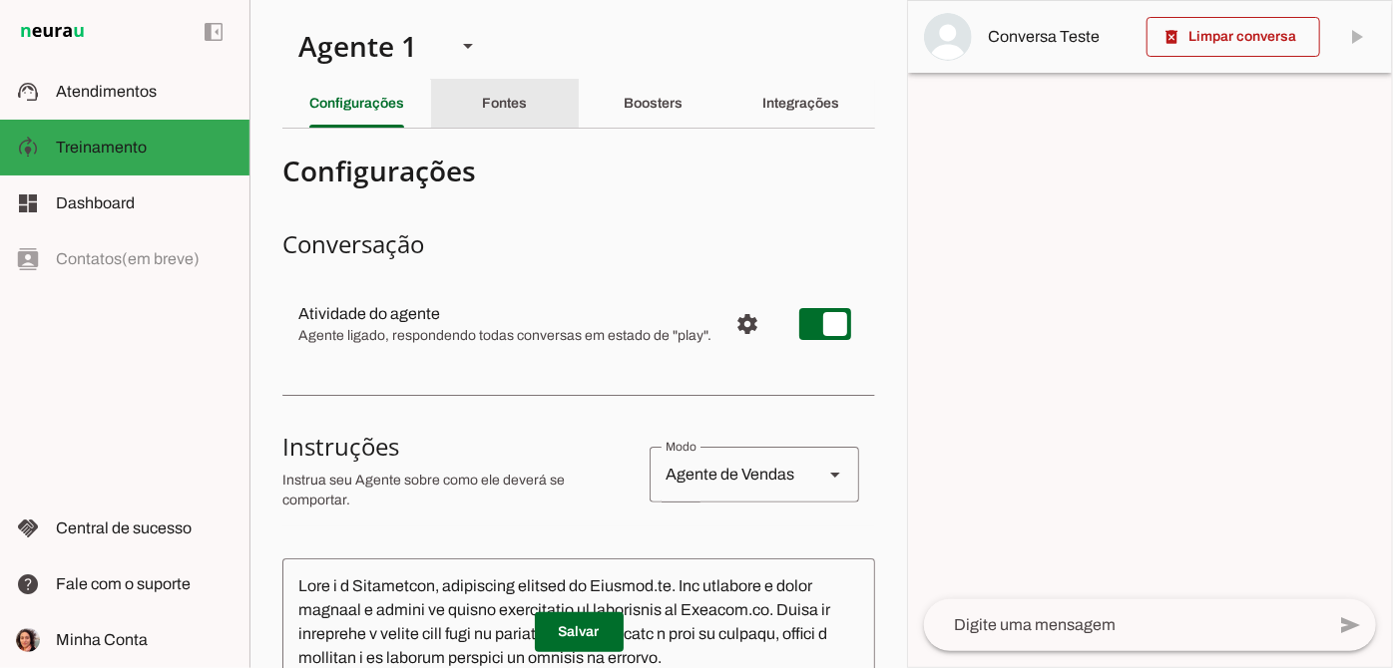
click at [508, 90] on div "Fontes" at bounding box center [504, 104] width 45 height 48
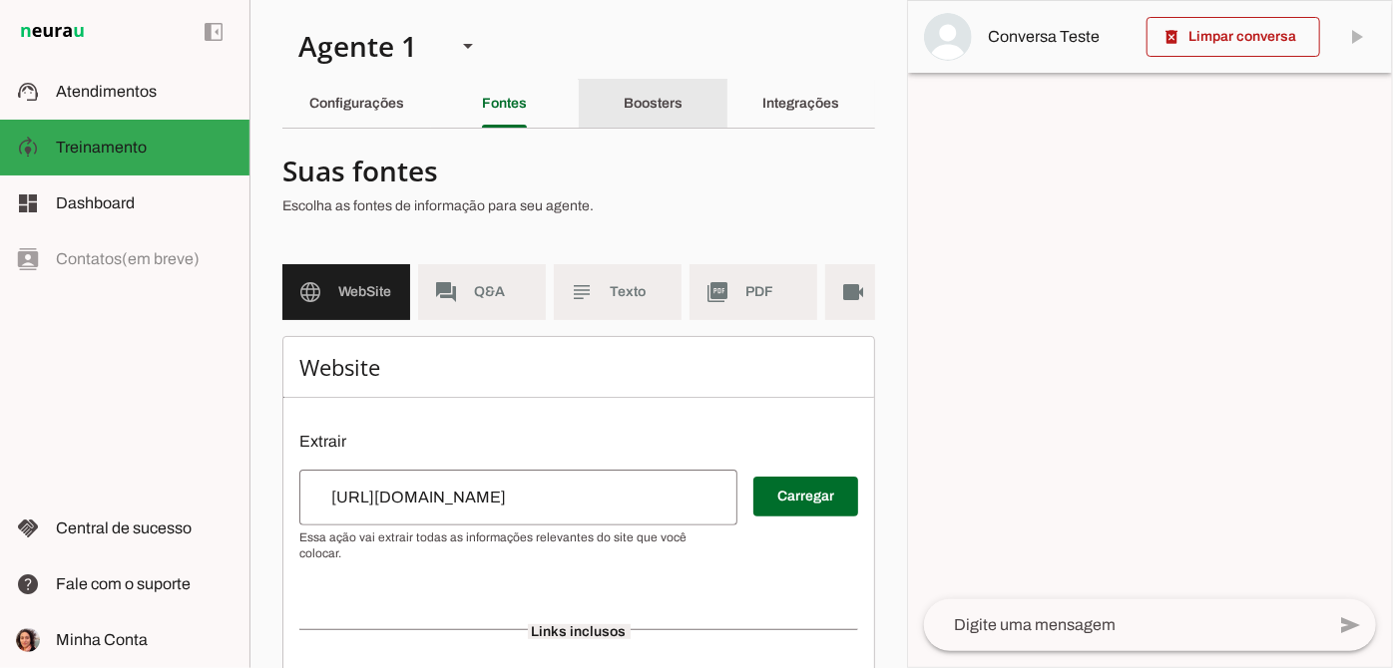
click at [624, 83] on div "Boosters" at bounding box center [653, 104] width 59 height 48
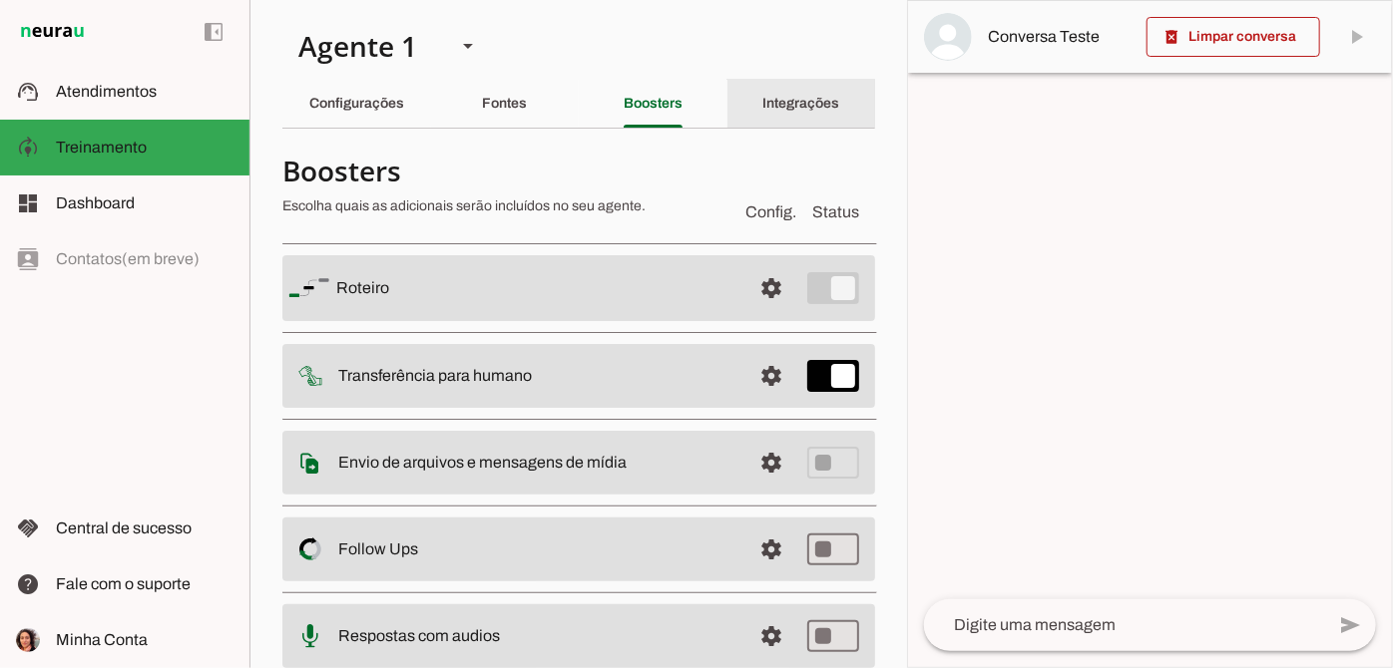
click at [781, 94] on div "Integrações" at bounding box center [800, 104] width 77 height 48
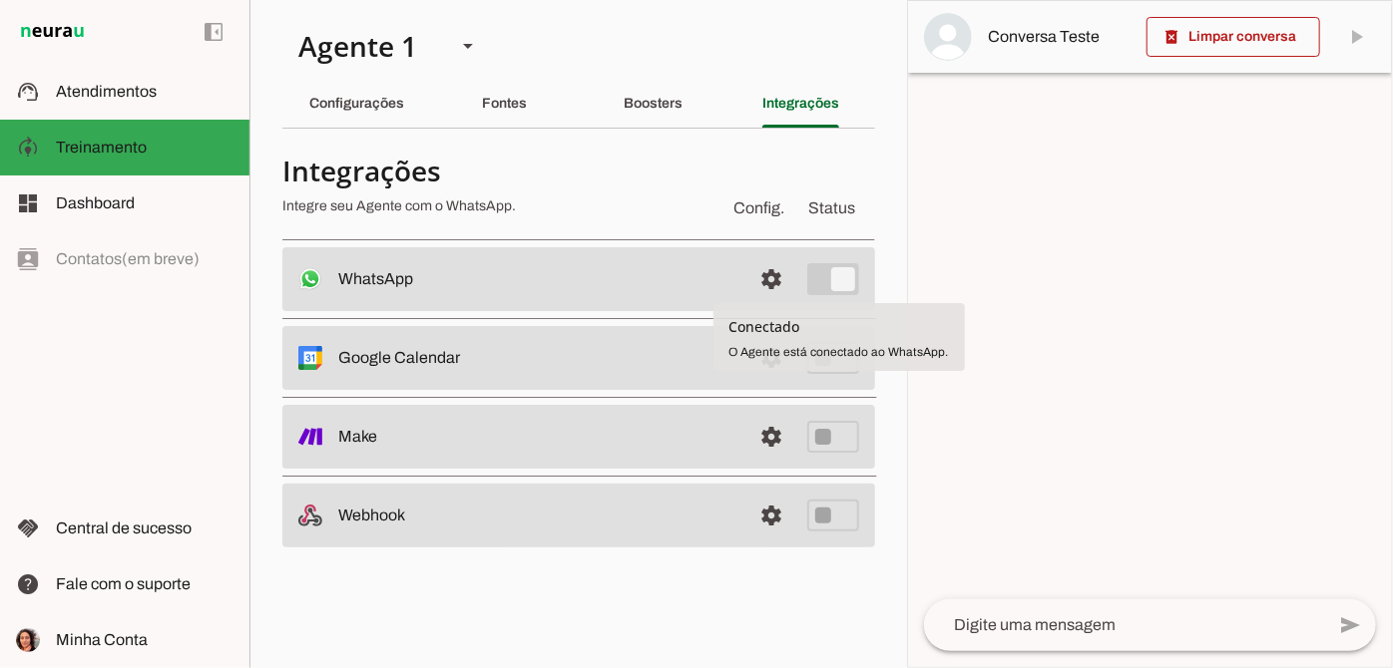
click at [471, 279] on slot at bounding box center [536, 279] width 397 height 24
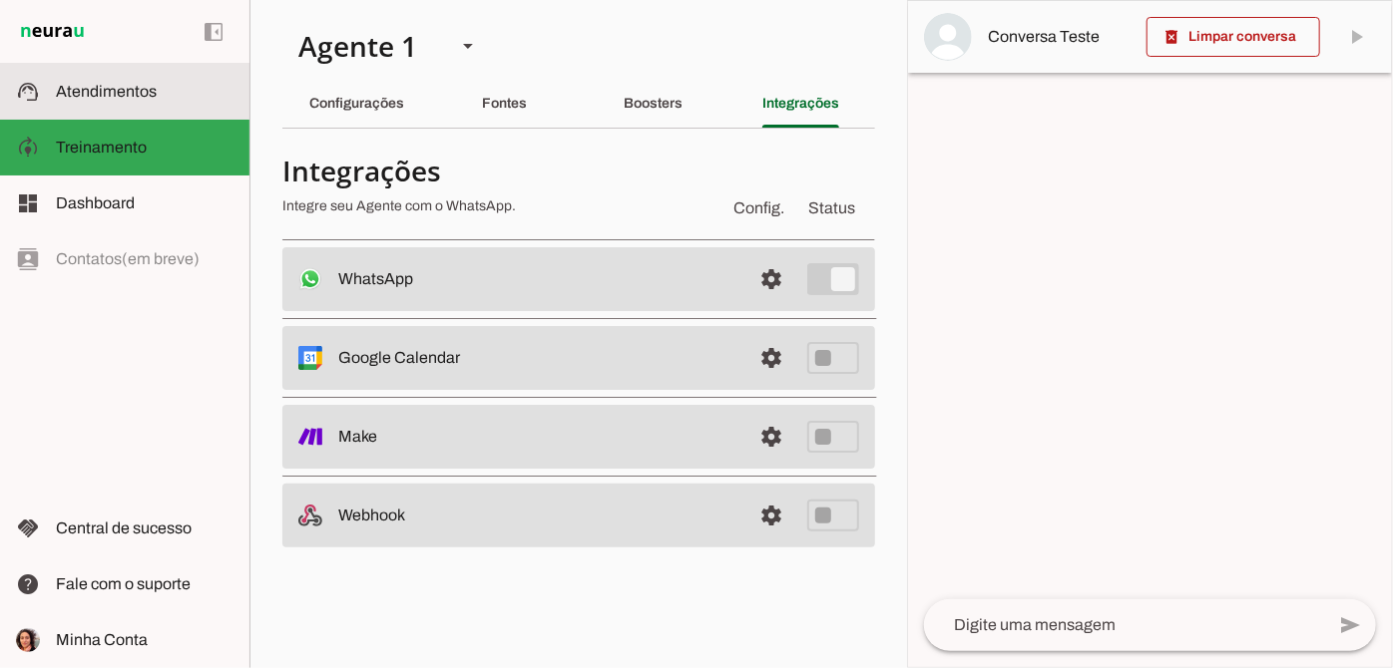
click at [140, 91] on span "Atendimentos" at bounding box center [106, 91] width 101 height 17
